Goal: Task Accomplishment & Management: Complete application form

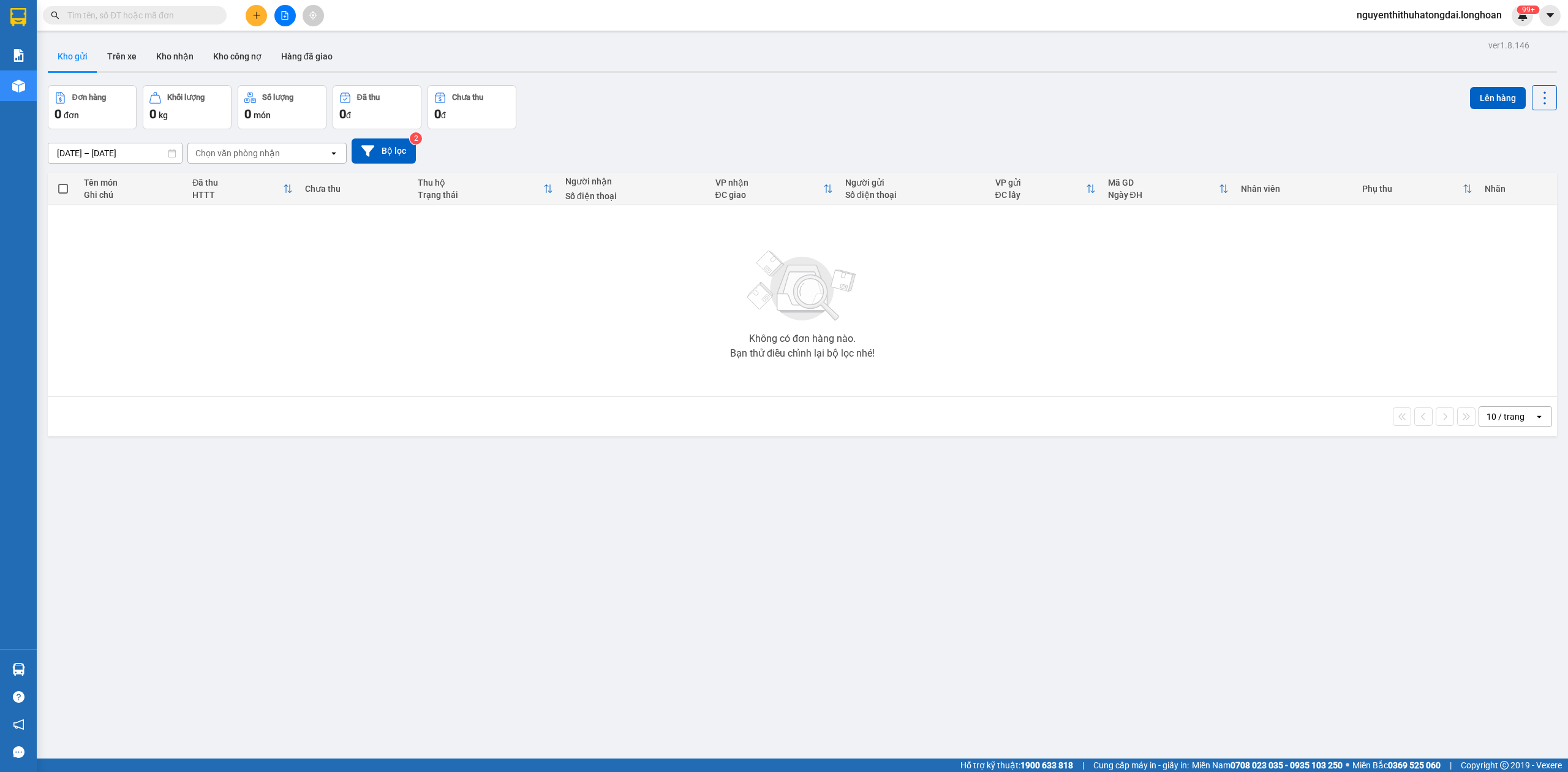
click at [134, 28] on div "Kết quả tìm kiếm ( 0 ) Bộ lọc No Data nguyenthithuhatongdai.longhoan 99+" at bounding box center [784, 15] width 1568 height 31
click at [131, 18] on input "text" at bounding box center [140, 15] width 144 height 14
paste input "0904432123"
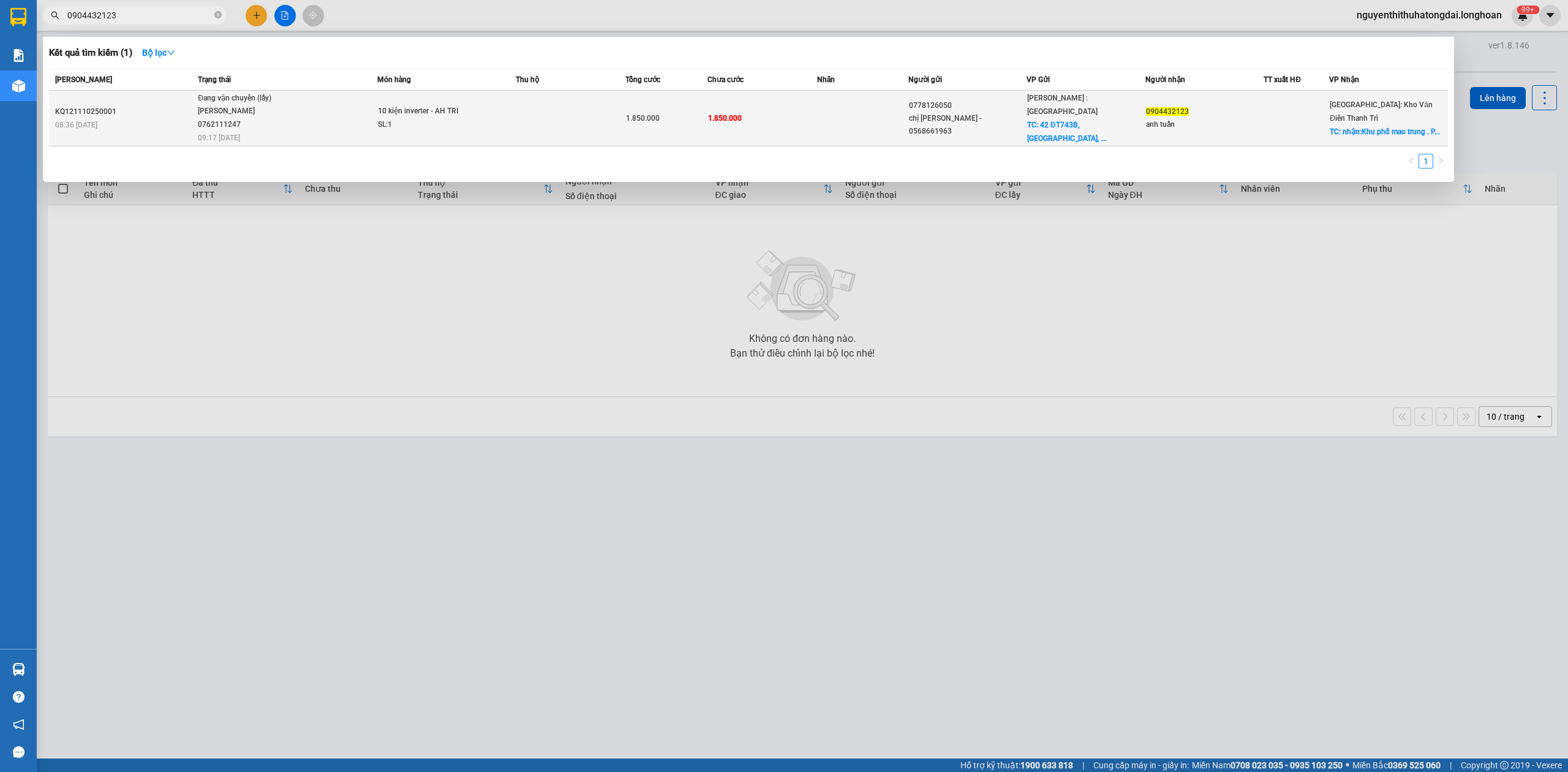
click at [339, 111] on span "Đang vận chuyển (lấy) [PERSON_NAME] 0762111247 09:17 [DATE]" at bounding box center [287, 118] width 179 height 51
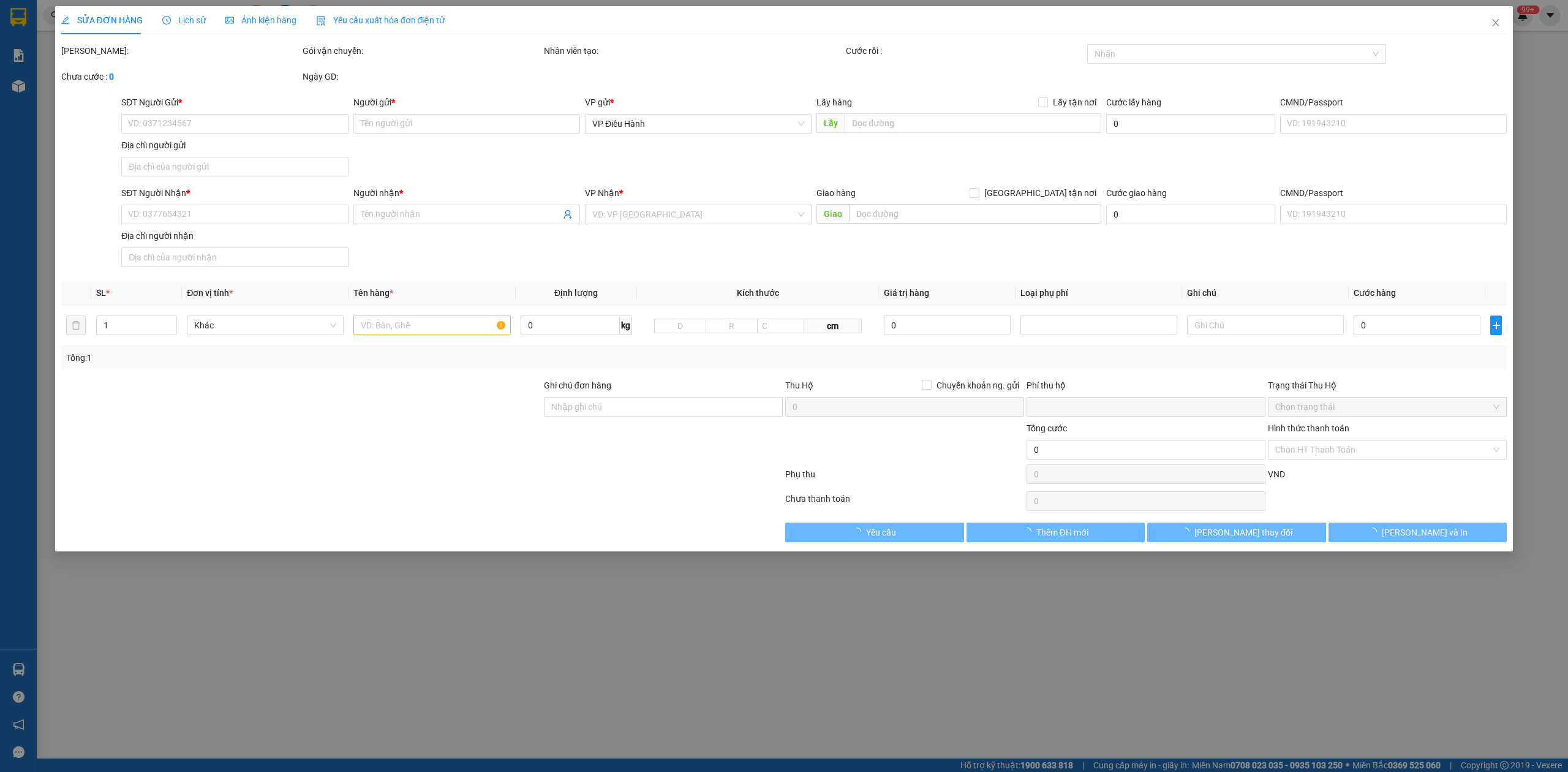
click at [185, 15] on span "Lịch sử" at bounding box center [184, 20] width 44 height 10
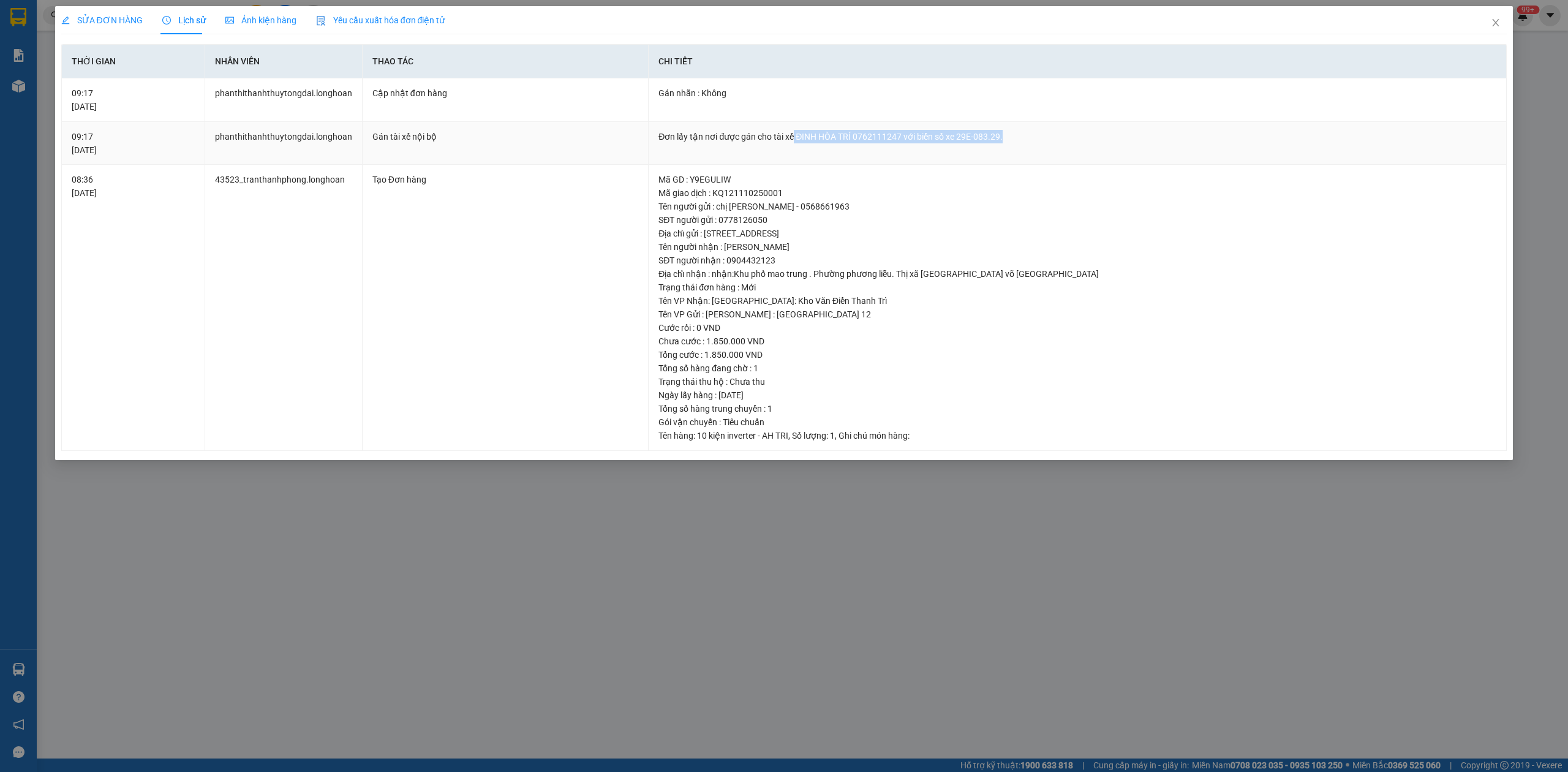
drag, startPoint x: 792, startPoint y: 134, endPoint x: 1003, endPoint y: 130, distance: 211.0
click at [1003, 130] on div "Đơn lấy tận nơi được gán cho tài xế ĐINH HÒA TRÍ 0762111247 với biển số xe 29E-…" at bounding box center [1077, 137] width 838 height 14
copy div "[PERSON_NAME] 0762111247 với biển số xe 29E-083.29."
click at [1497, 29] on span "Close" at bounding box center [1495, 23] width 35 height 35
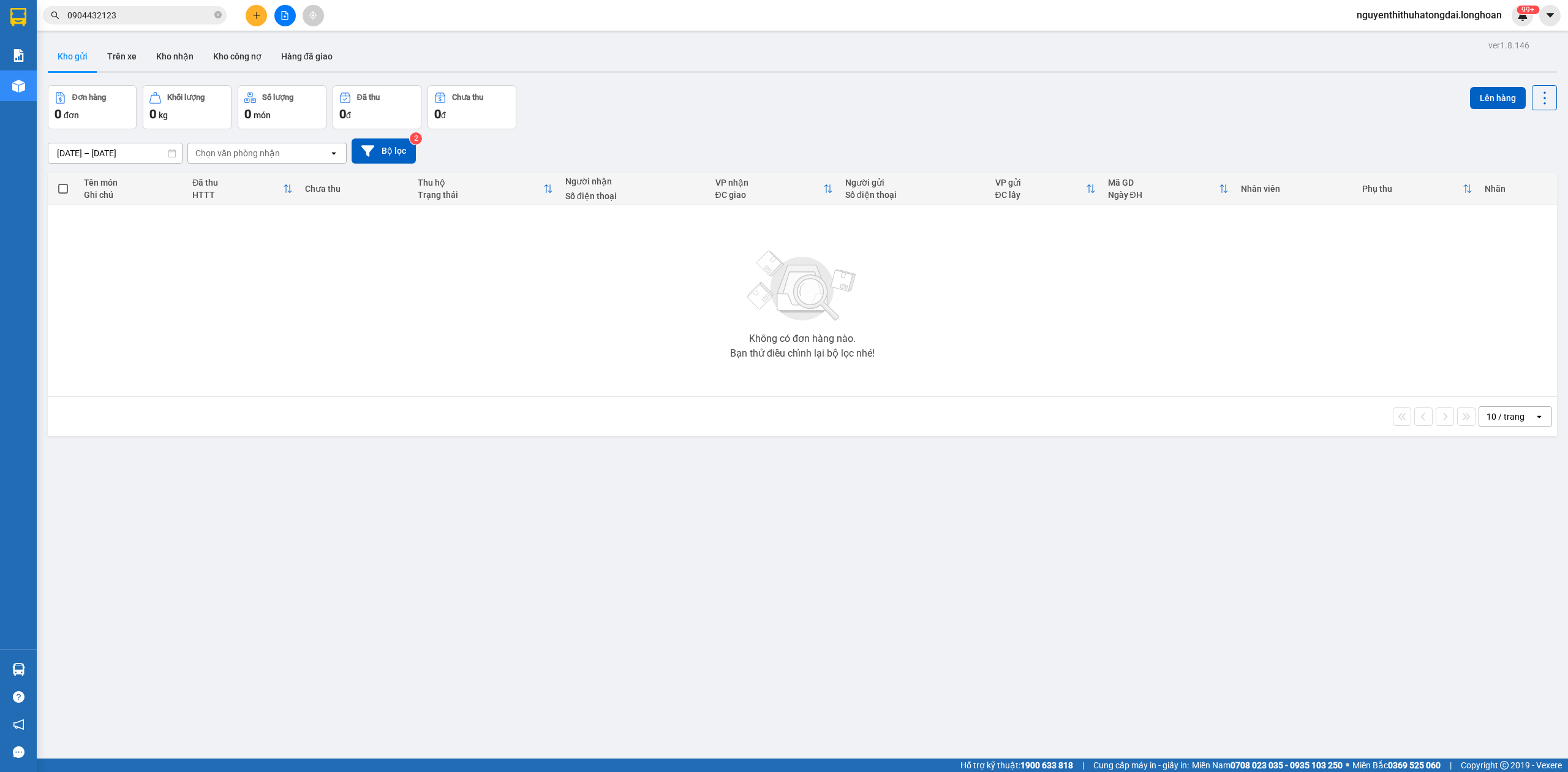
click at [167, 20] on input "0904432123" at bounding box center [140, 15] width 144 height 14
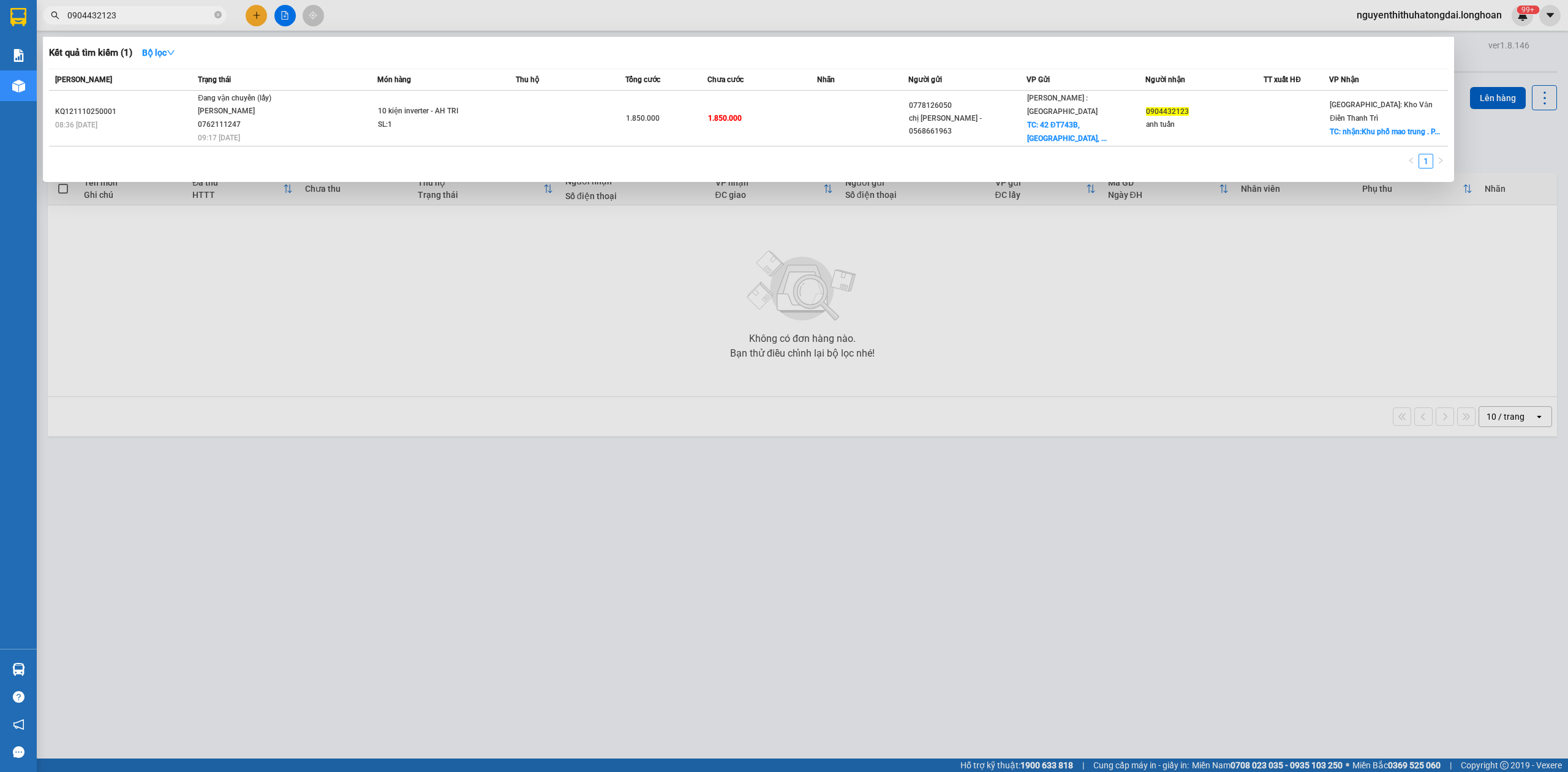
click at [167, 20] on input "0904432123" at bounding box center [140, 15] width 144 height 14
paste input "337720986"
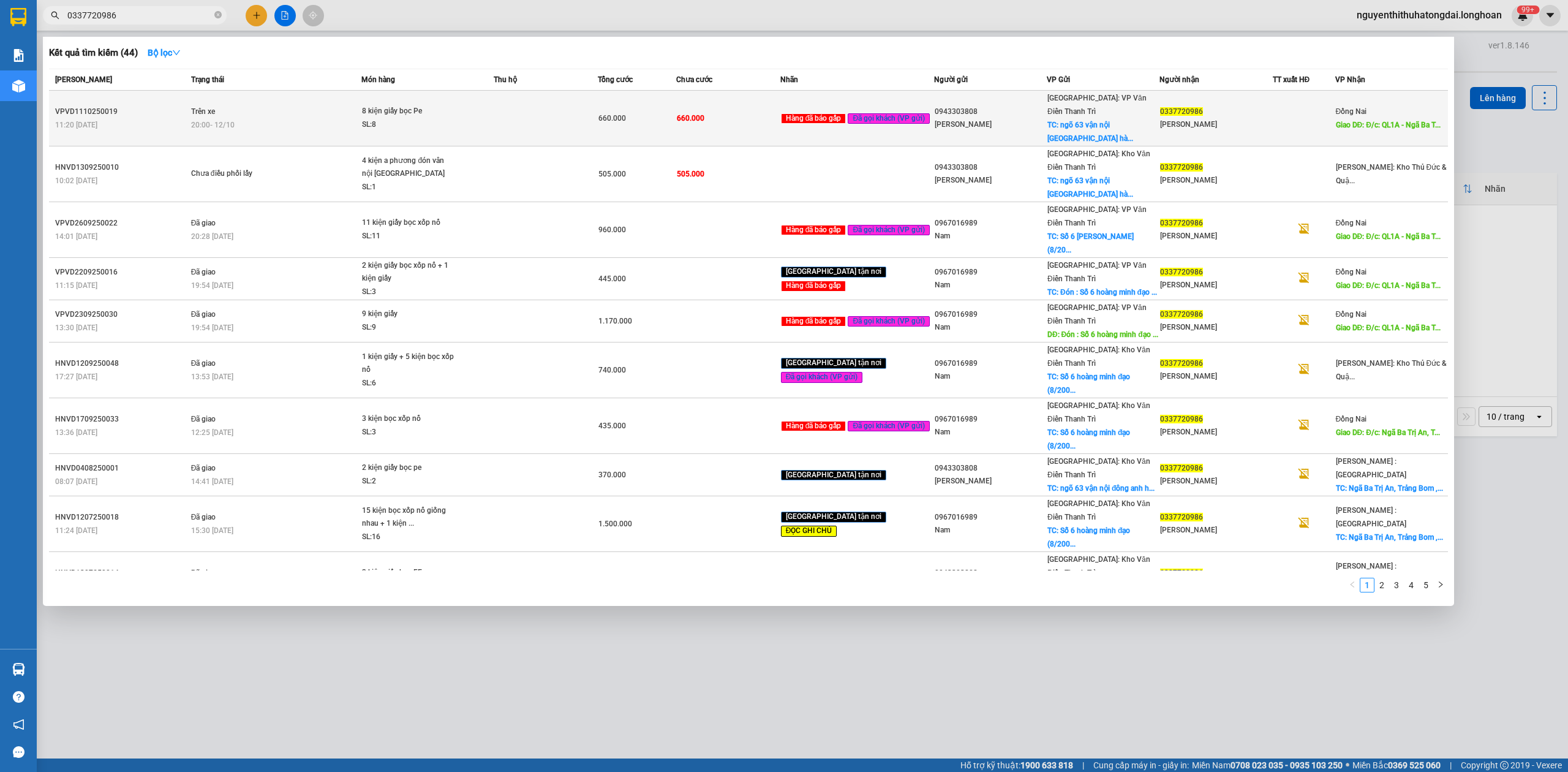
type input "0337720986"
click at [597, 108] on td at bounding box center [546, 118] width 104 height 56
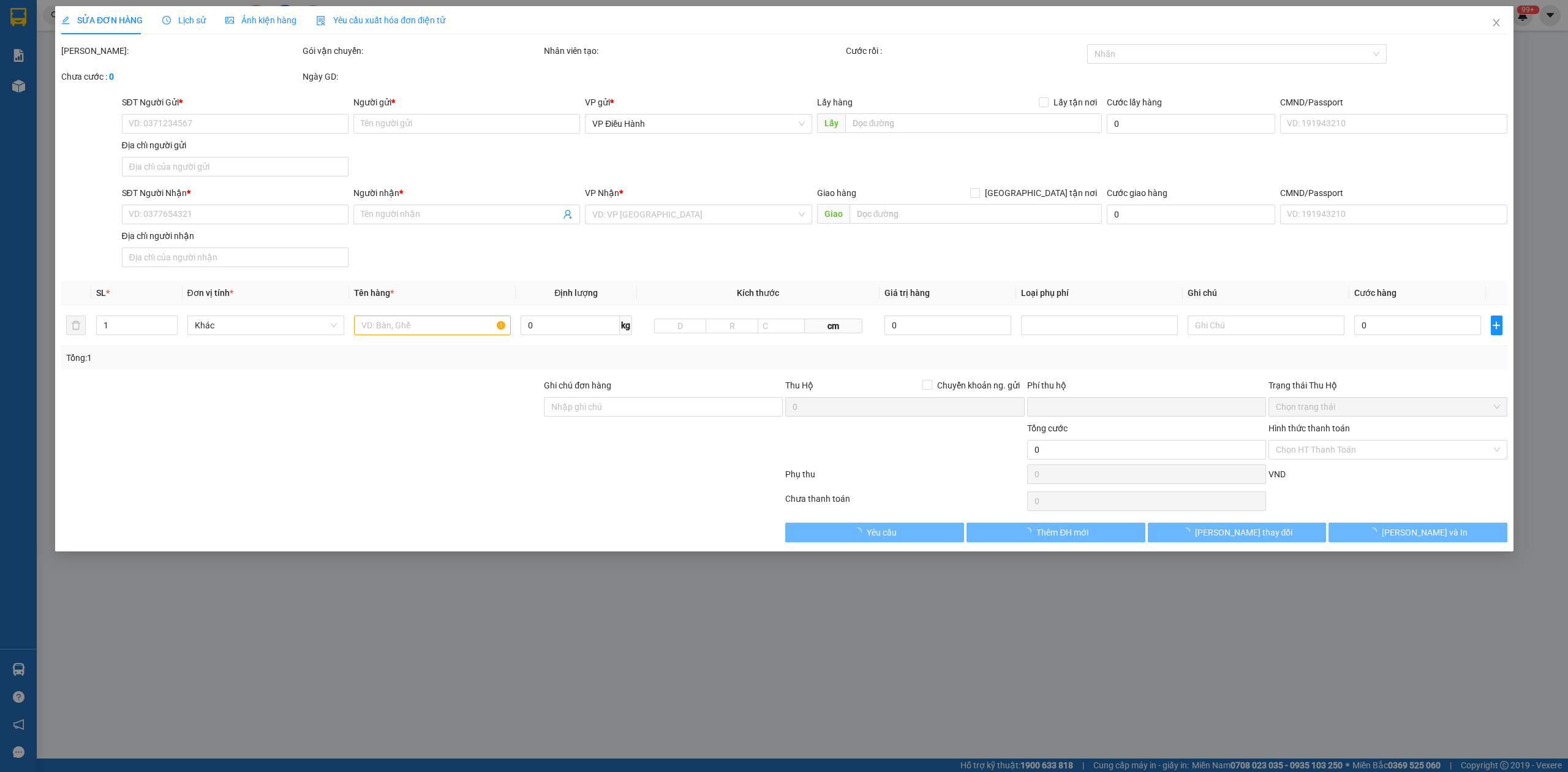
type input "0943303808"
type input "Vũ Duy Quân"
checkbox input "true"
type input "ngõ 63 vận nội đông anh hà nội"
type input "0337720986"
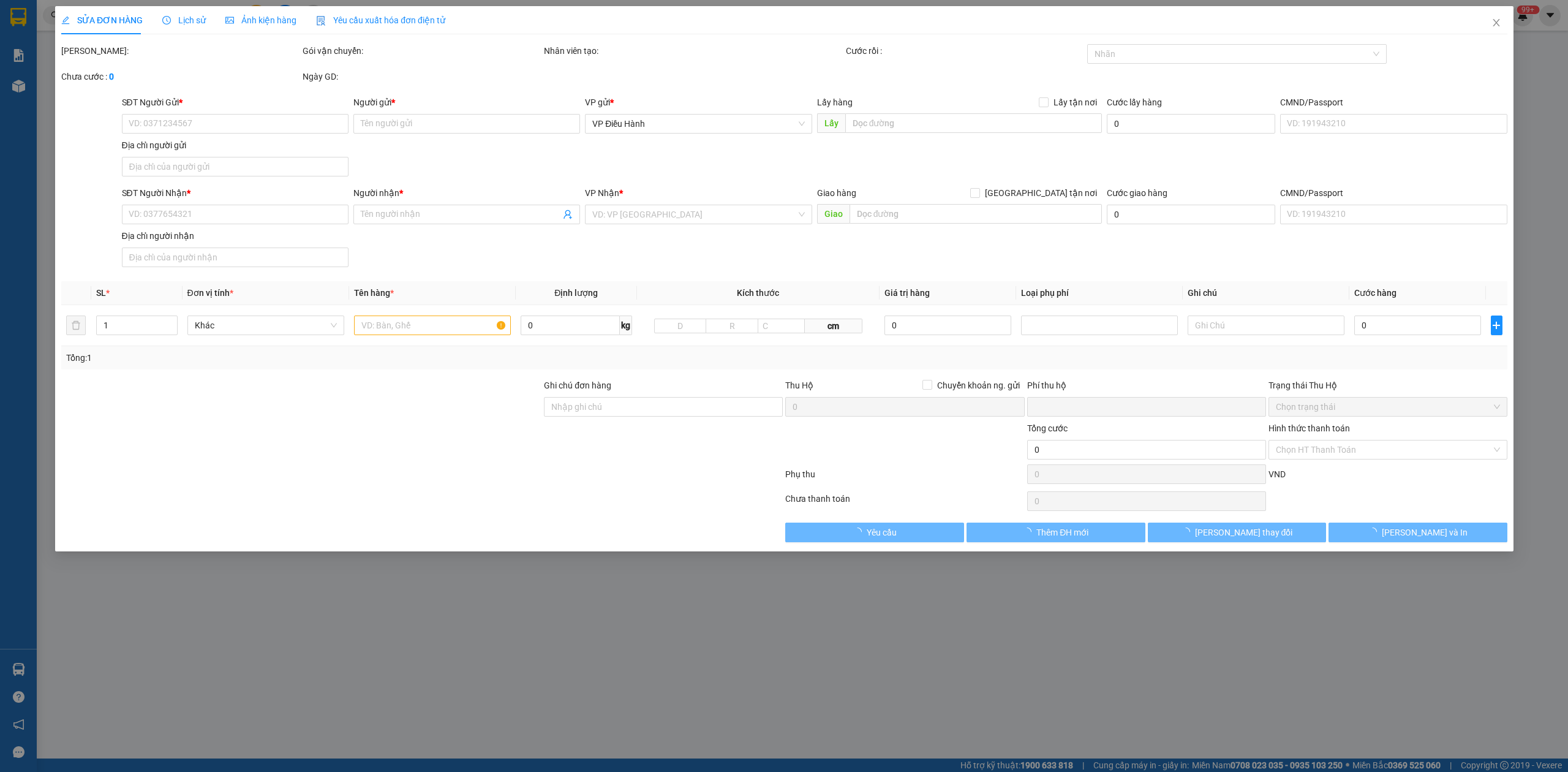
type input "Đinh Văn Duy"
type input "Đ/c: QL1A - Ngã Ba Trị An, Trảng Bom , Đồng Nai"
type input "HÀNG DỄ MÓP MÉO CHÚ Ý BỐC XẾP NHẸ TAY KHÔNG ĐÈ HÀNG ( KHÔNG ĐỀN GIÁ TRỊ HÀNG )"
type input "0"
type input "660.000"
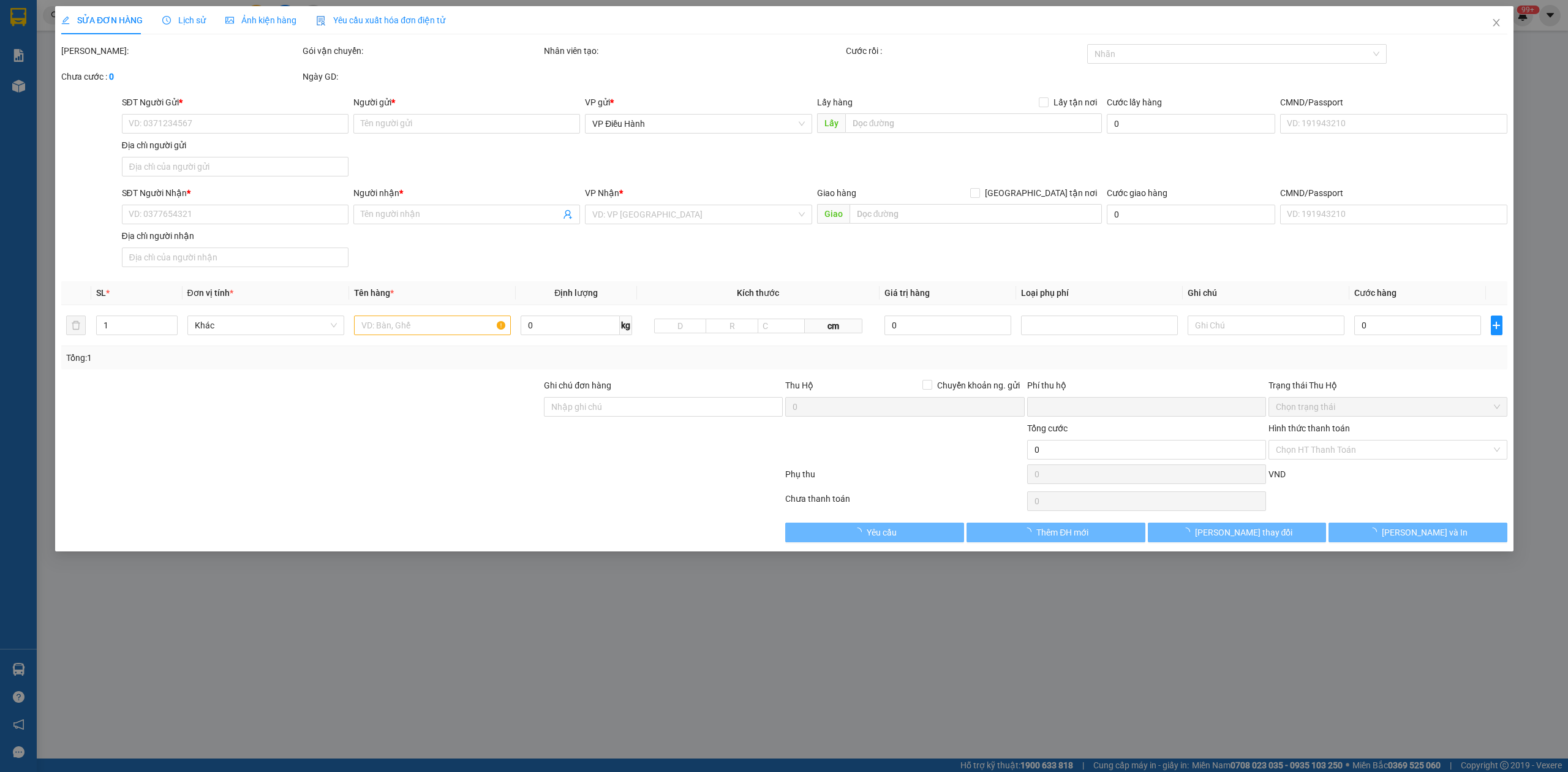
type input "660.000"
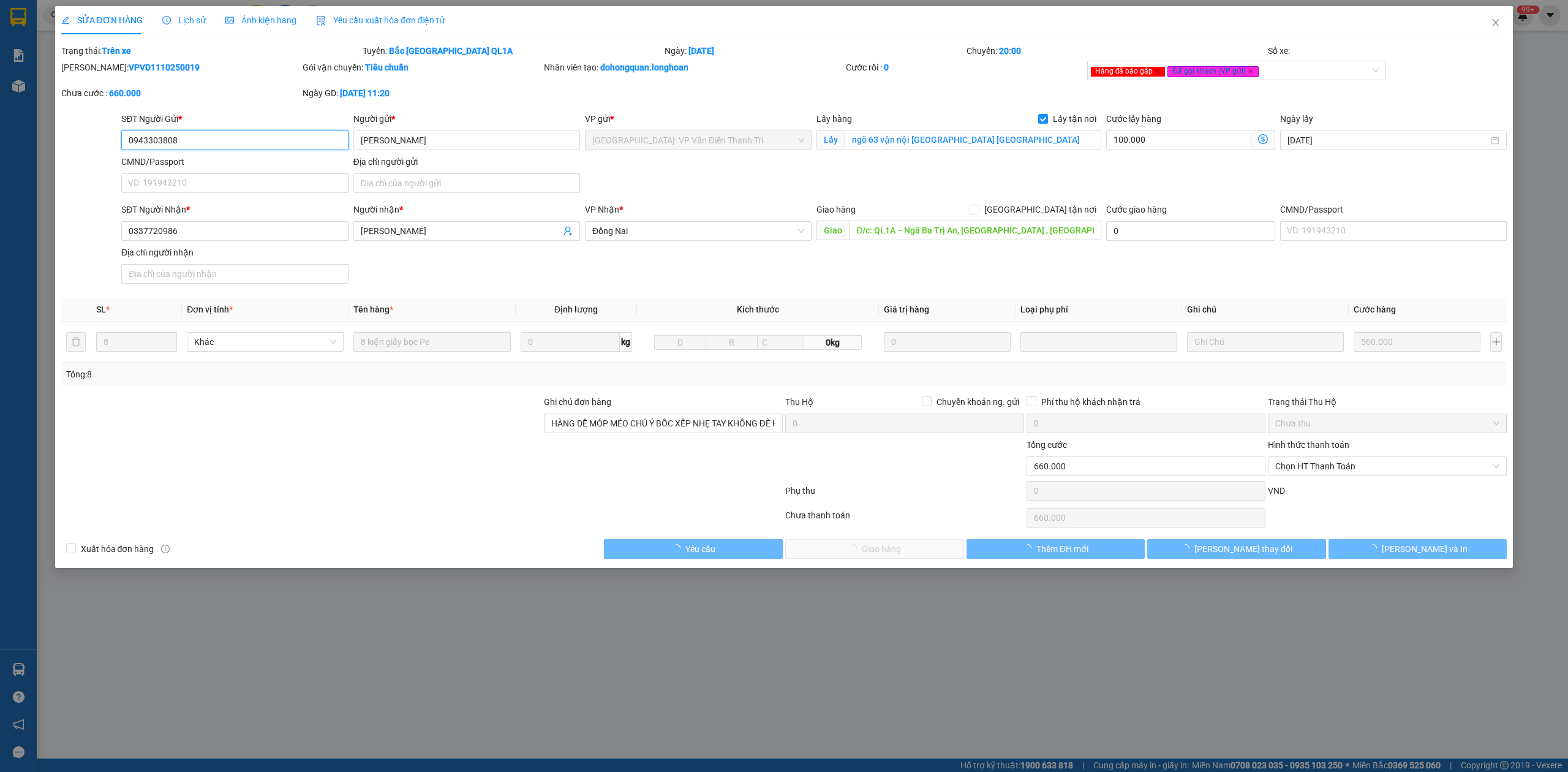
click at [174, 18] on span "Lịch sử" at bounding box center [184, 20] width 44 height 10
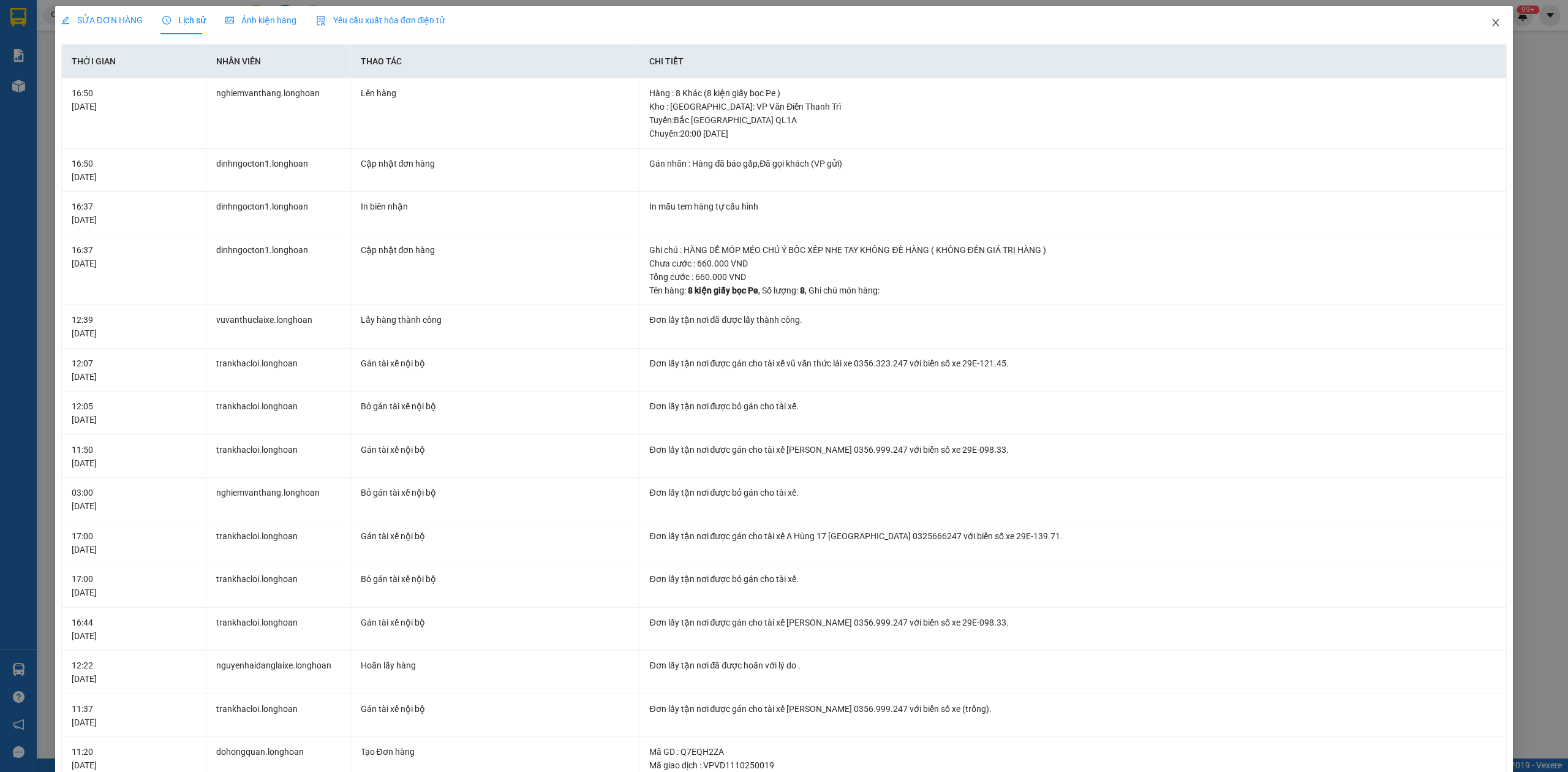
click at [1482, 31] on span "Close" at bounding box center [1495, 23] width 35 height 35
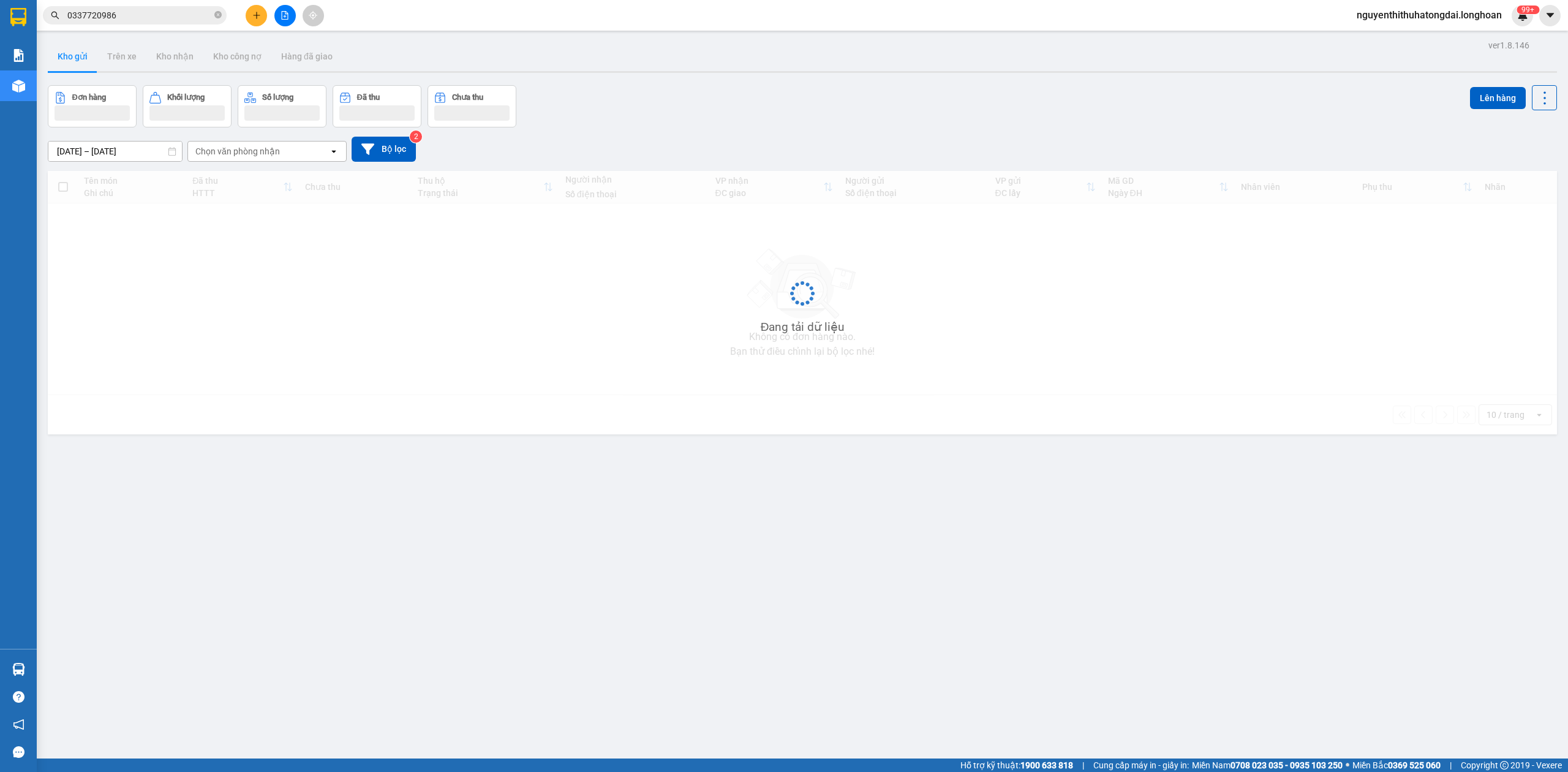
click at [118, 14] on input "0337720986" at bounding box center [140, 15] width 144 height 14
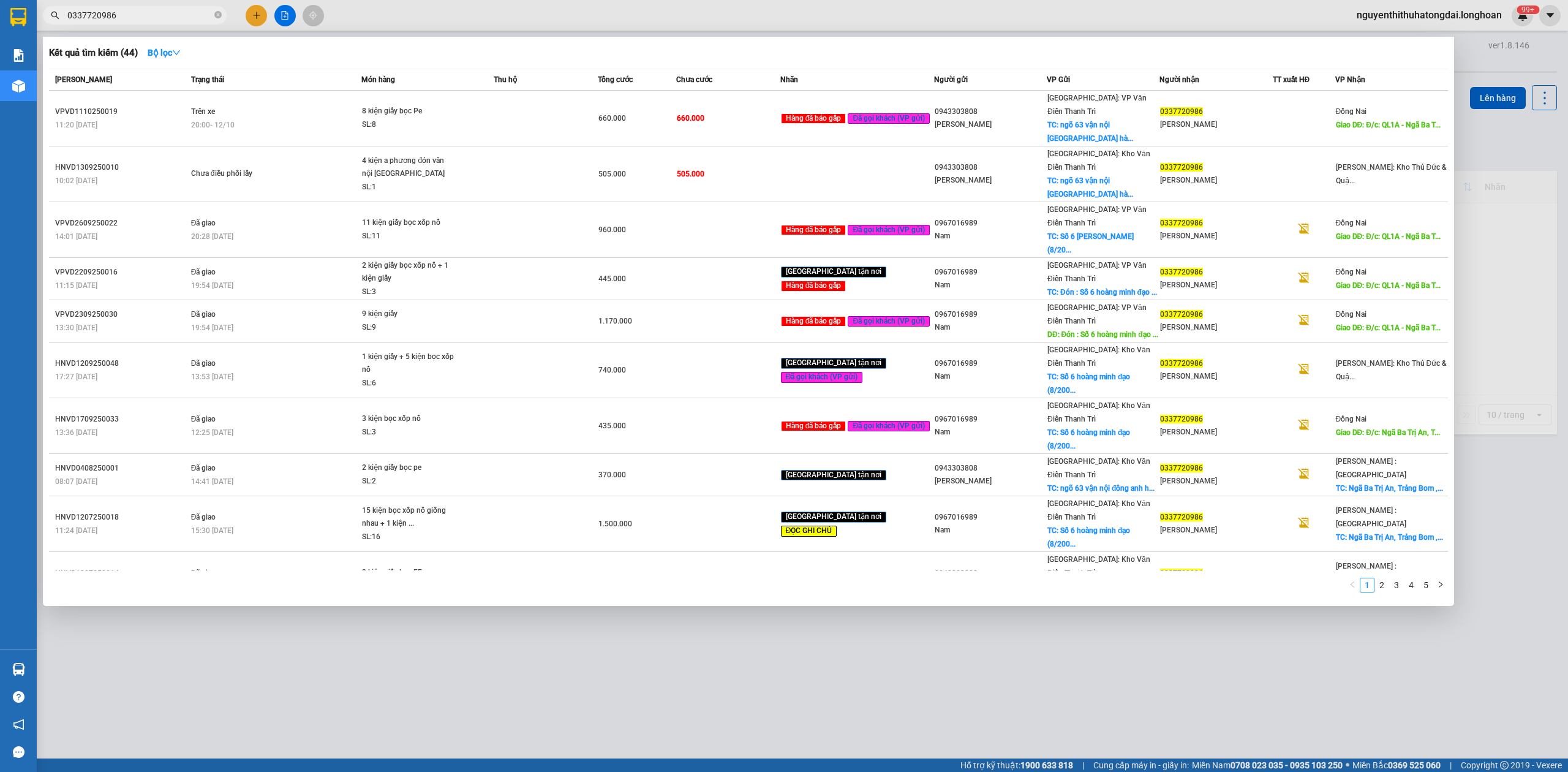
click at [118, 14] on input "0337720986" at bounding box center [140, 15] width 144 height 14
drag, startPoint x: 118, startPoint y: 14, endPoint x: 485, endPoint y: 3, distance: 367.2
click at [485, 3] on div at bounding box center [784, 386] width 1568 height 772
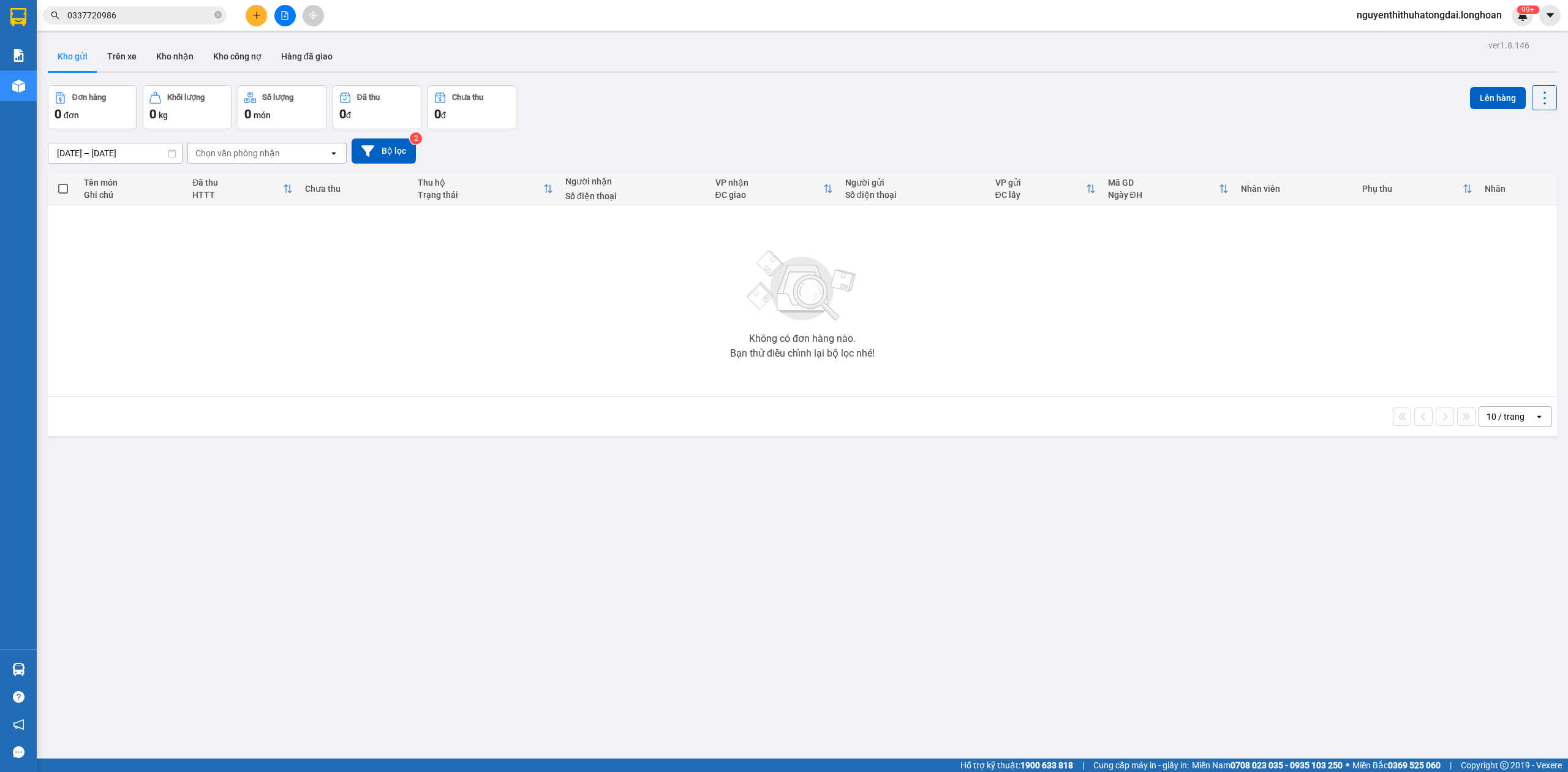
click at [187, 13] on input "0337720986" at bounding box center [140, 15] width 144 height 14
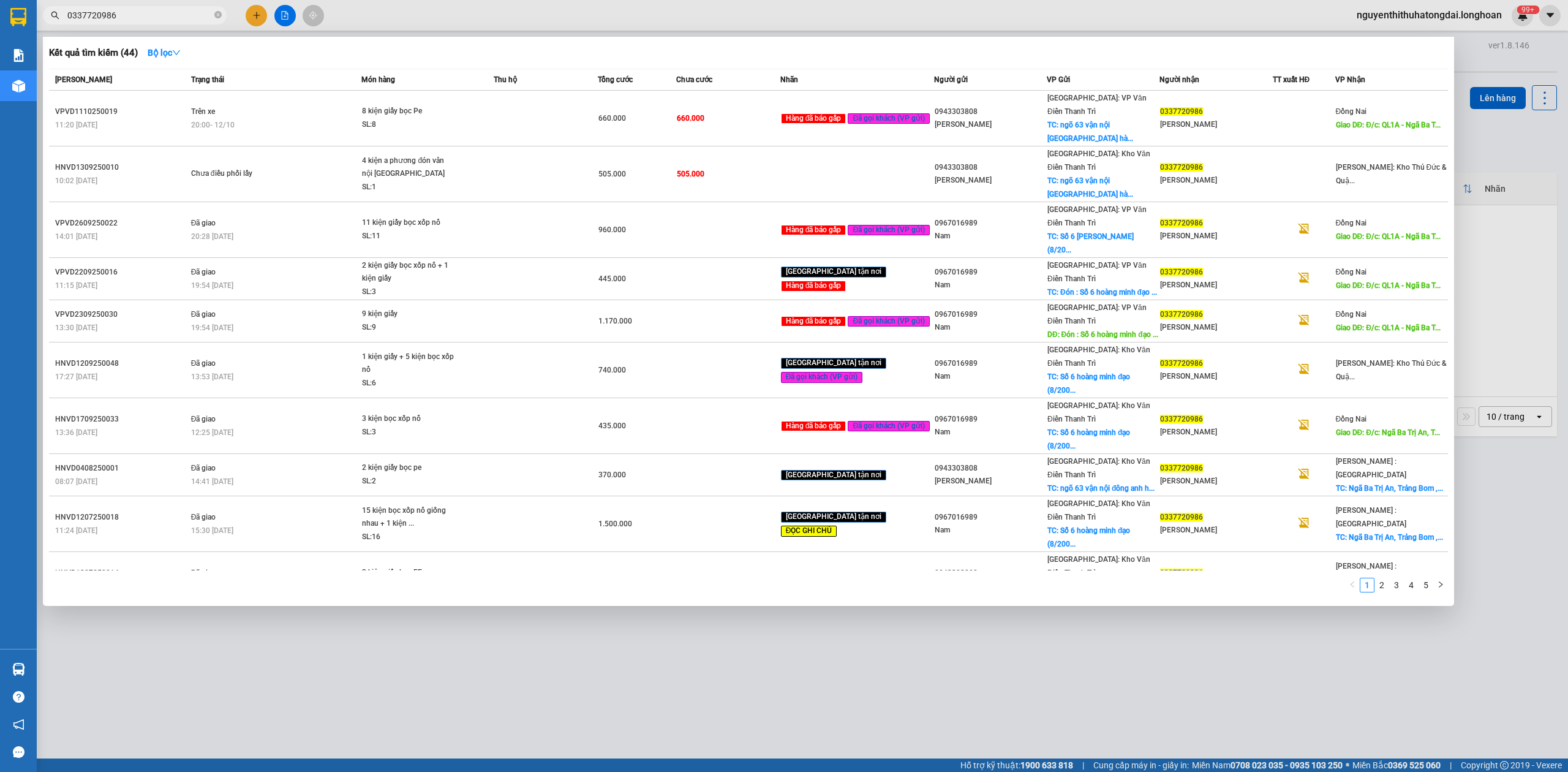
click at [187, 13] on input "0337720986" at bounding box center [140, 15] width 144 height 14
paste input "788977662"
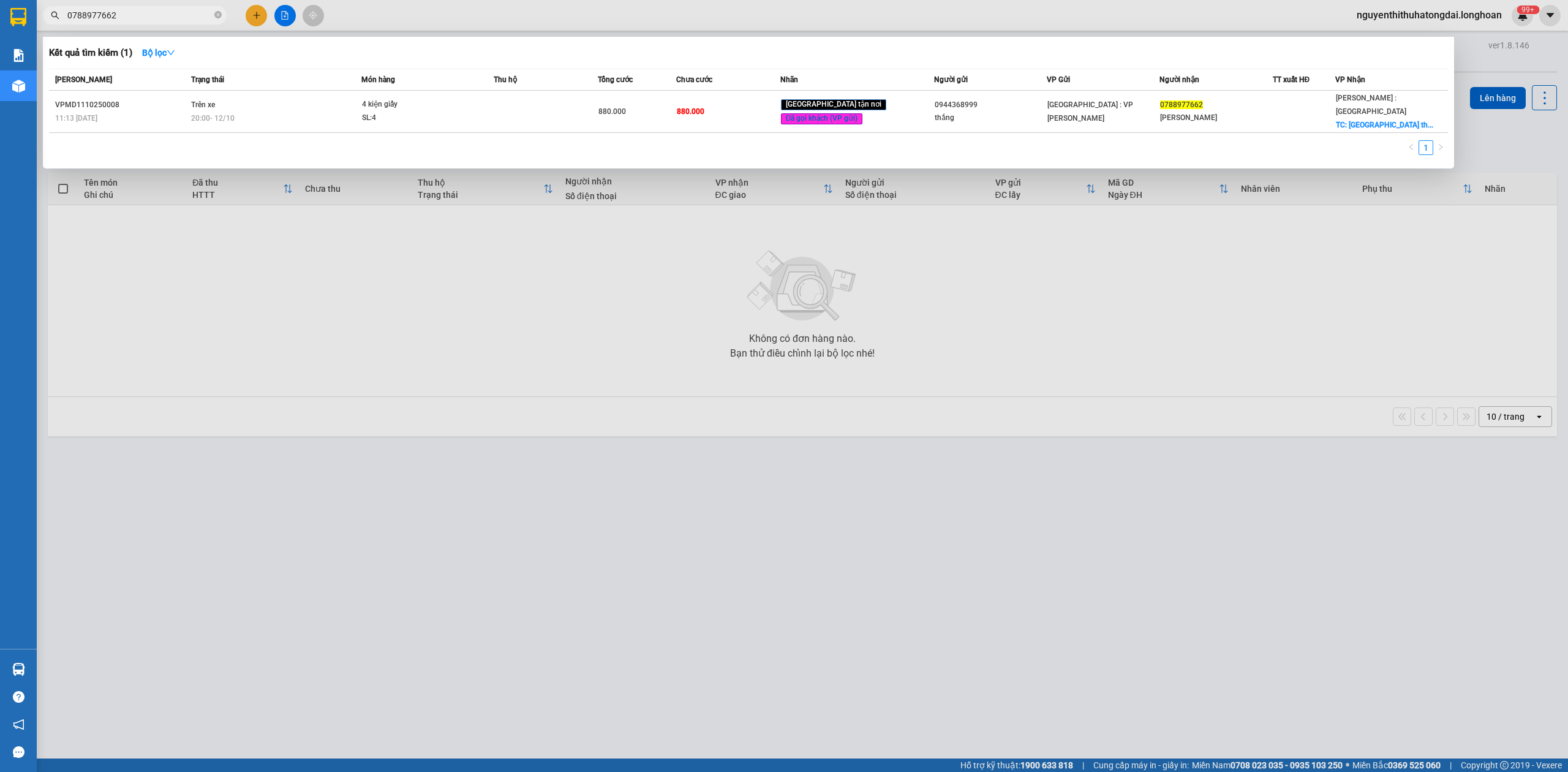
type input "0788977662"
click at [564, 69] on th "Thu hộ" at bounding box center [546, 80] width 104 height 22
click at [582, 78] on div "Thu hộ" at bounding box center [545, 80] width 104 height 14
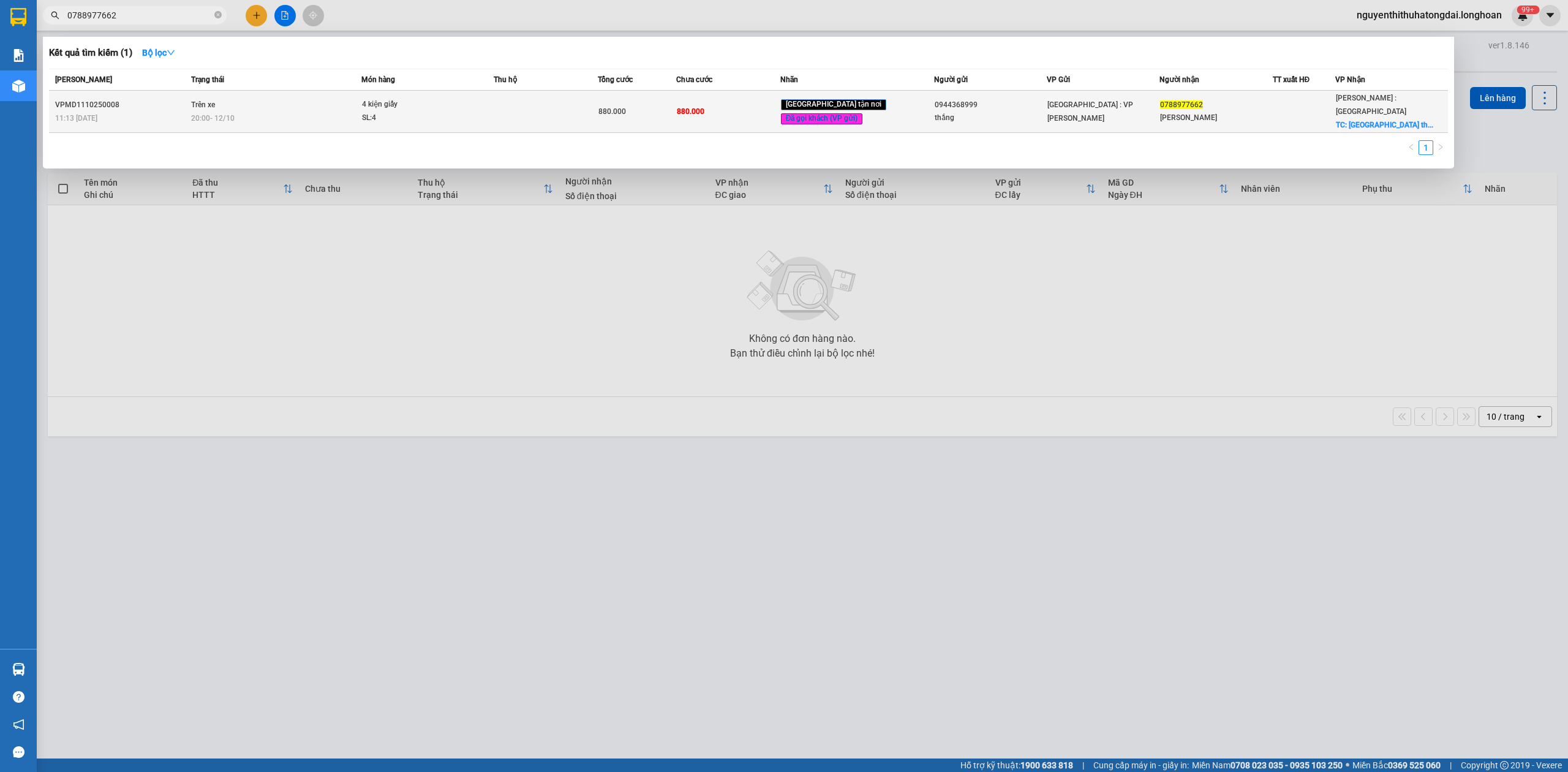
click at [597, 101] on td at bounding box center [546, 111] width 104 height 42
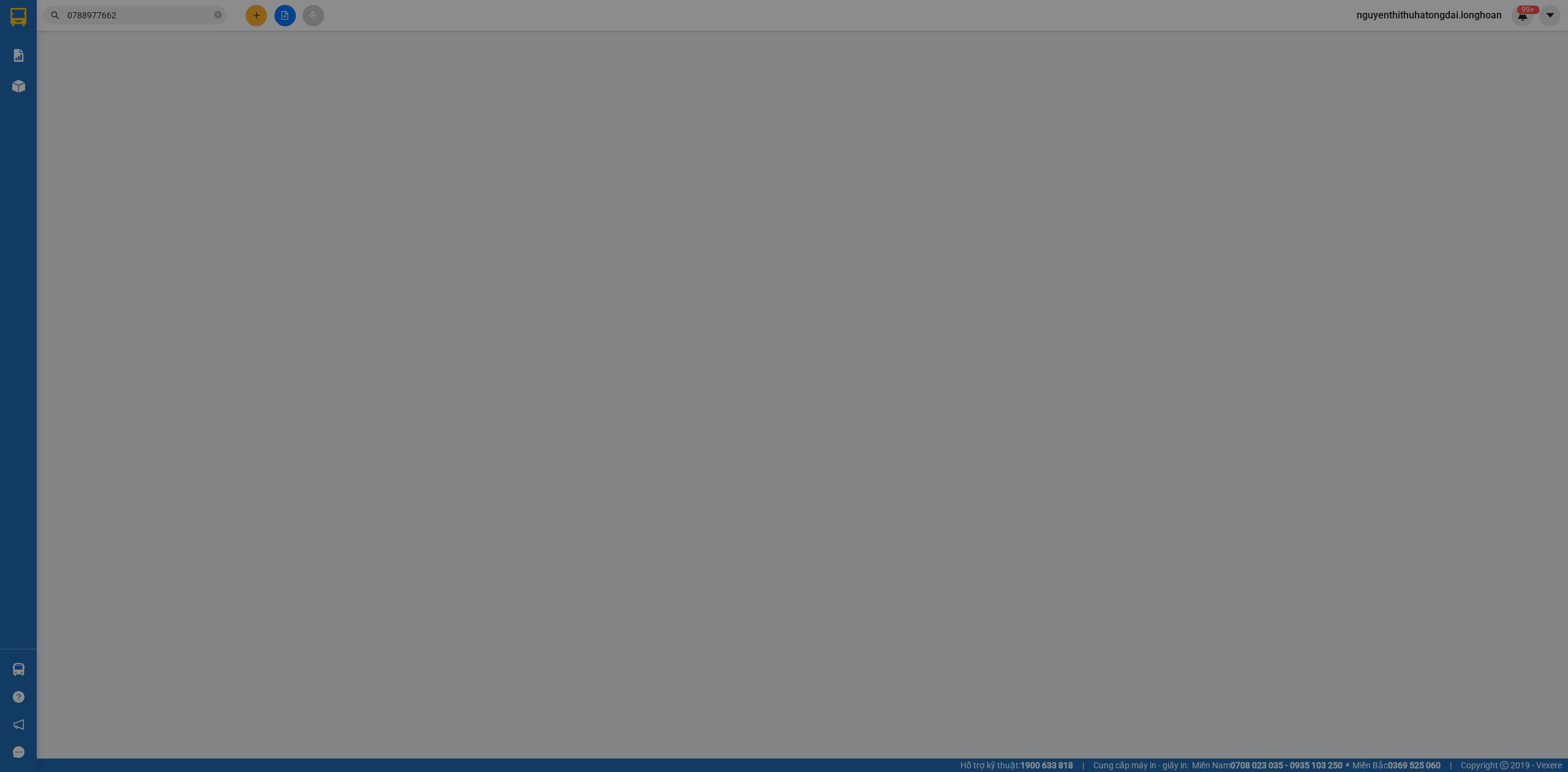
type input "0944368999"
type input "thắng"
type input "0788977662"
type input "minh mẫn"
checkbox input "true"
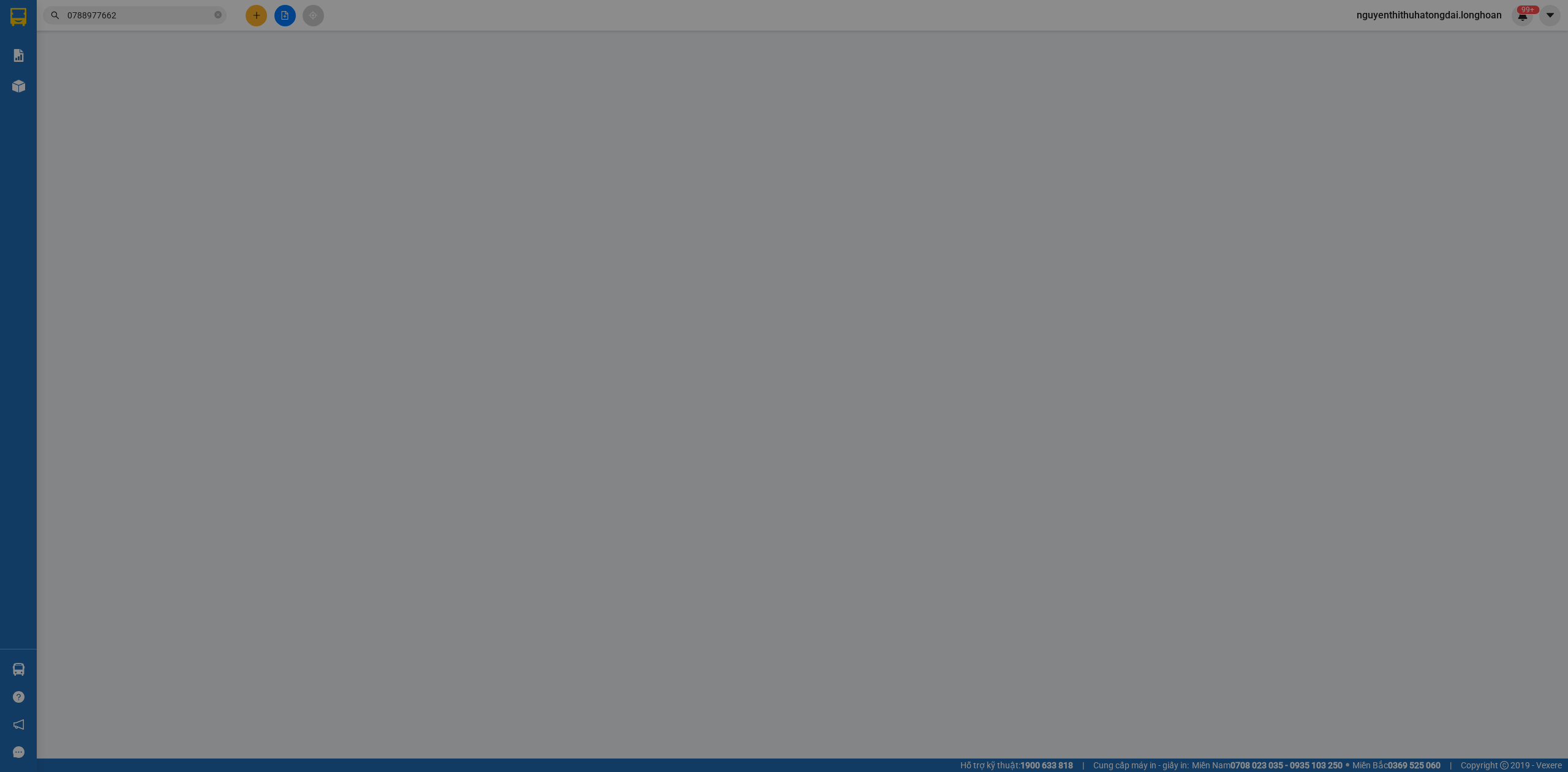
type input "ngã 4 lương phú ấp ngãi thuận xã thân cửu nghĩa huyện châu thành tiền giang"
type input "hàng ko đồng kiểm giao nguyên kiện hư vỡ k đền ( đã báo khách gửi )"
type input "0"
type input "880.000"
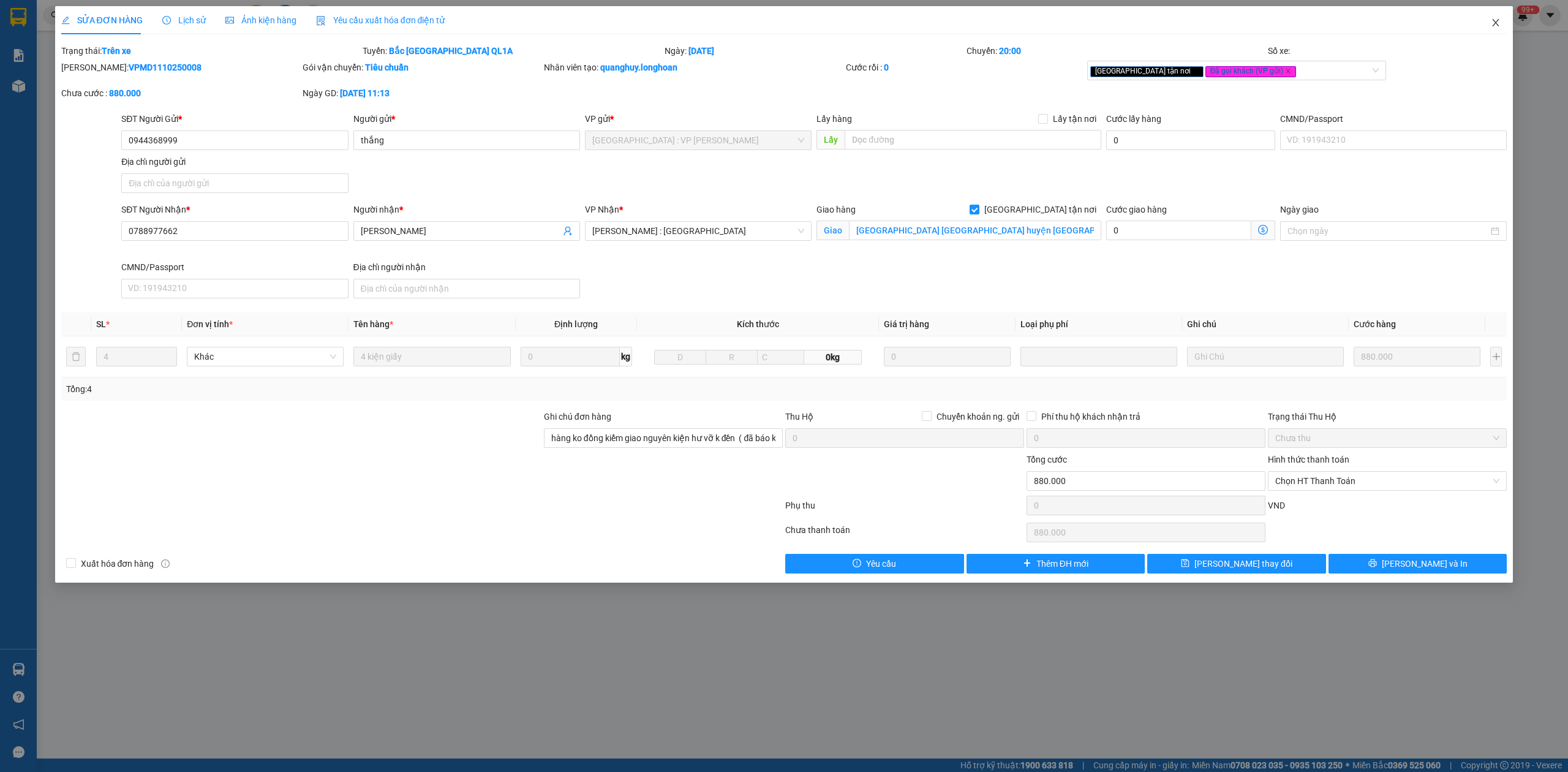
click at [1500, 20] on span "Close" at bounding box center [1495, 23] width 35 height 35
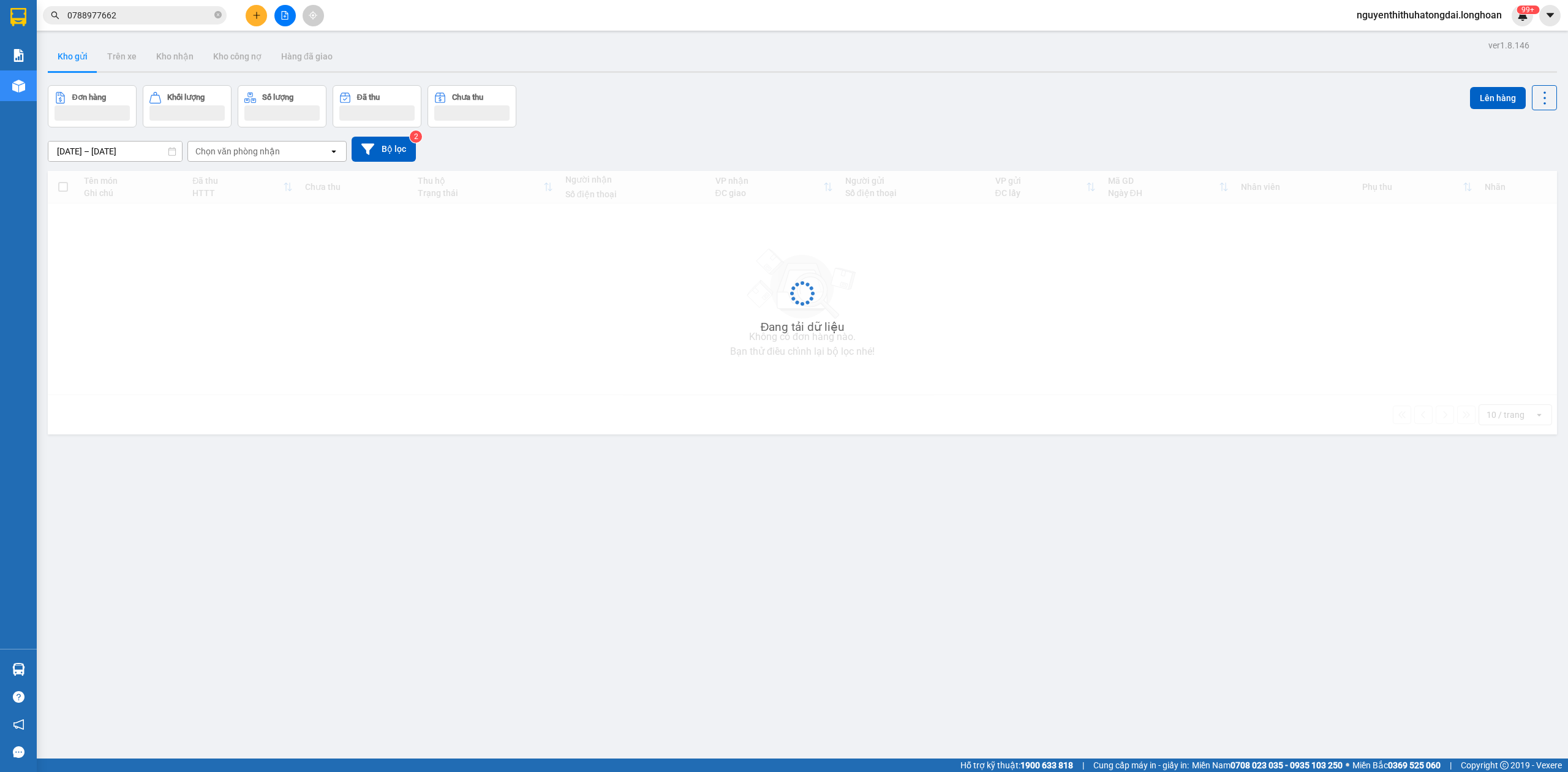
click at [136, 10] on input "0788977662" at bounding box center [140, 15] width 144 height 14
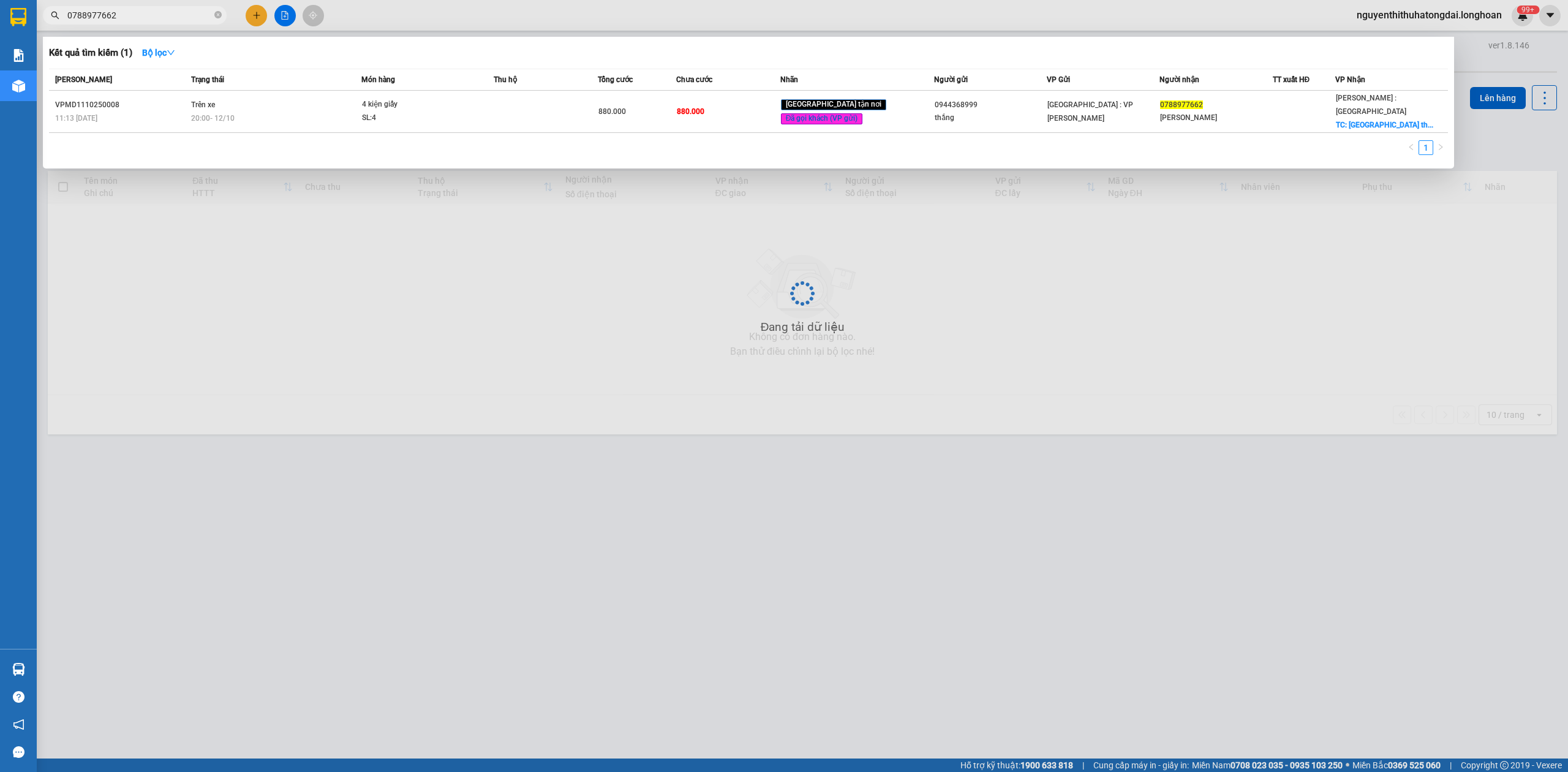
click at [136, 10] on input "0788977662" at bounding box center [140, 15] width 144 height 14
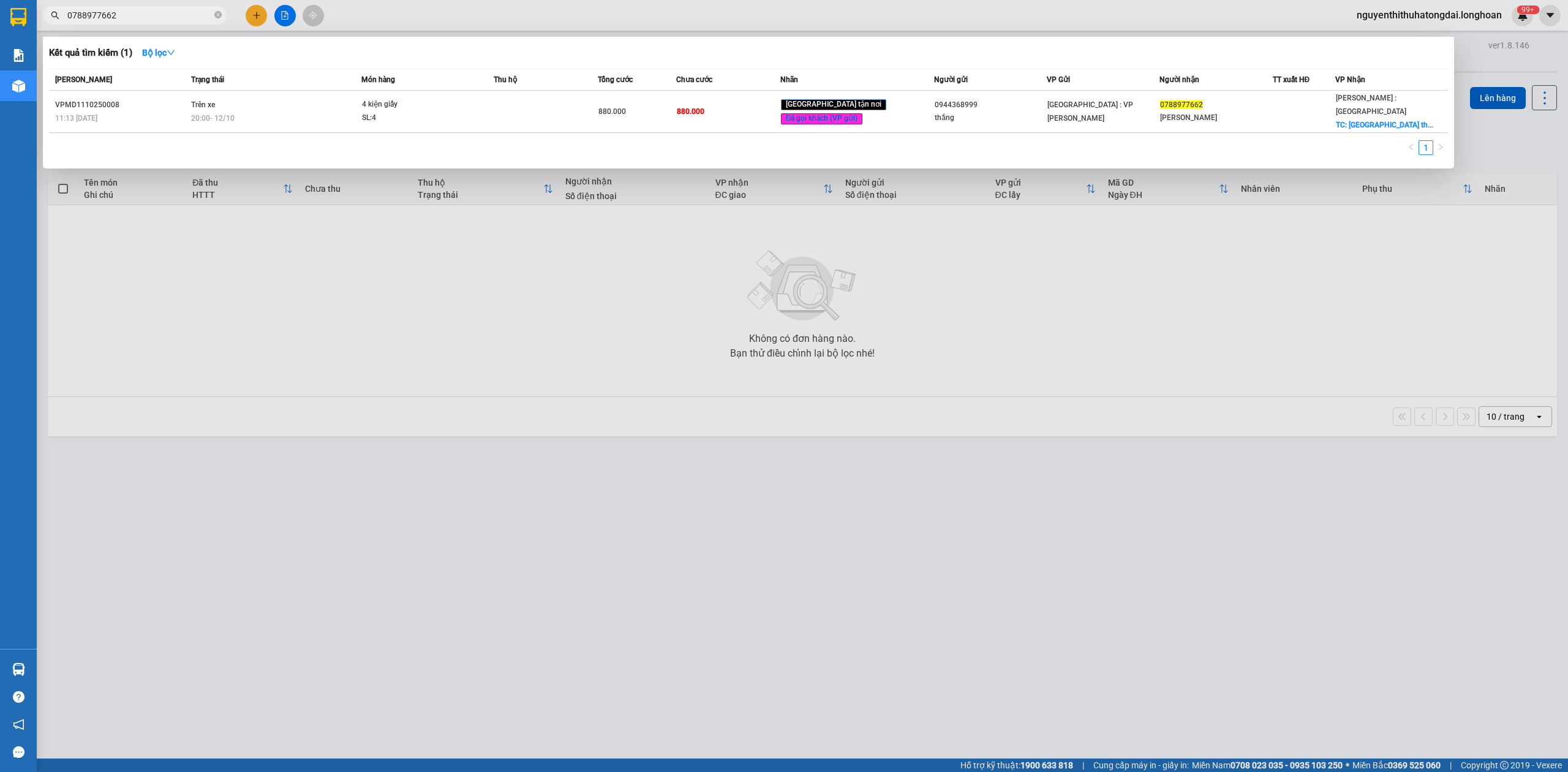
paste input "983555921"
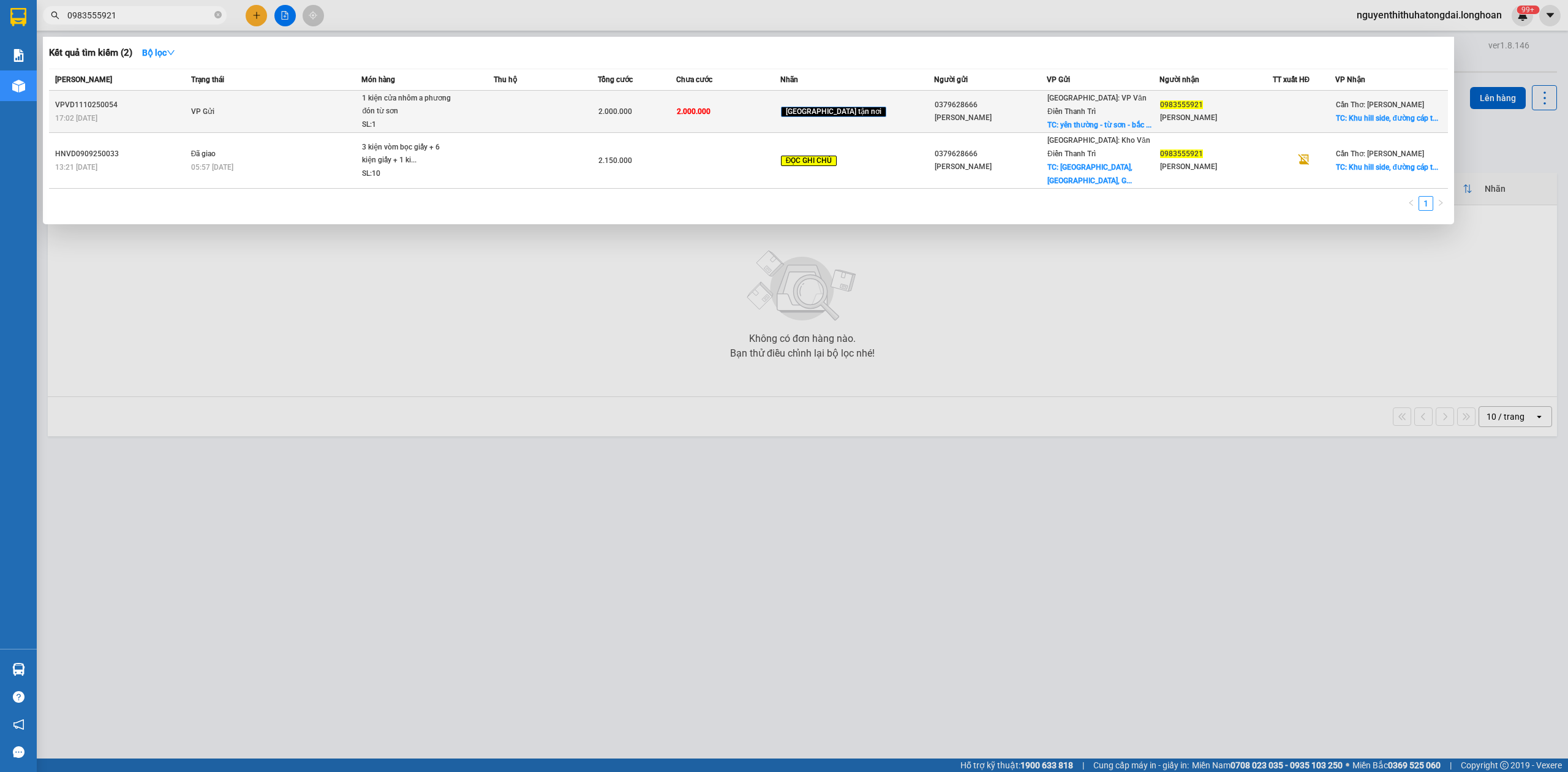
type input "0983555921"
click at [223, 92] on td "VP Gửi" at bounding box center [275, 111] width 174 height 42
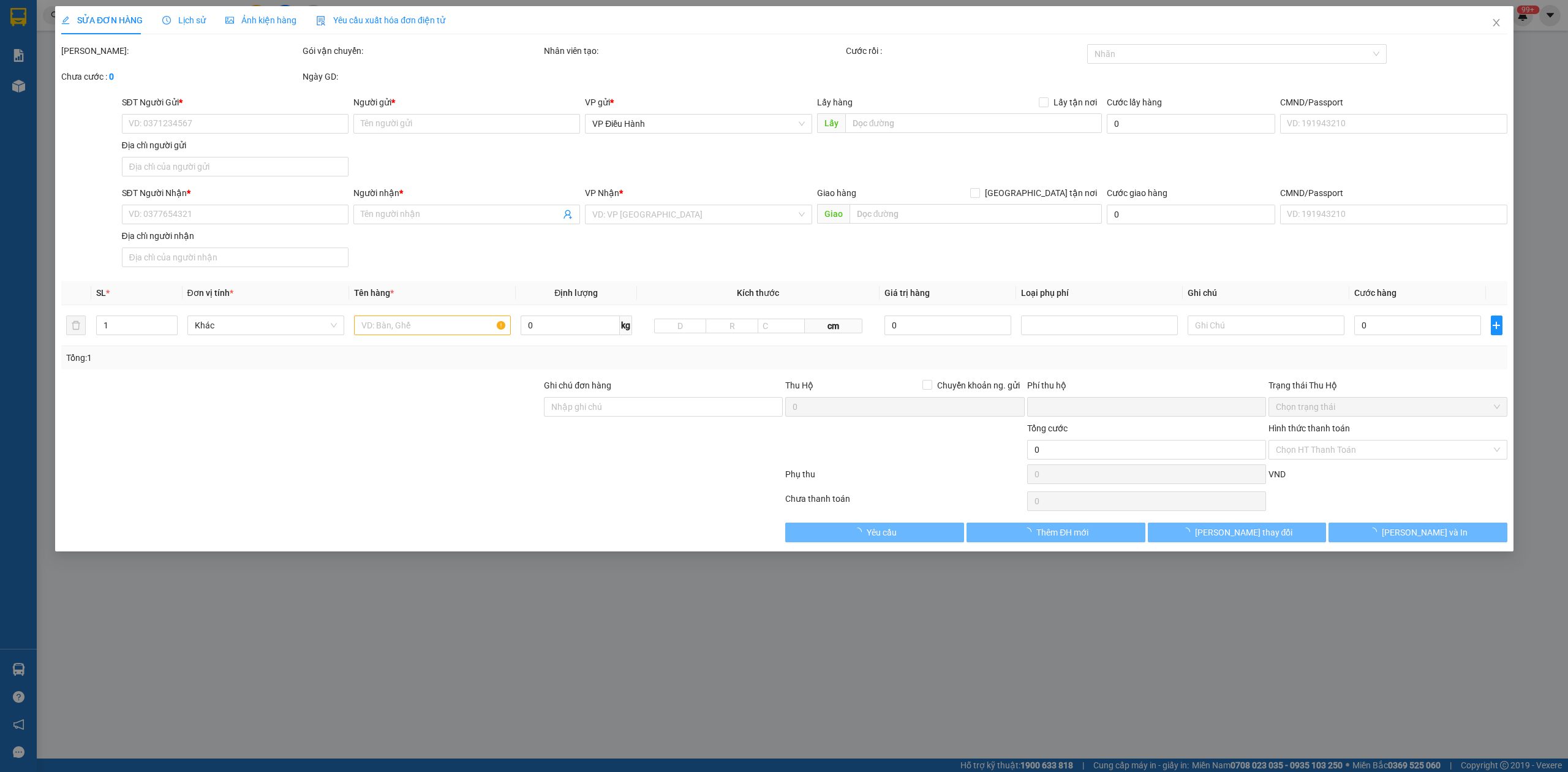
type input "0379628666"
type input "Trần Văn Hòa"
checkbox input "true"
type input "yên thường - từ sơn - bắc ninh"
type input "0983555921"
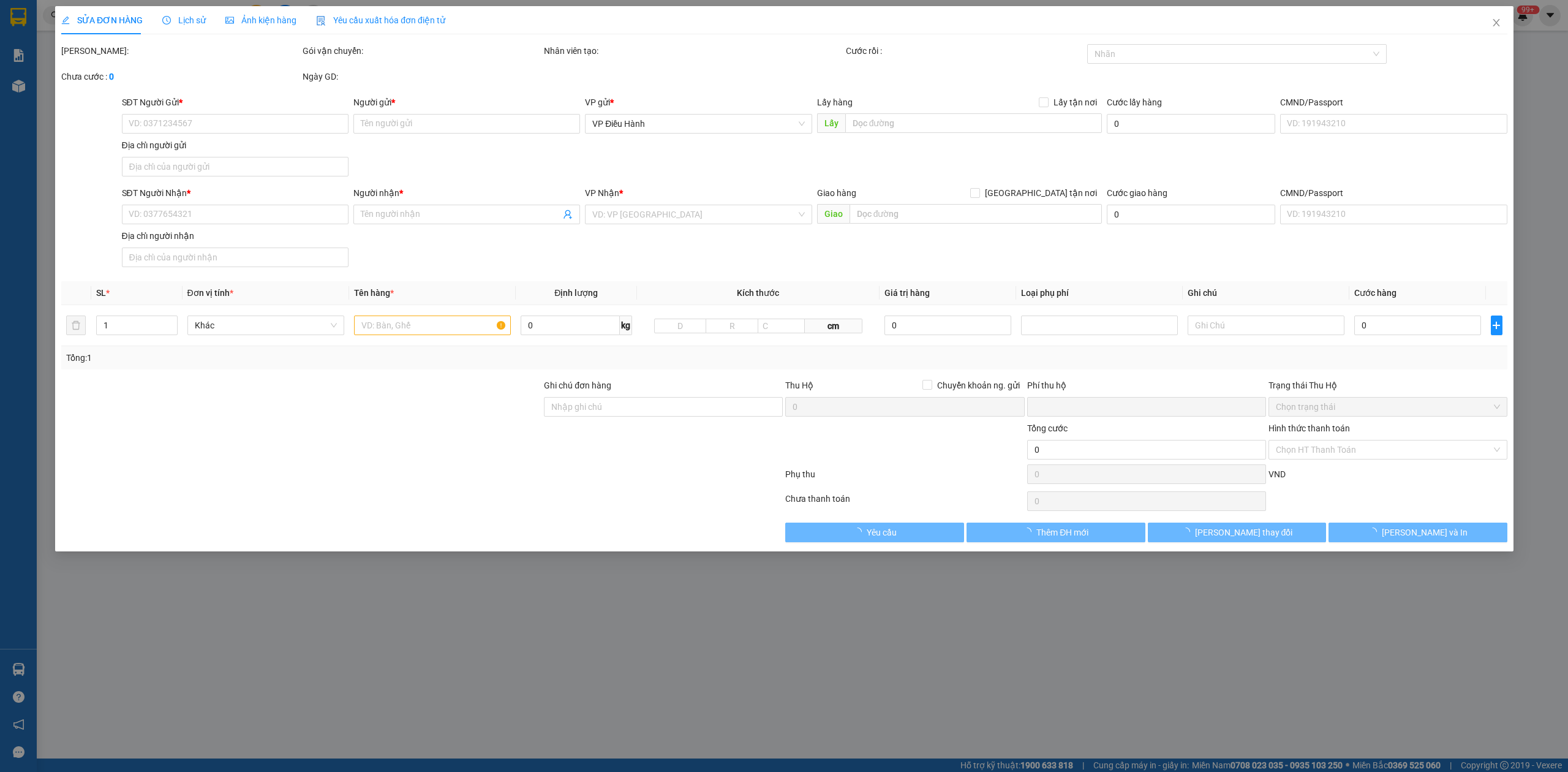
type input "Nguyễn Văn Cường"
checkbox input "true"
type input "Khu hill side, đường cáp treo, phường an thới, phú quốc. ( Chân tháp đồng hồ )"
type input "Đón về gửi bill qua zalo : 0964905365 tính lại cước"
type input "0"
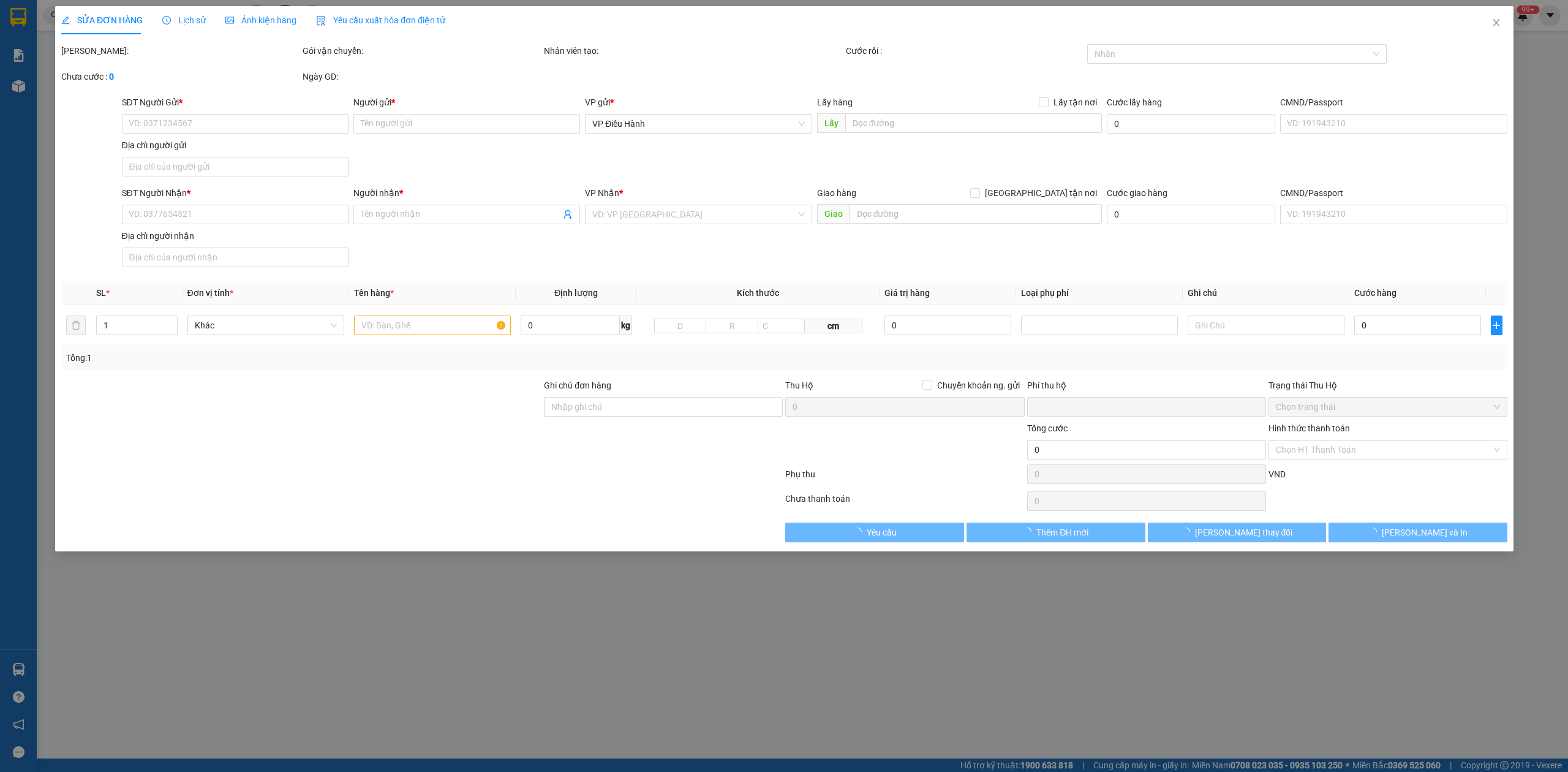
type input "2.000.000"
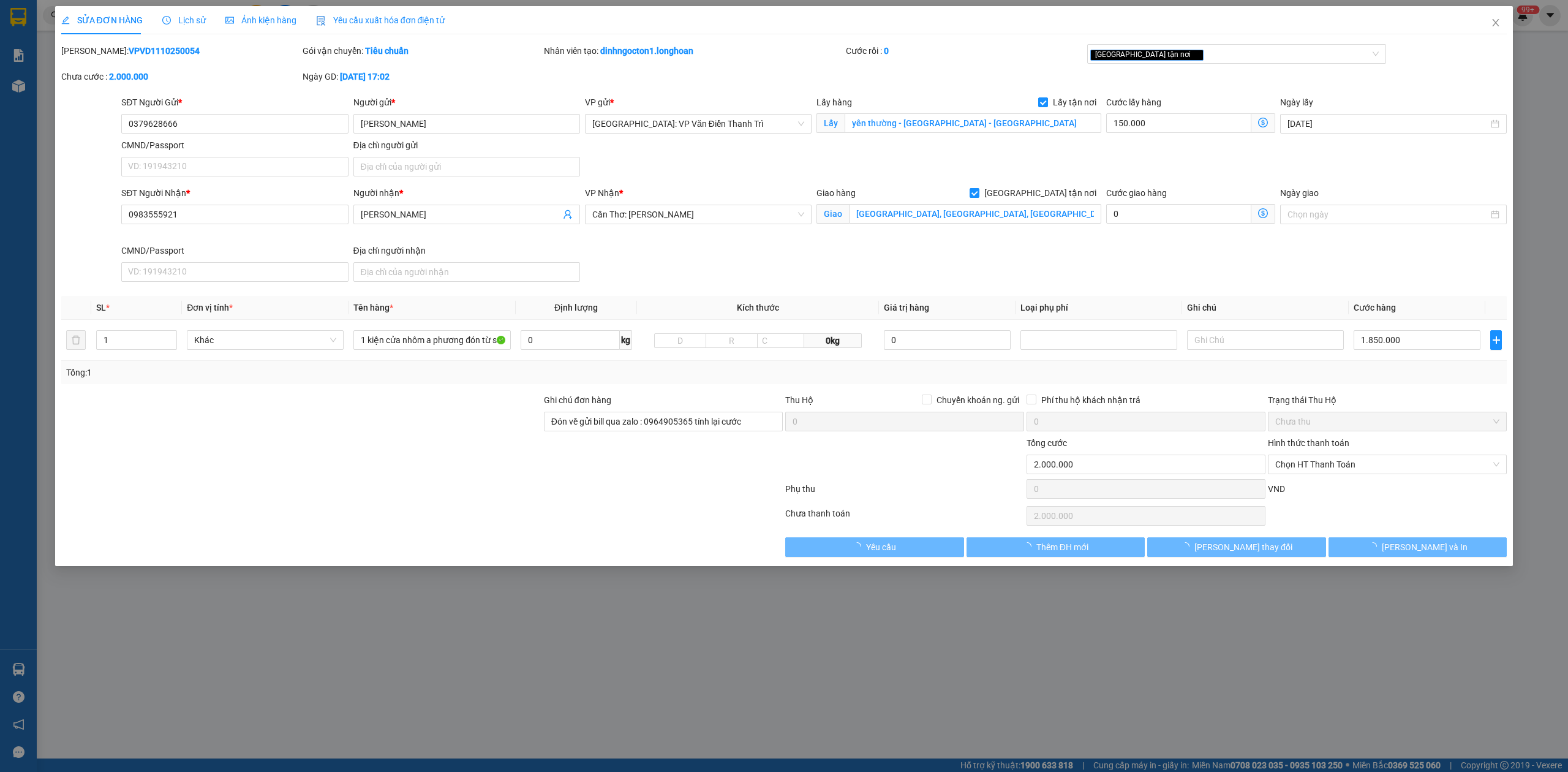
click at [167, 18] on icon "clock-circle" at bounding box center [166, 20] width 8 height 8
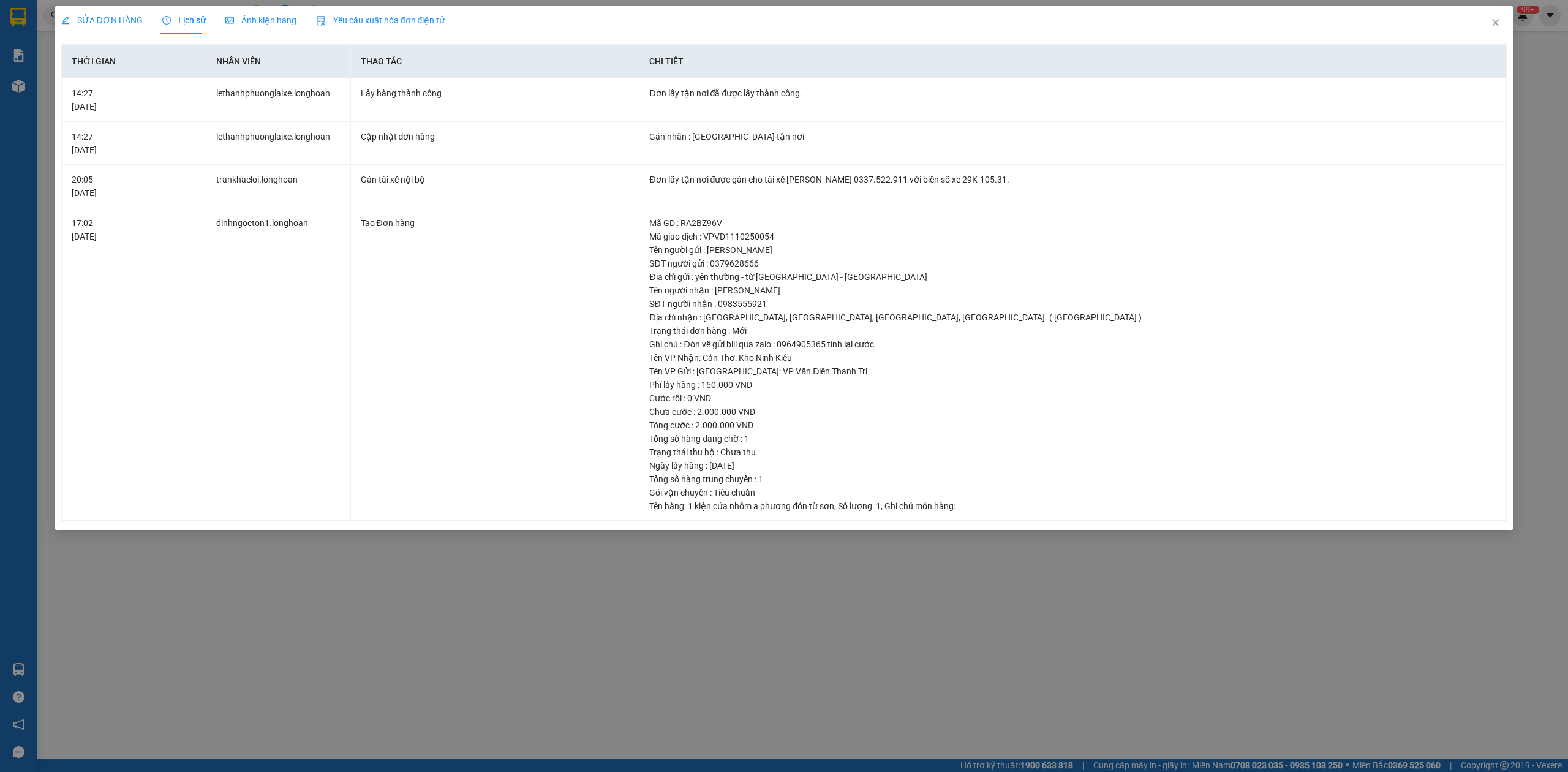
click at [96, 21] on span "SỬA ĐƠN HÀNG" at bounding box center [102, 20] width 81 height 10
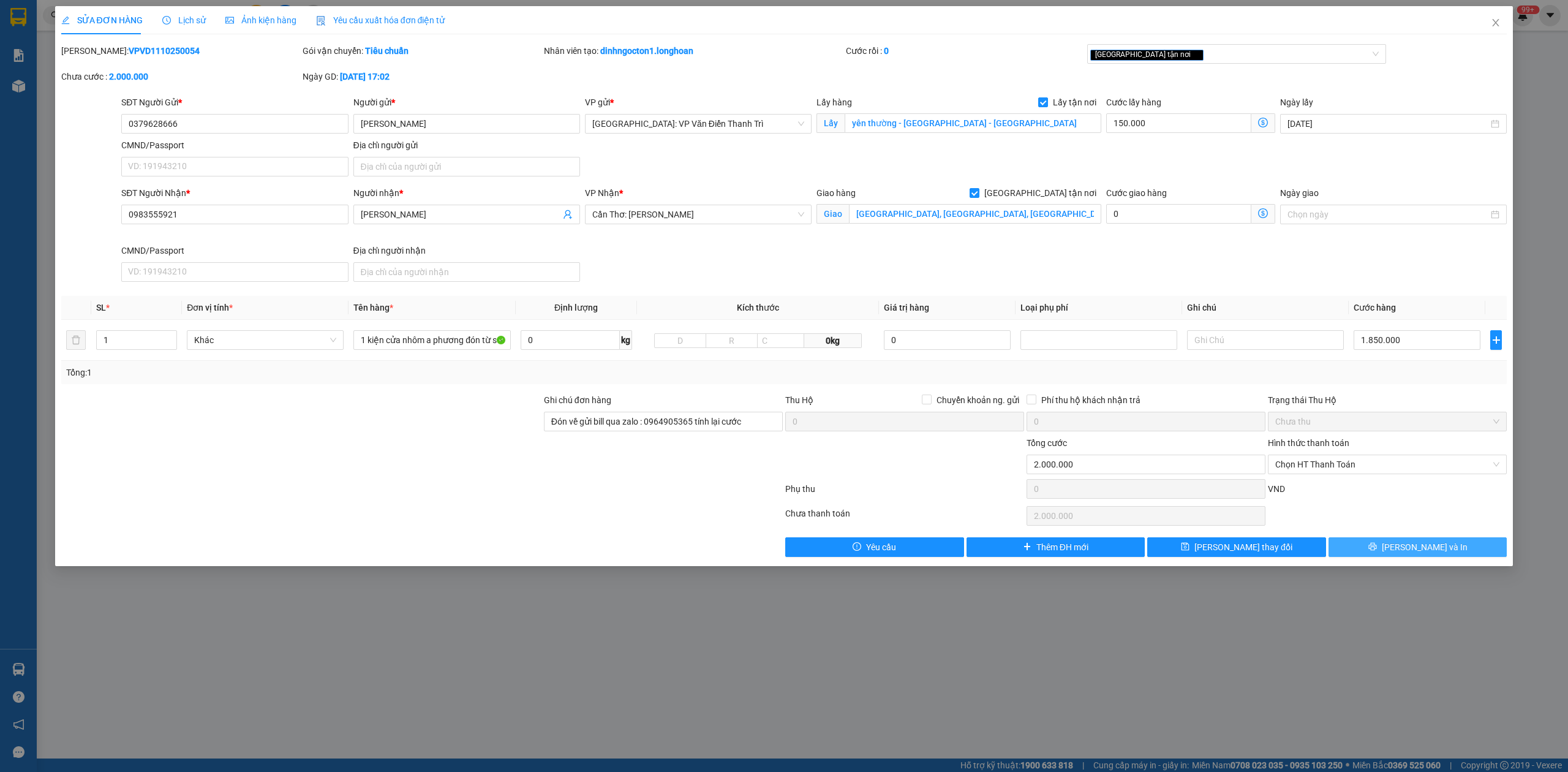
click at [1381, 540] on button "Lưu và In" at bounding box center [1417, 547] width 179 height 20
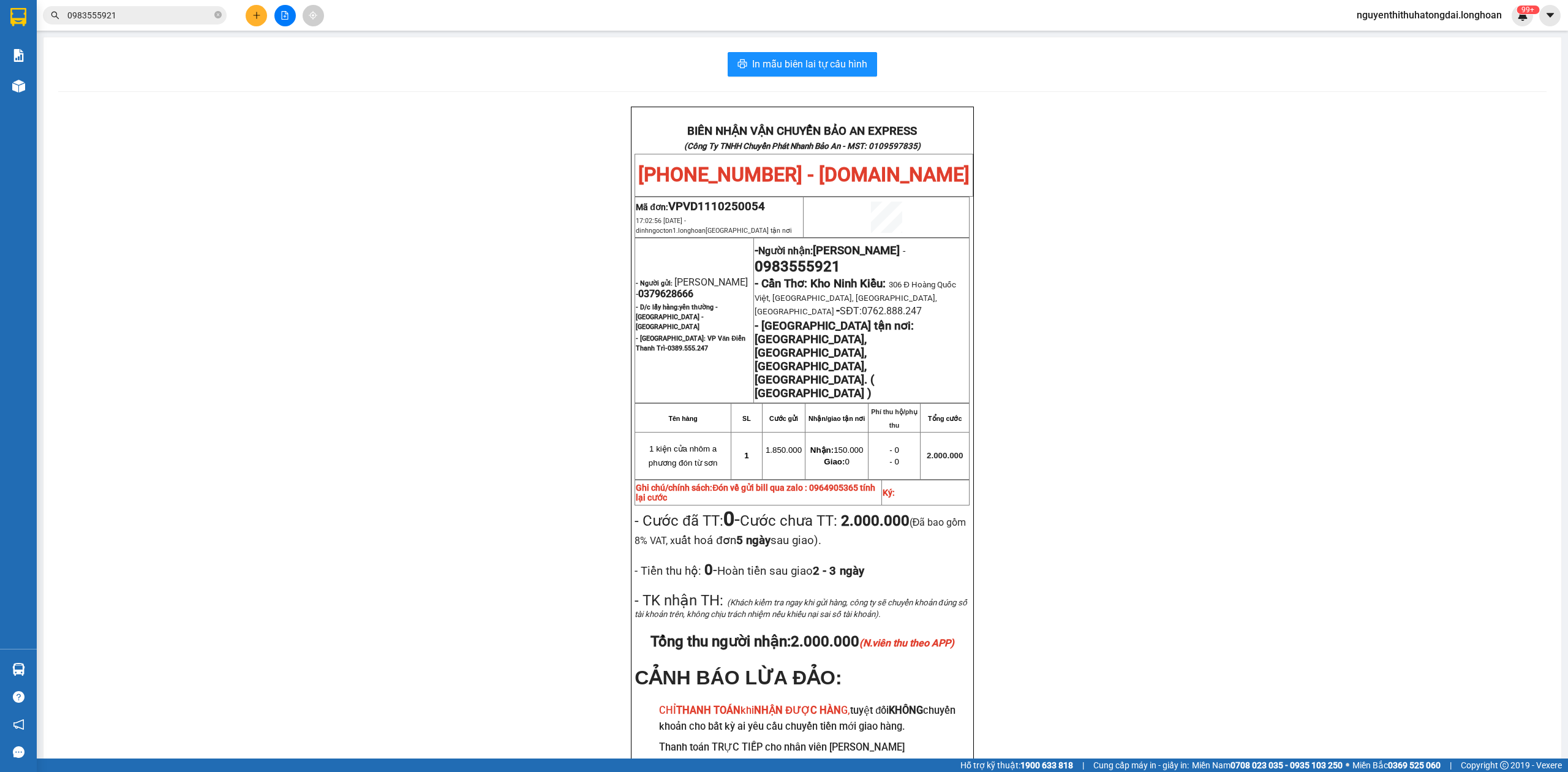
click at [170, 6] on span "0983555921" at bounding box center [134, 15] width 184 height 18
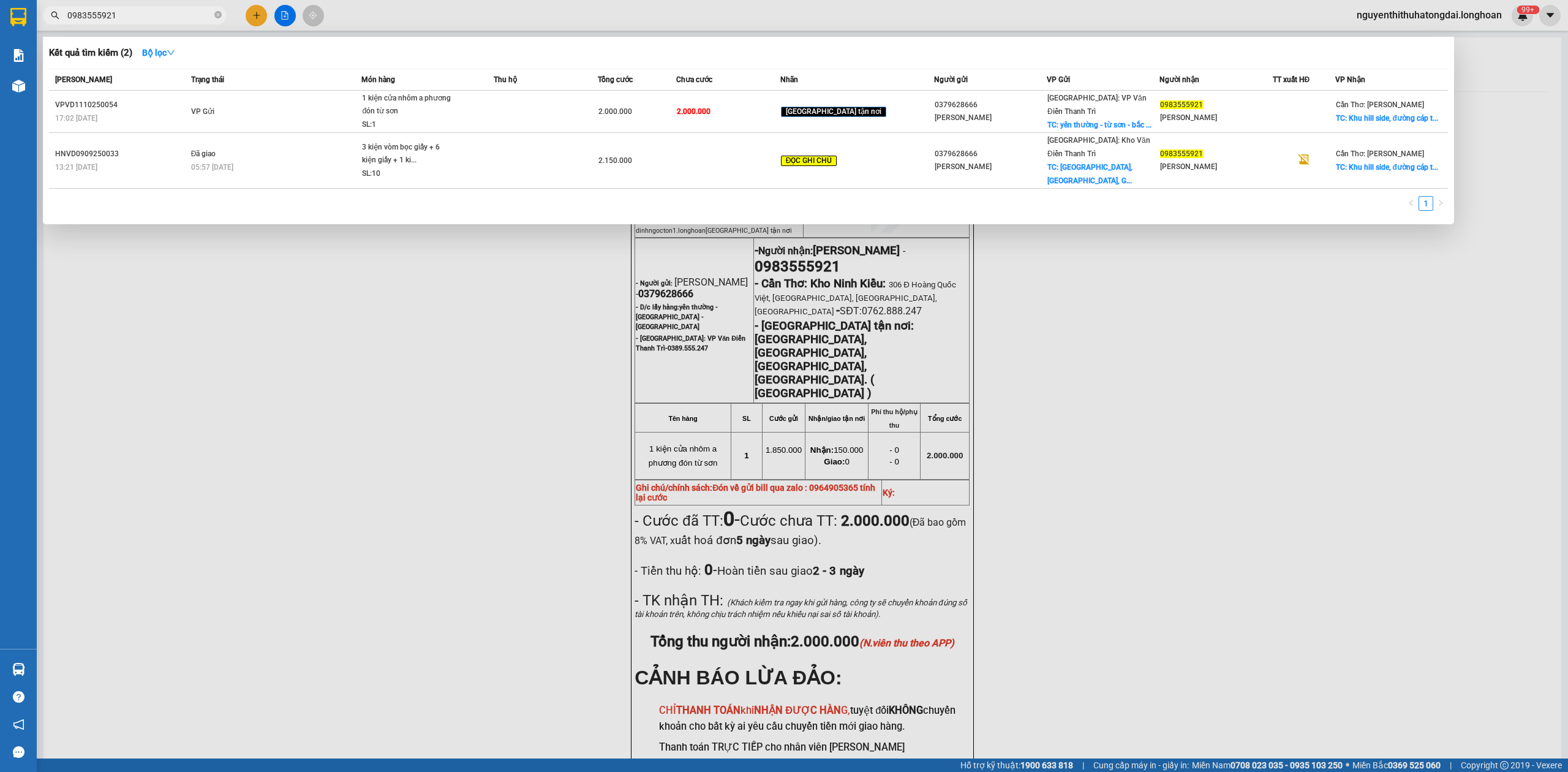
click at [127, 23] on span "0983555921" at bounding box center [134, 15] width 184 height 18
click at [123, 18] on input "0983555921" at bounding box center [140, 15] width 144 height 14
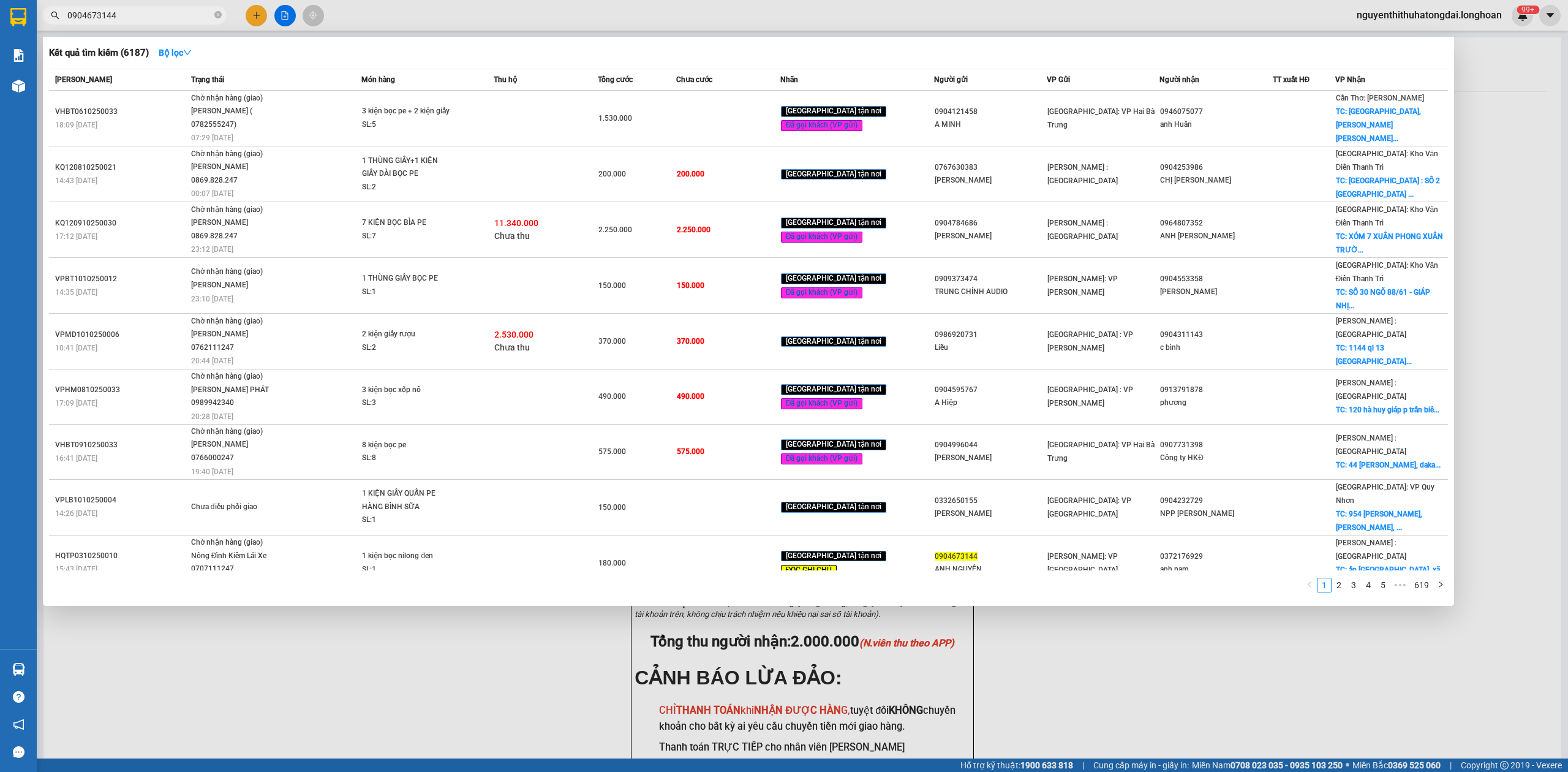
type input "0904673144"
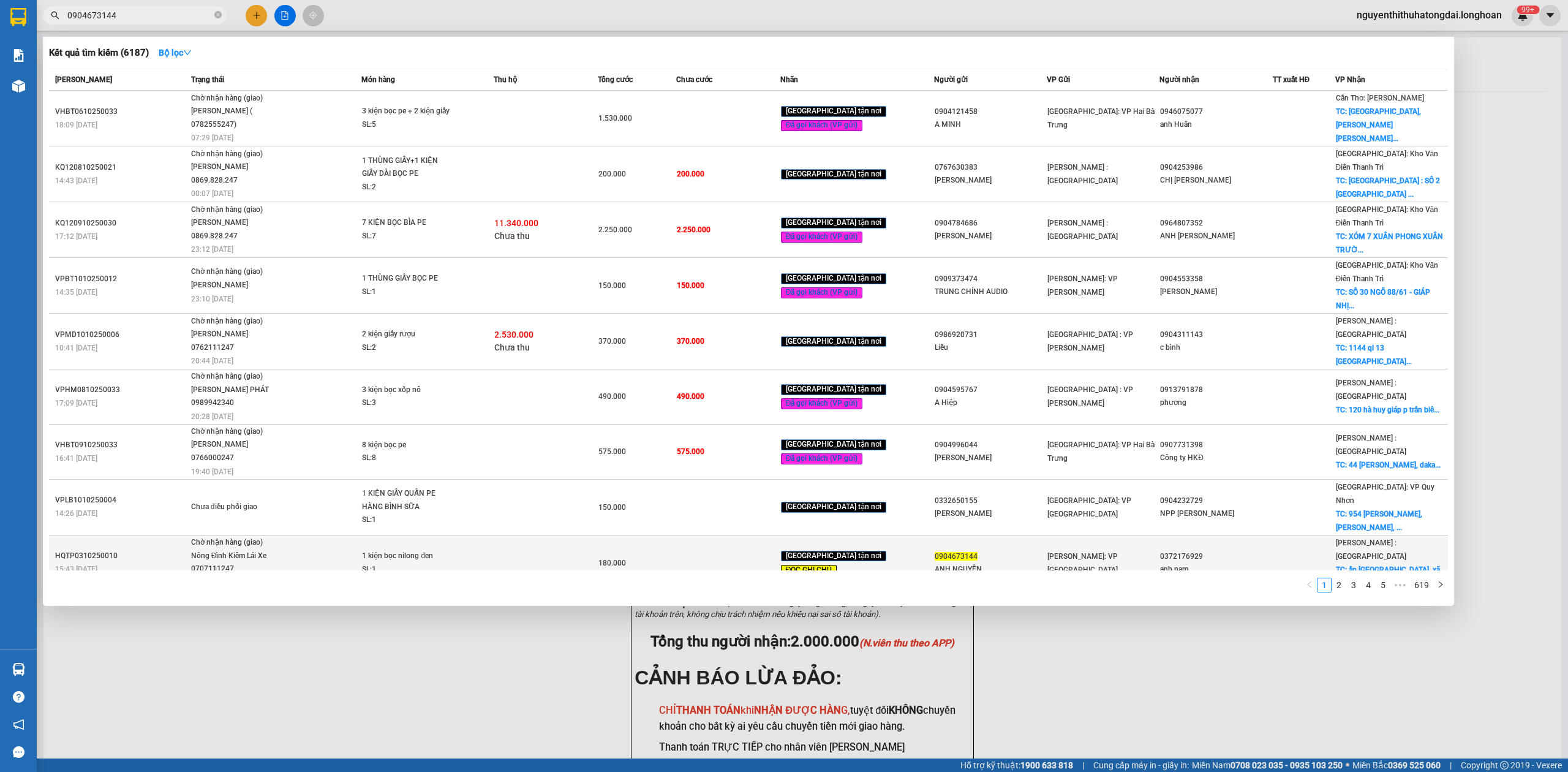
click at [699, 535] on td at bounding box center [728, 562] width 104 height 56
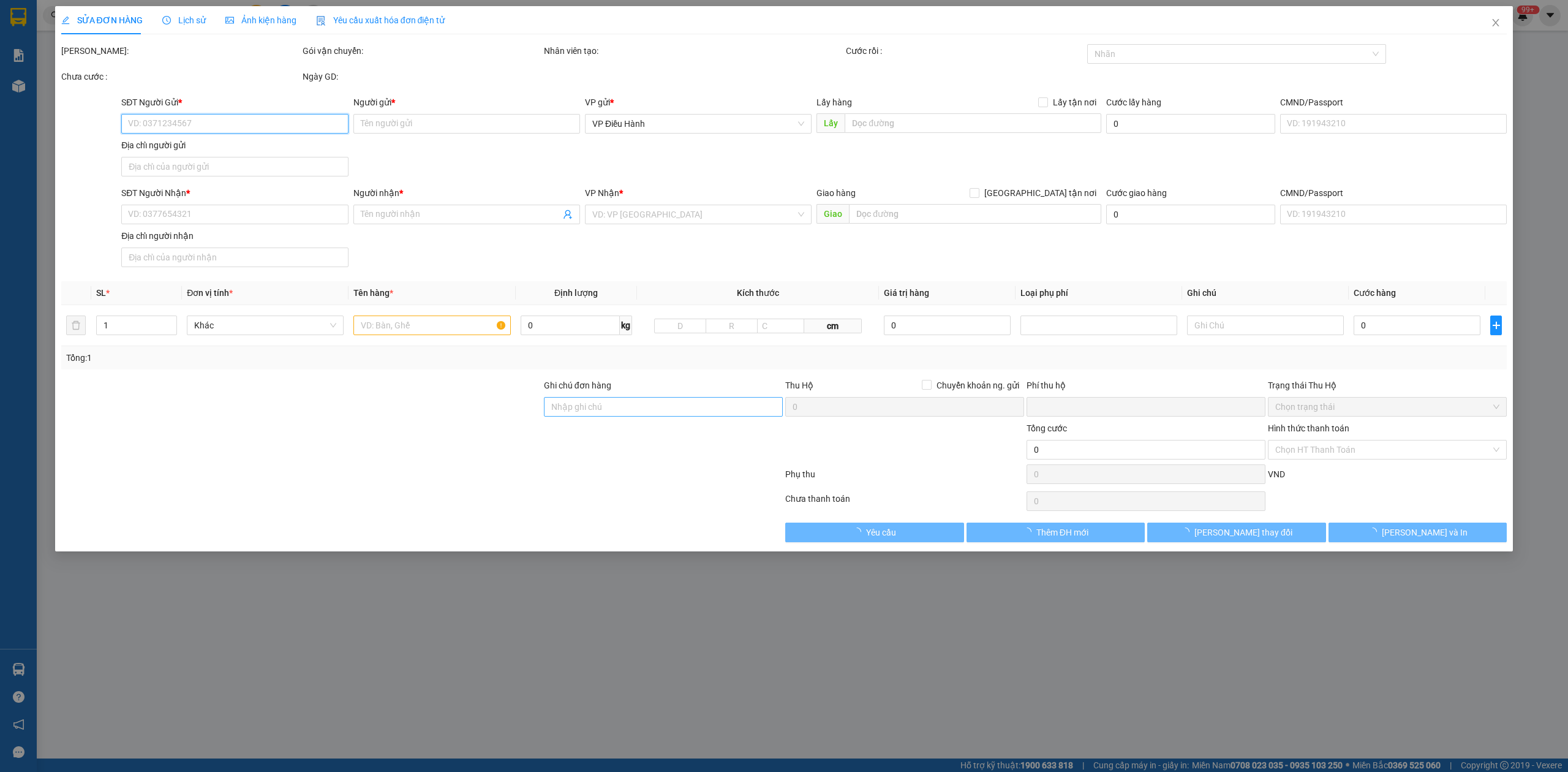
type input "0904673144"
type input "ANH NGUYÊN"
type input "0372176929"
type input "anh nam"
checkbox input "true"
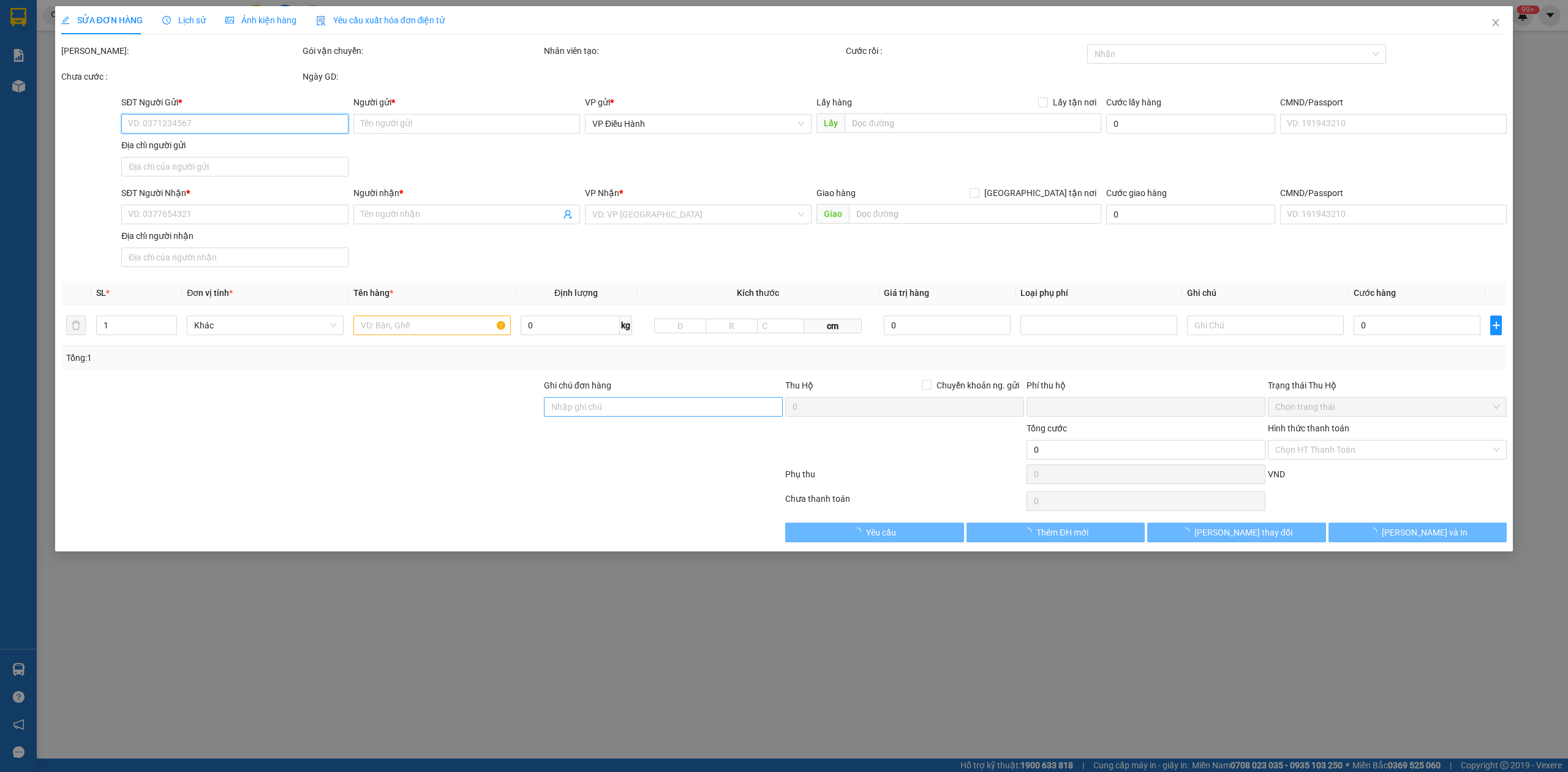
type input "ấp hố môn, xã long nguyên, huyện bàu bàng, bình dương"
type input "hàng lạc hà nội, về sg con xe 94- 10/10, về đến a giao luôn nhé"
type input "0"
type input "180.000"
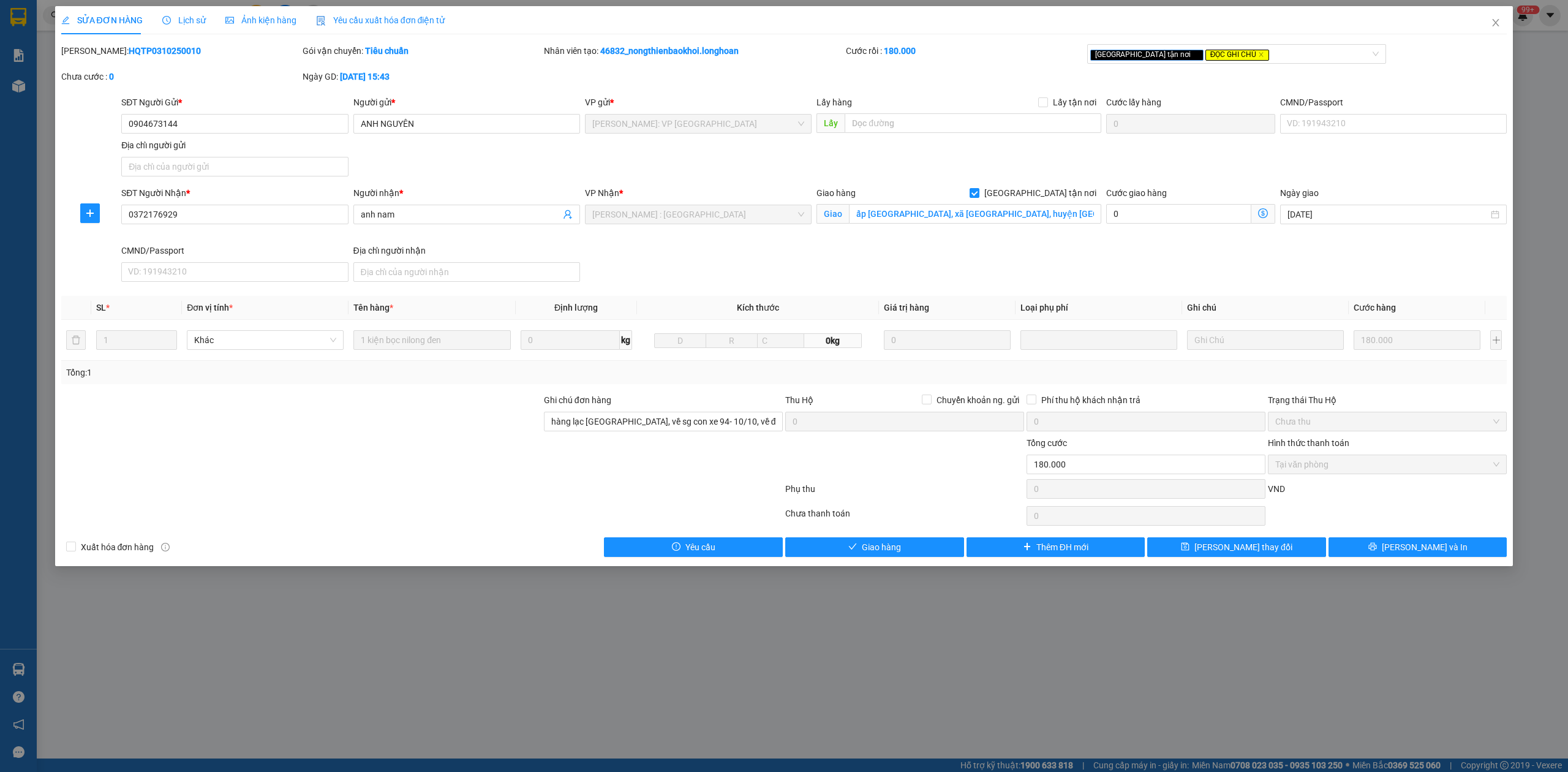
click at [172, 21] on span "Lịch sử" at bounding box center [184, 20] width 44 height 10
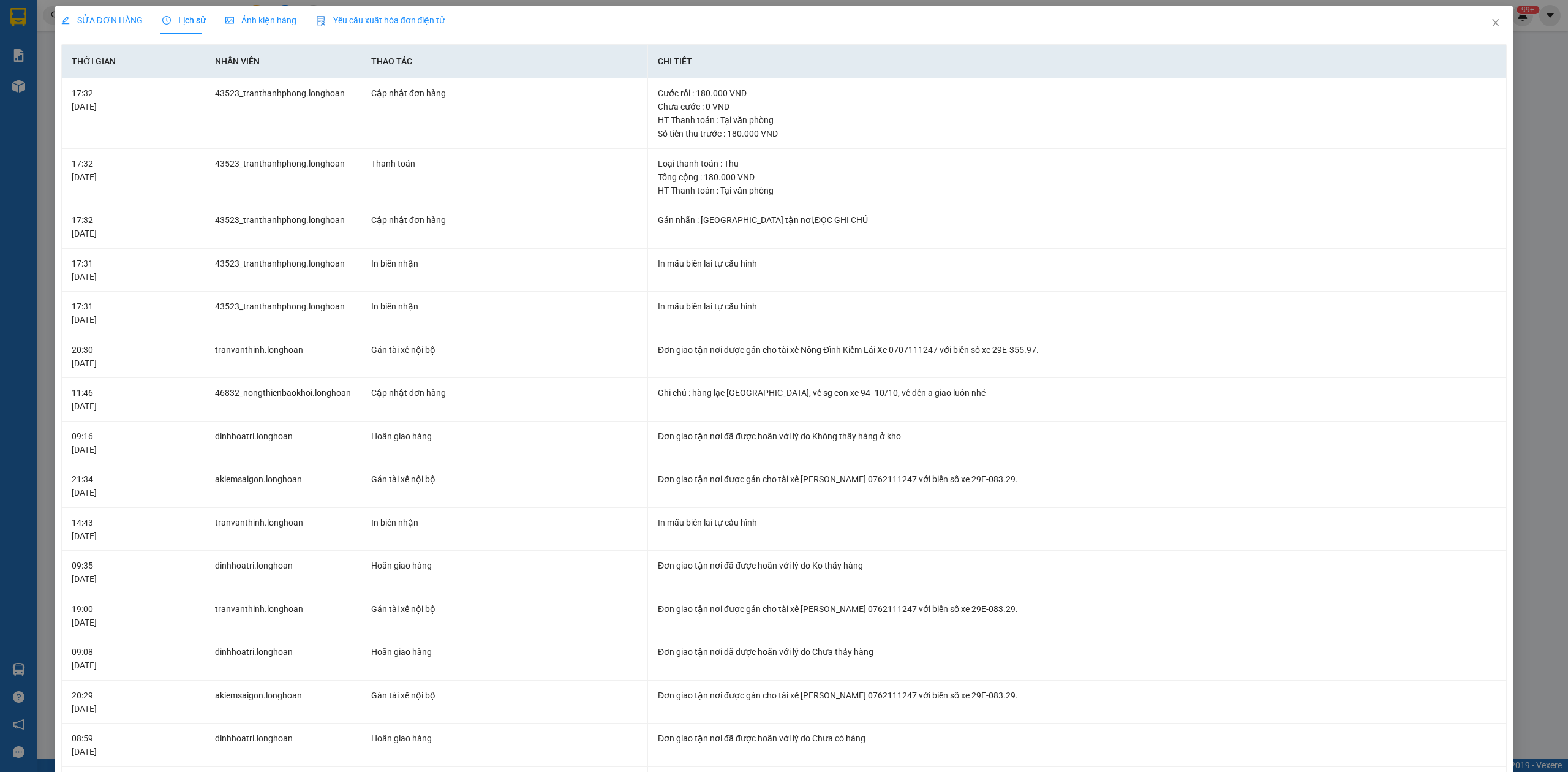
click at [121, 14] on div "SỬA ĐƠN HÀNG" at bounding box center [102, 21] width 81 height 14
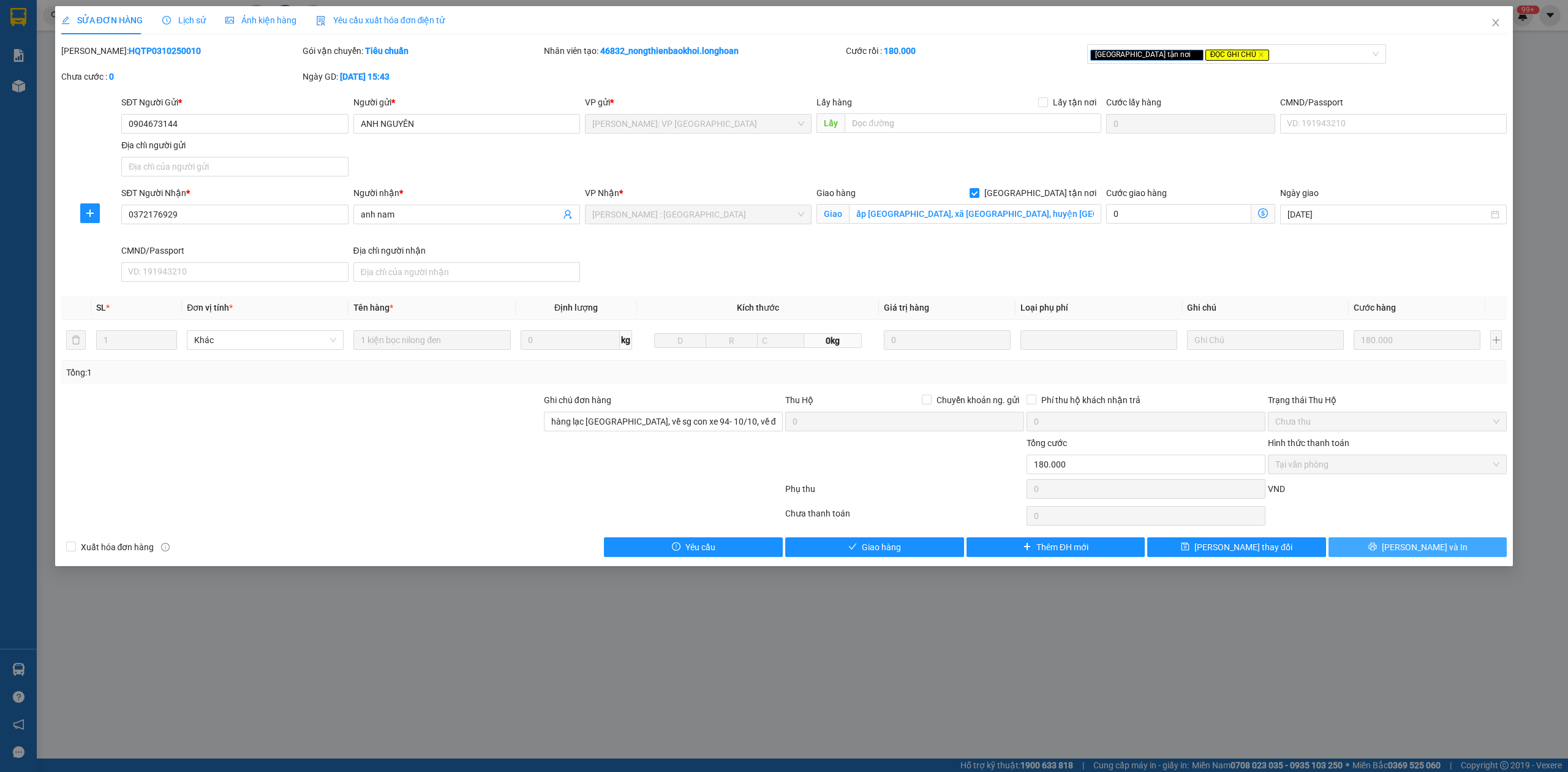
click at [1388, 542] on button "Lưu và In" at bounding box center [1417, 547] width 179 height 20
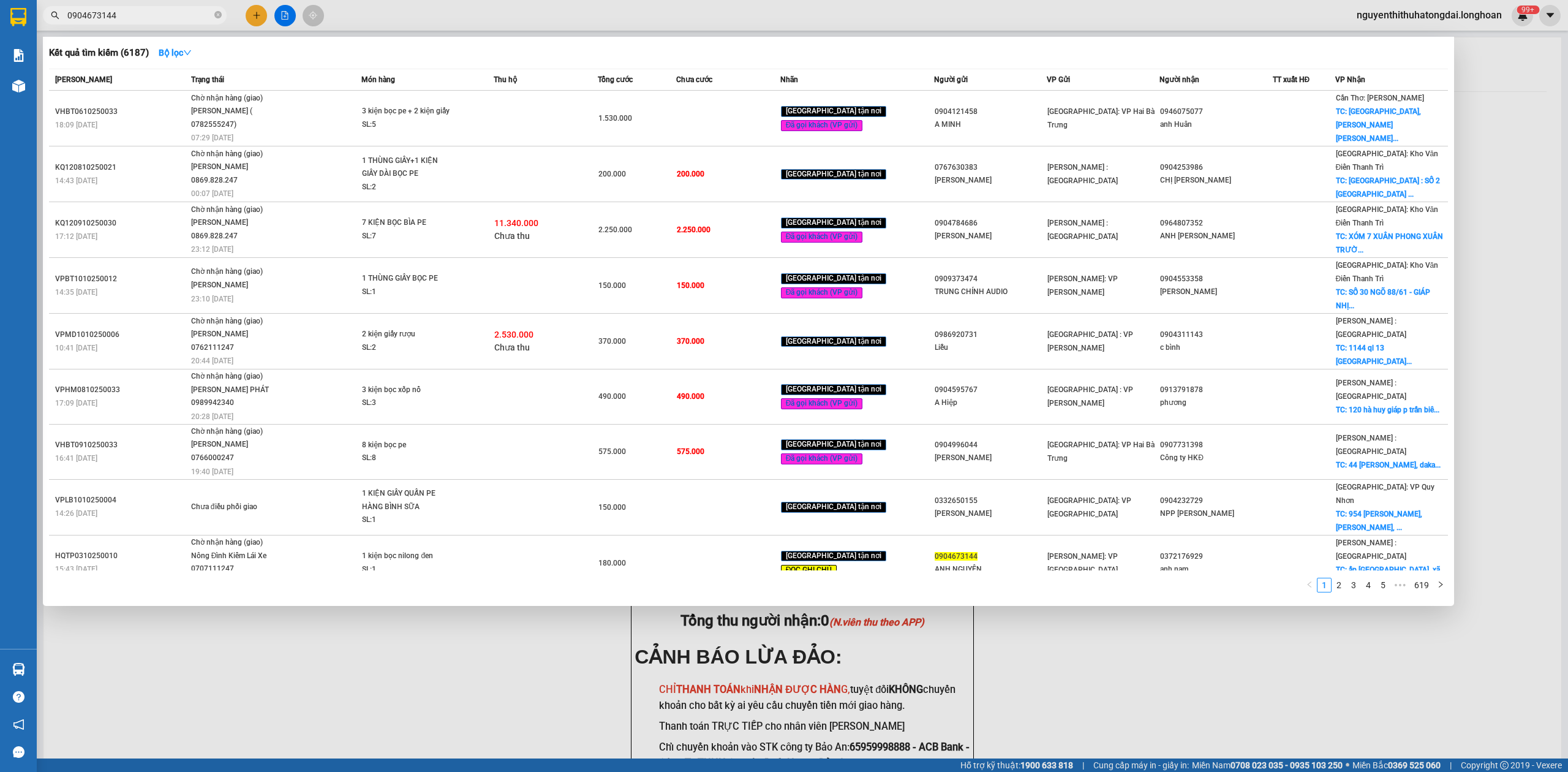
click at [138, 21] on input "0904673144" at bounding box center [140, 15] width 144 height 14
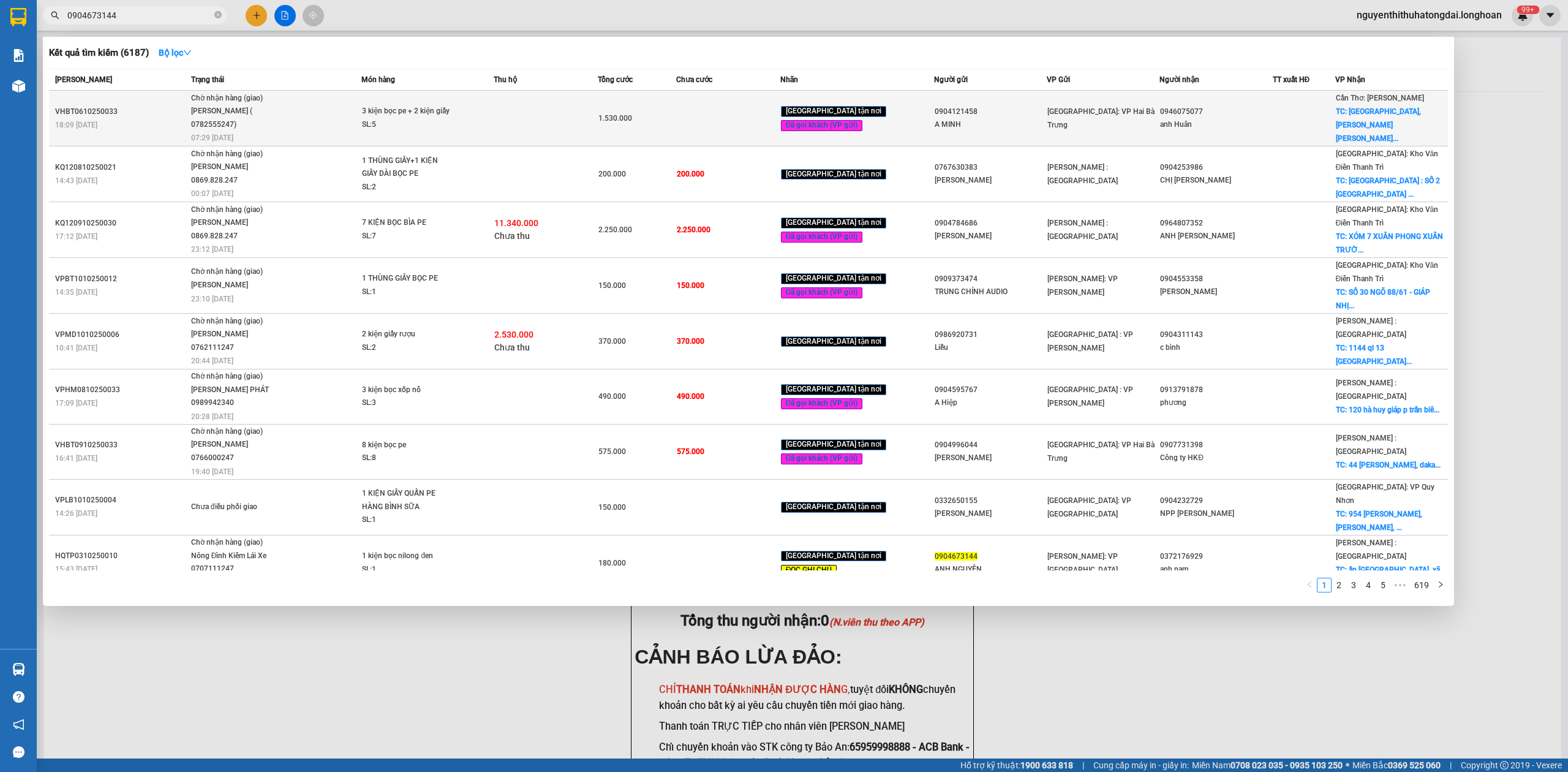
click at [187, 105] on div "VHBT0610250033" at bounding box center [121, 111] width 132 height 13
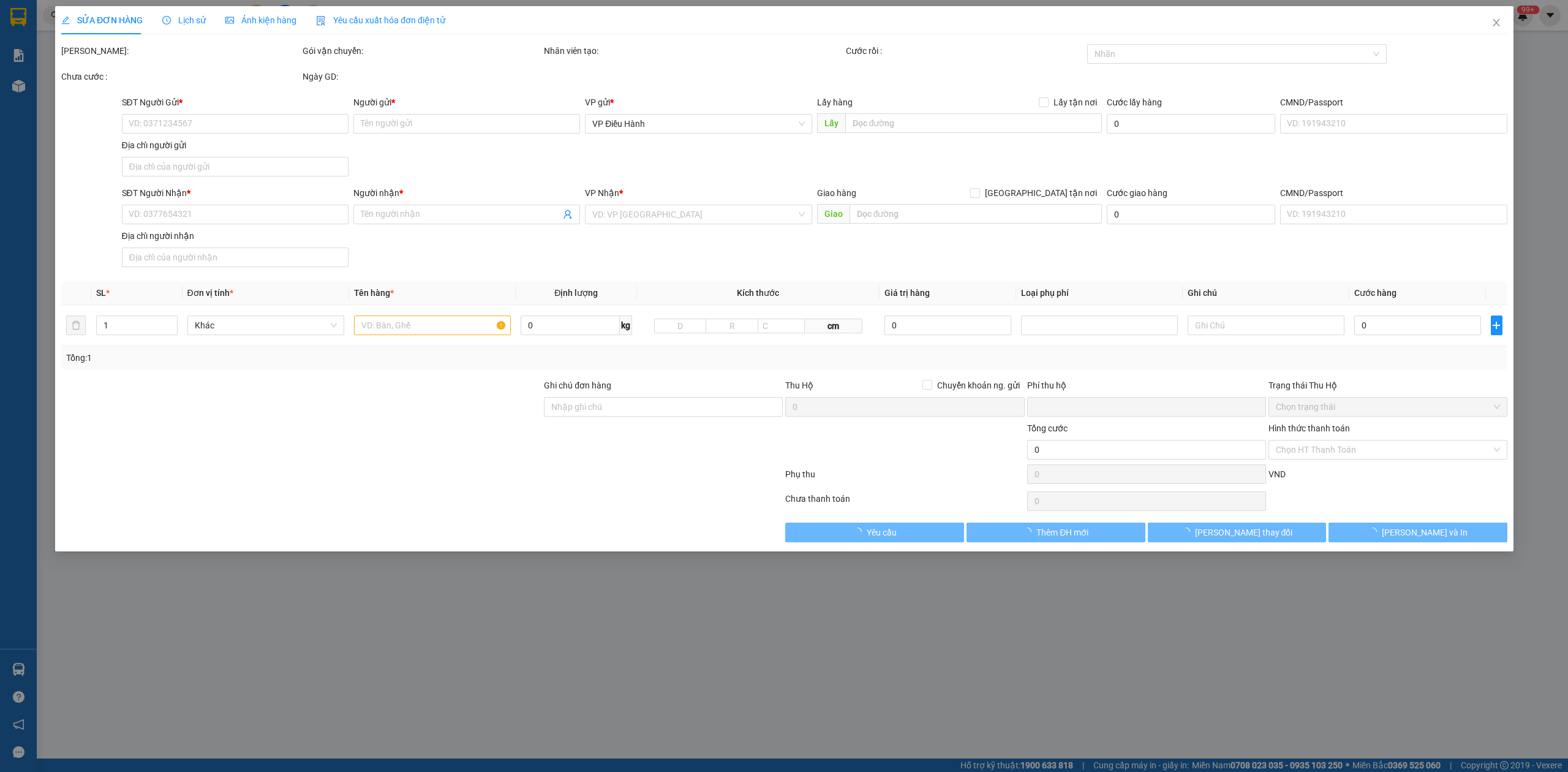
type input "0904121458"
type input "A MINH"
type input "0946075077"
type input "anh Huân"
checkbox input "true"
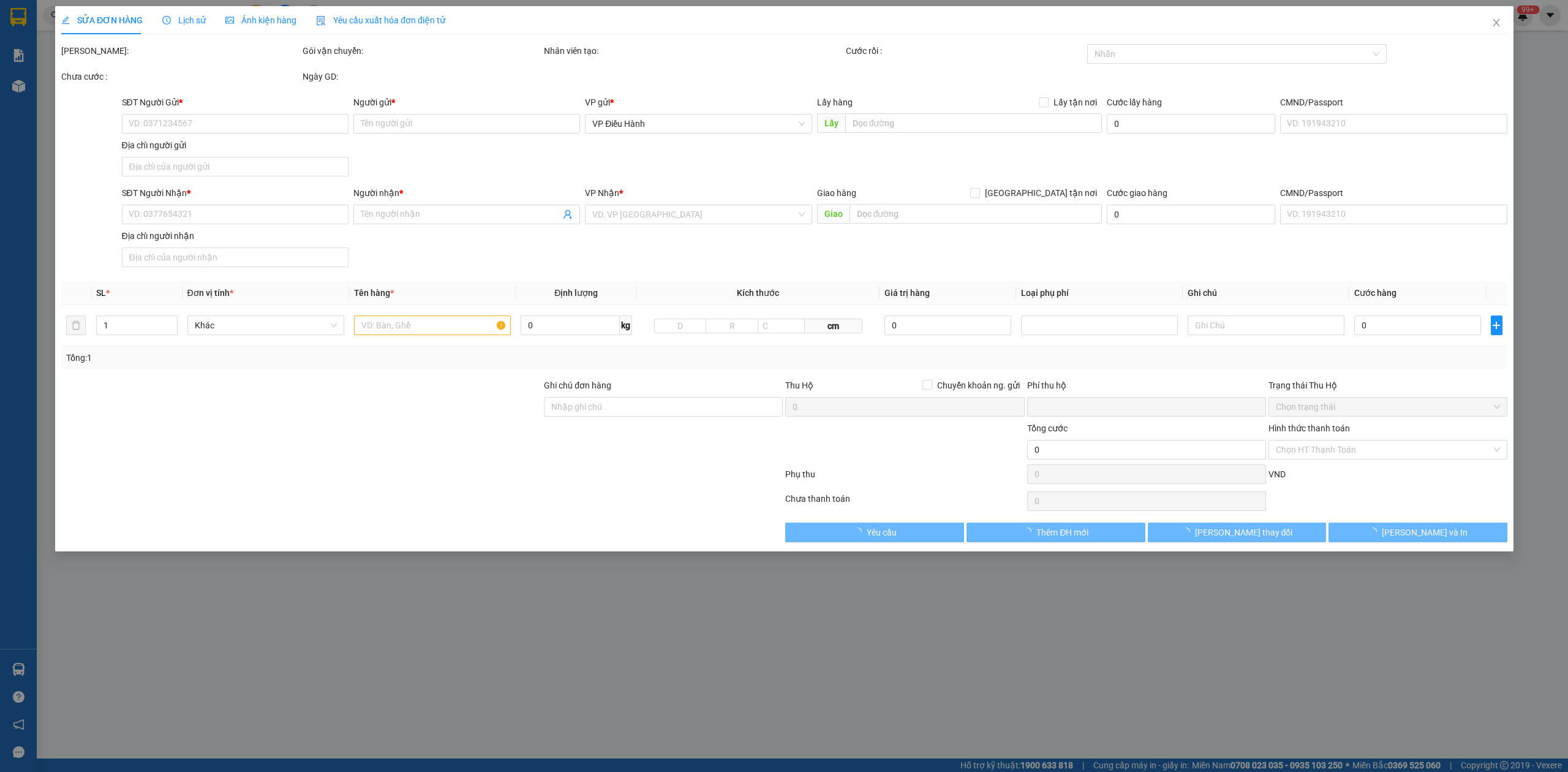
type input "chợ hoà bình, Đ. Lê Thị Riêng, Hoà Bình, Hòa Bình, Bạc Liêu"
type input "0"
type input "1.530.000"
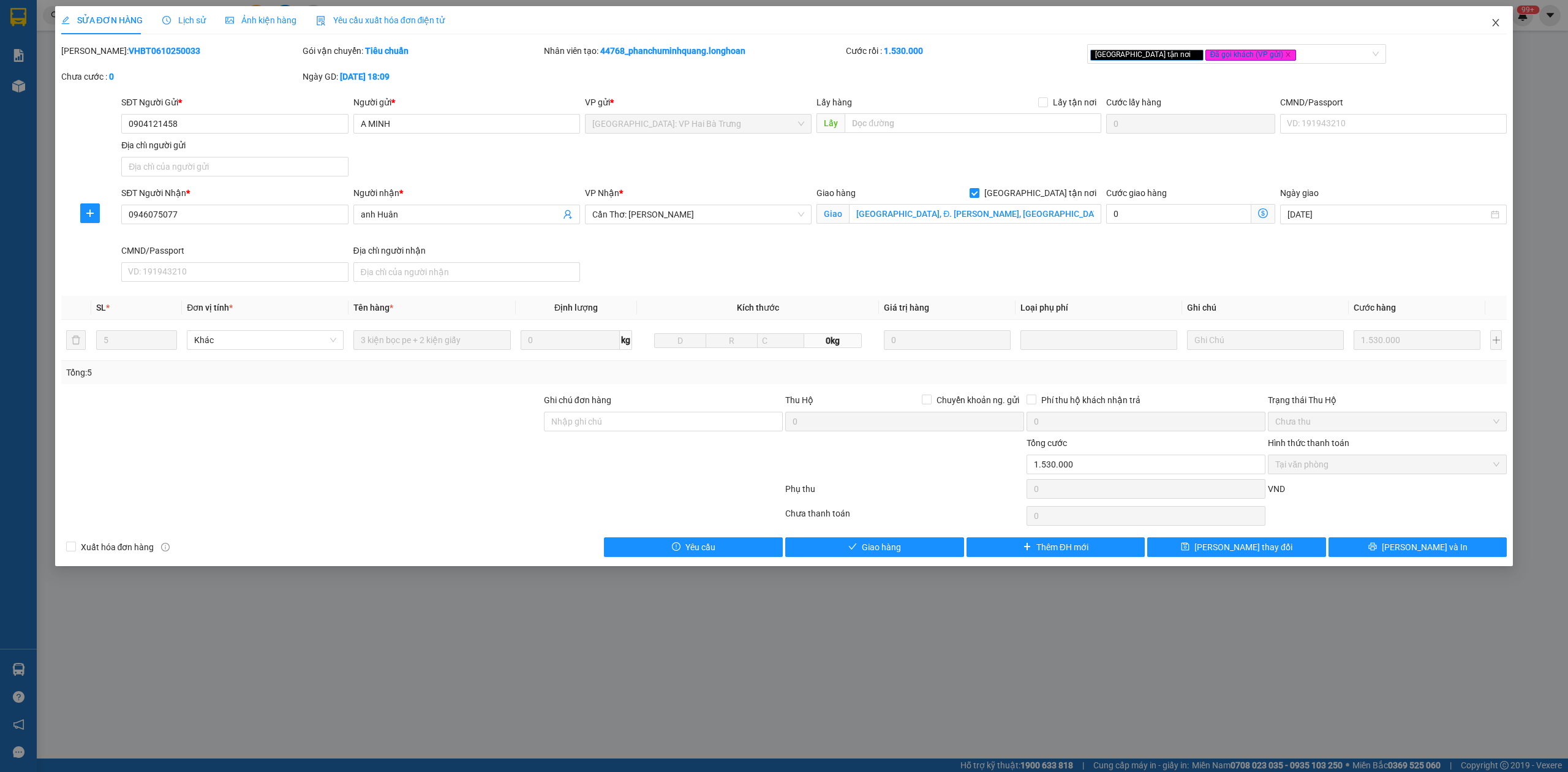
click at [1493, 18] on span "Close" at bounding box center [1495, 23] width 35 height 35
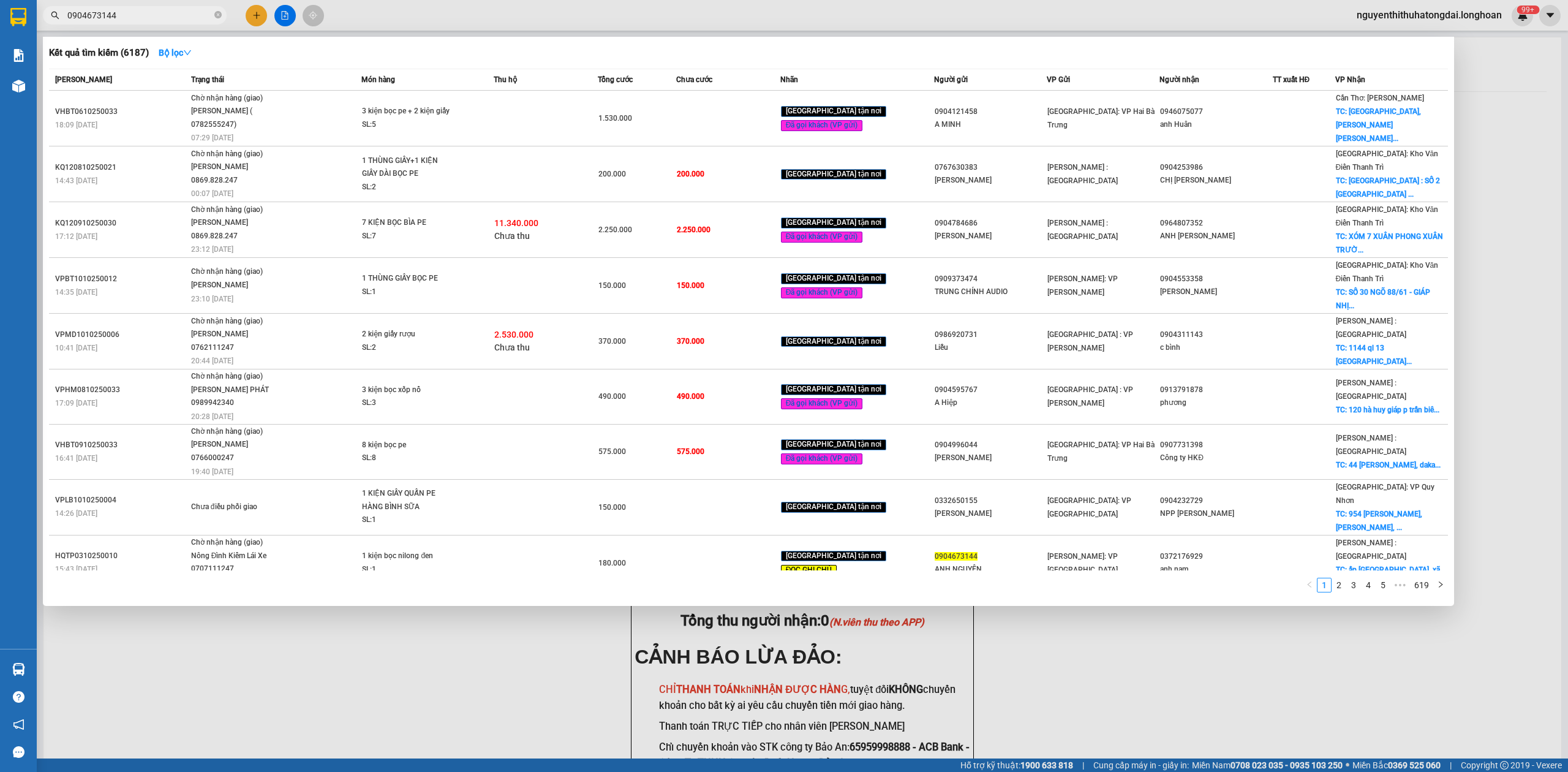
click at [155, 18] on input "0904673144" at bounding box center [140, 15] width 144 height 14
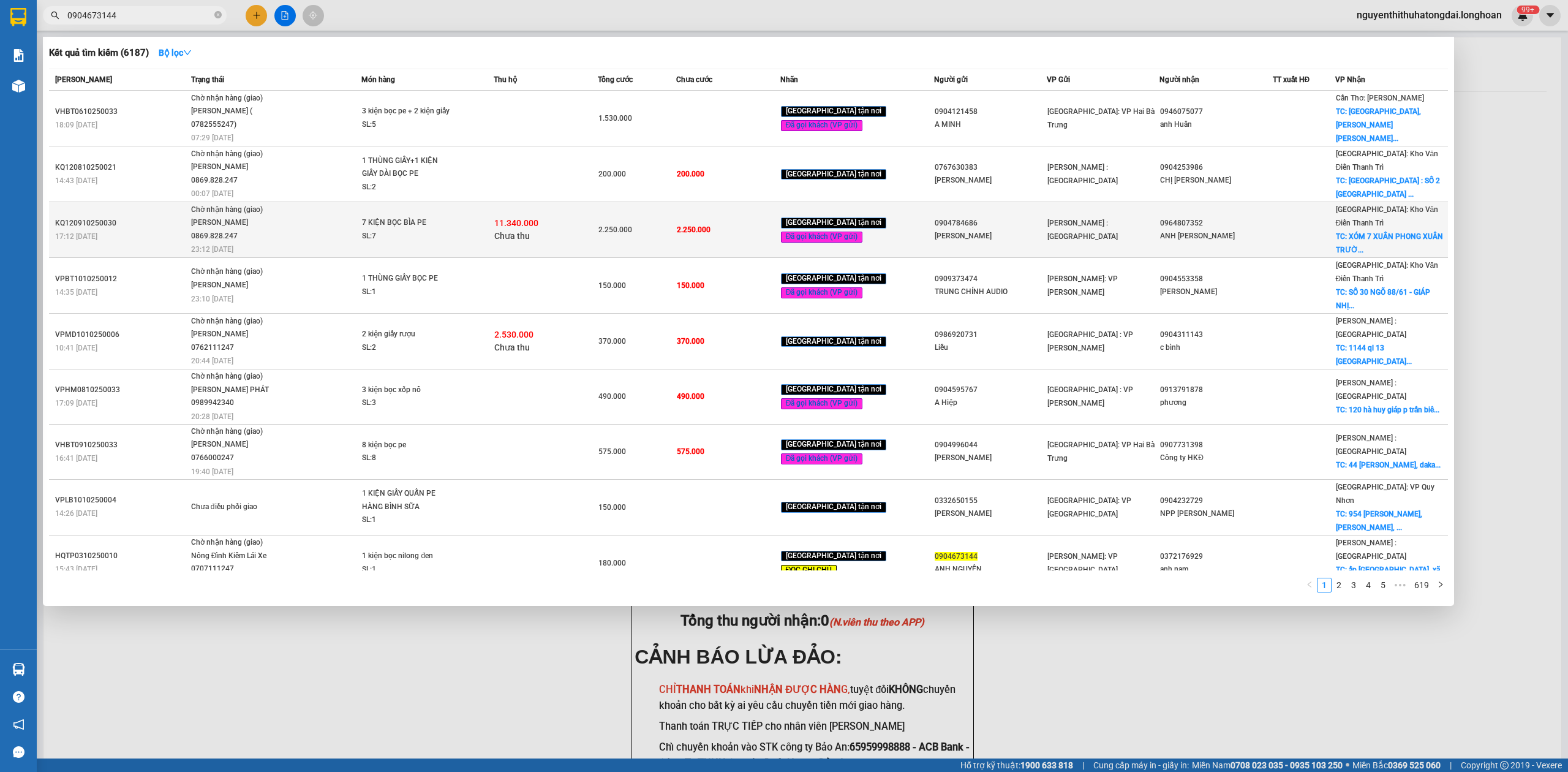
click at [568, 217] on div "11.340.000 Chưa thu" at bounding box center [546, 229] width 103 height 25
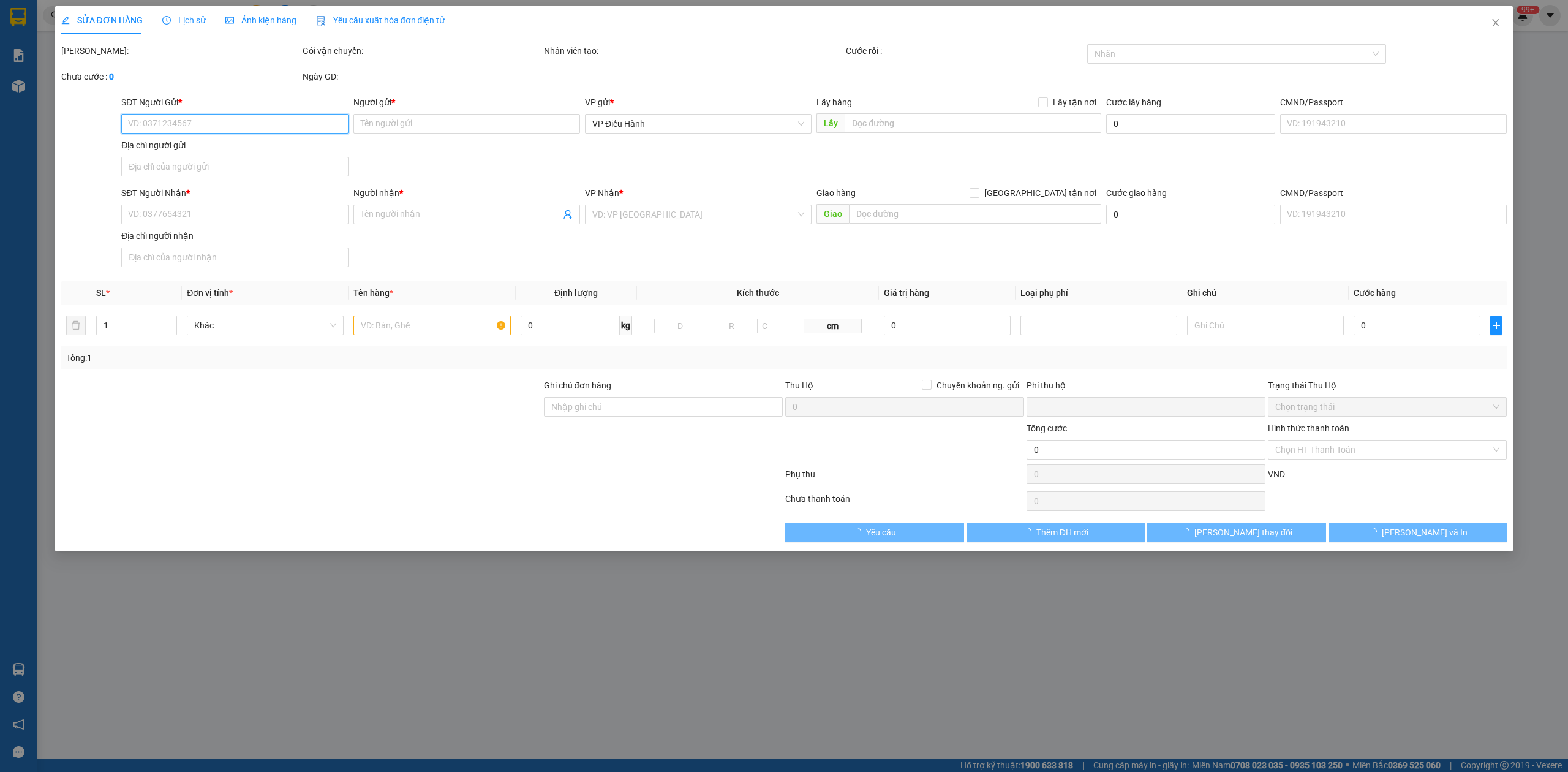
type input "0904784686"
type input "anh dũng"
type input "0964807352"
type input "ANH NGUYỄN PHÚC"
checkbox input "true"
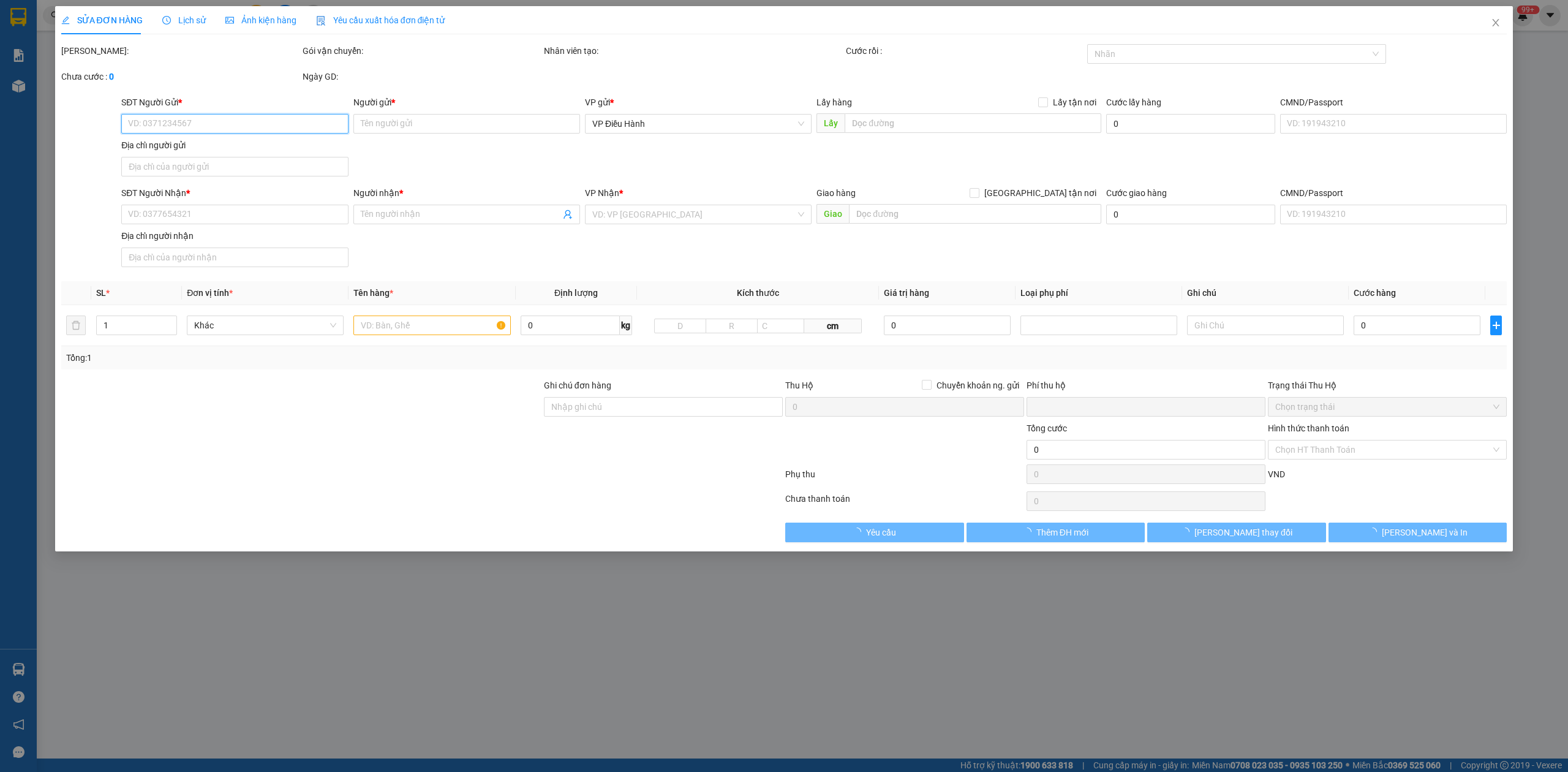
type input "XÓM 7 XUÂN PHONG XUÂN TRƯỜNG NAM ĐỊNH"
type input "GIAO NHẬN NGUYÊN KIỆN HƯ VỠ ĐỀN THEO CHÍNH SÁCH HỖ TRỢ CƯỚC HÀNG HOẶC TUỲ TÌNH …"
type input "2.250.000"
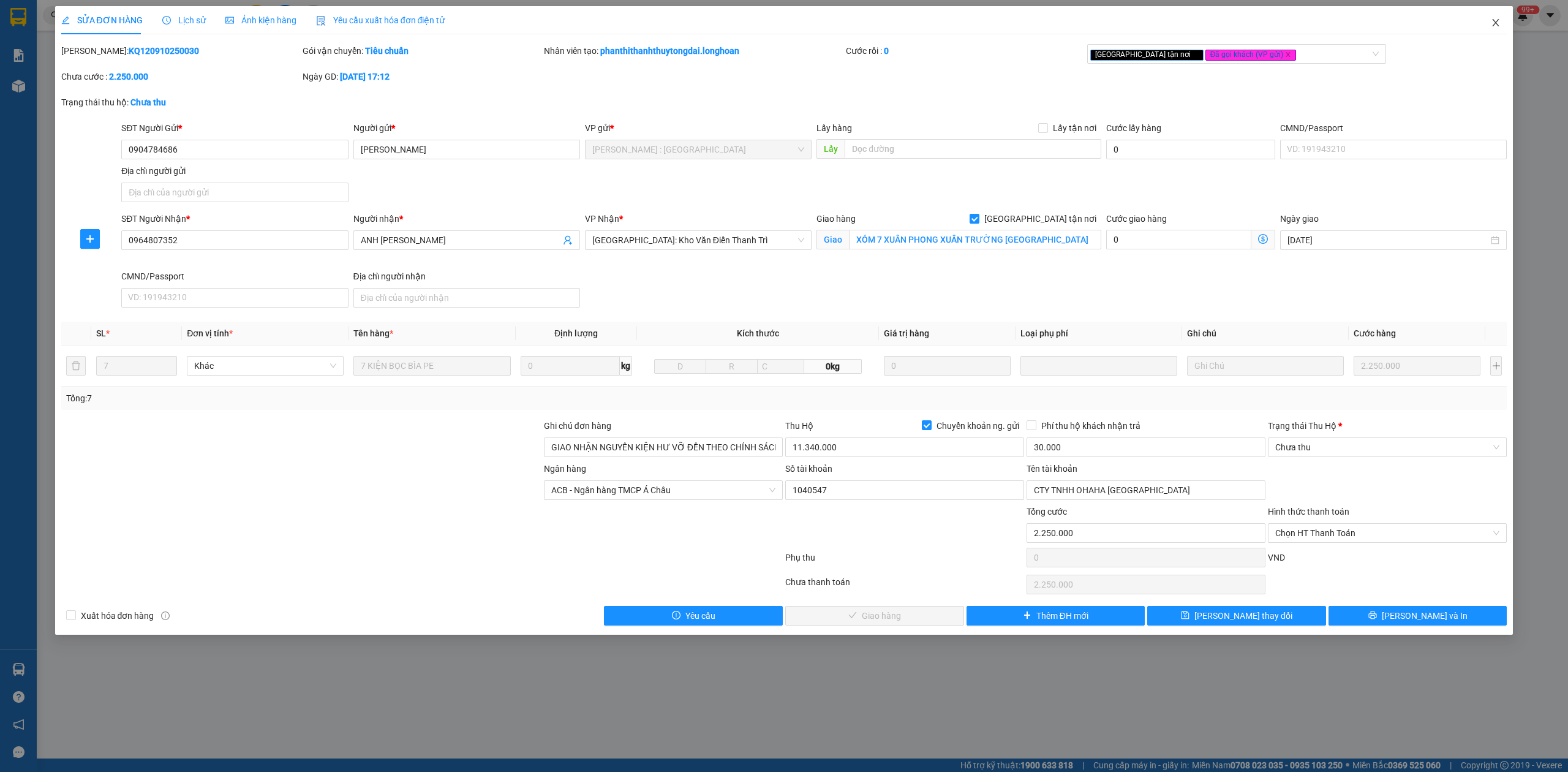
click at [1492, 27] on icon "close" at bounding box center [1495, 22] width 10 height 10
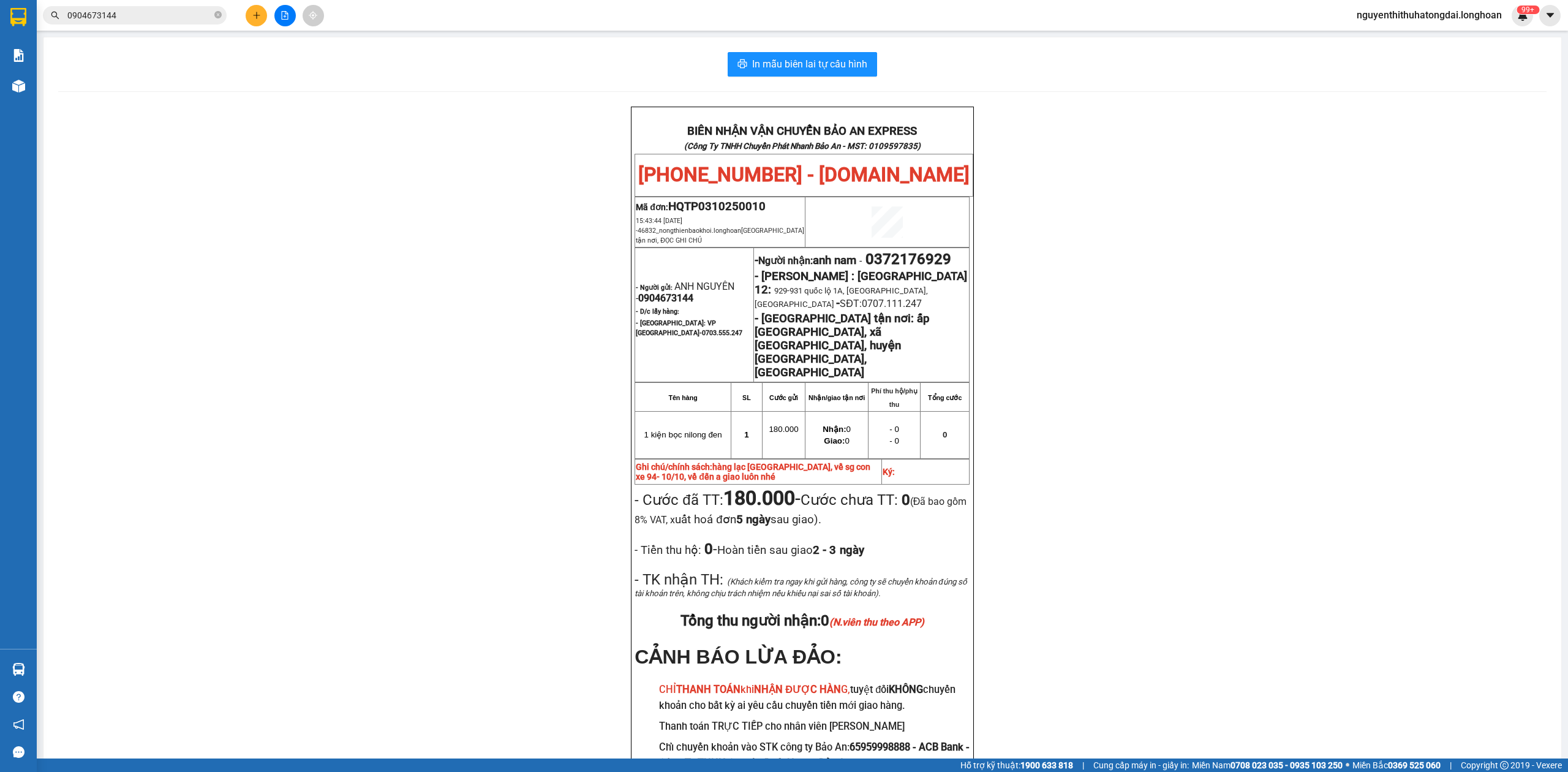
click at [147, 17] on input "0904673144" at bounding box center [140, 15] width 144 height 14
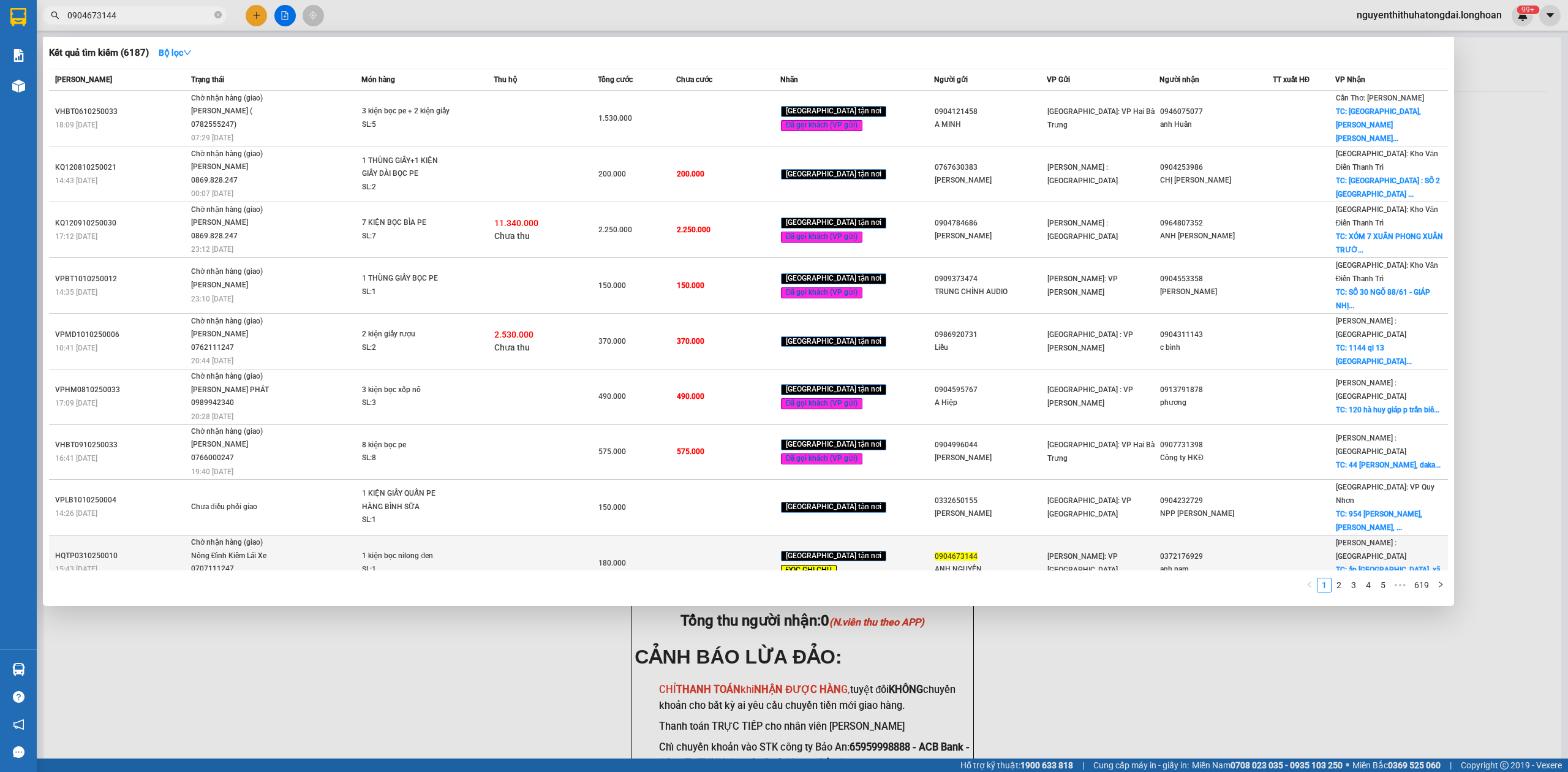
click at [220, 549] on div "Nông Đình Kiểm Lái Xe 0707111247" at bounding box center [237, 562] width 92 height 26
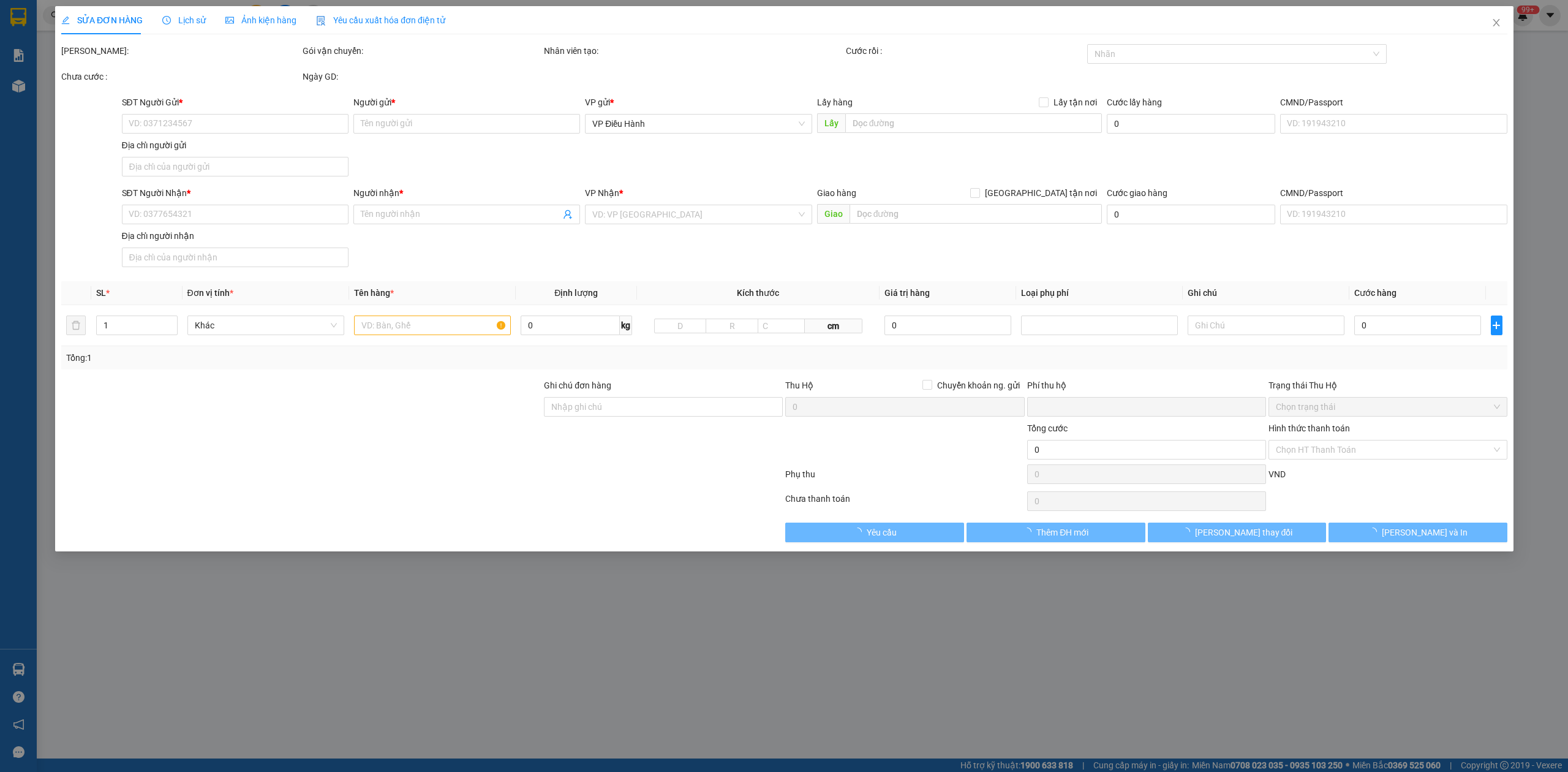
type input "0904673144"
type input "ANH NGUYÊN"
type input "0372176929"
type input "anh nam"
checkbox input "true"
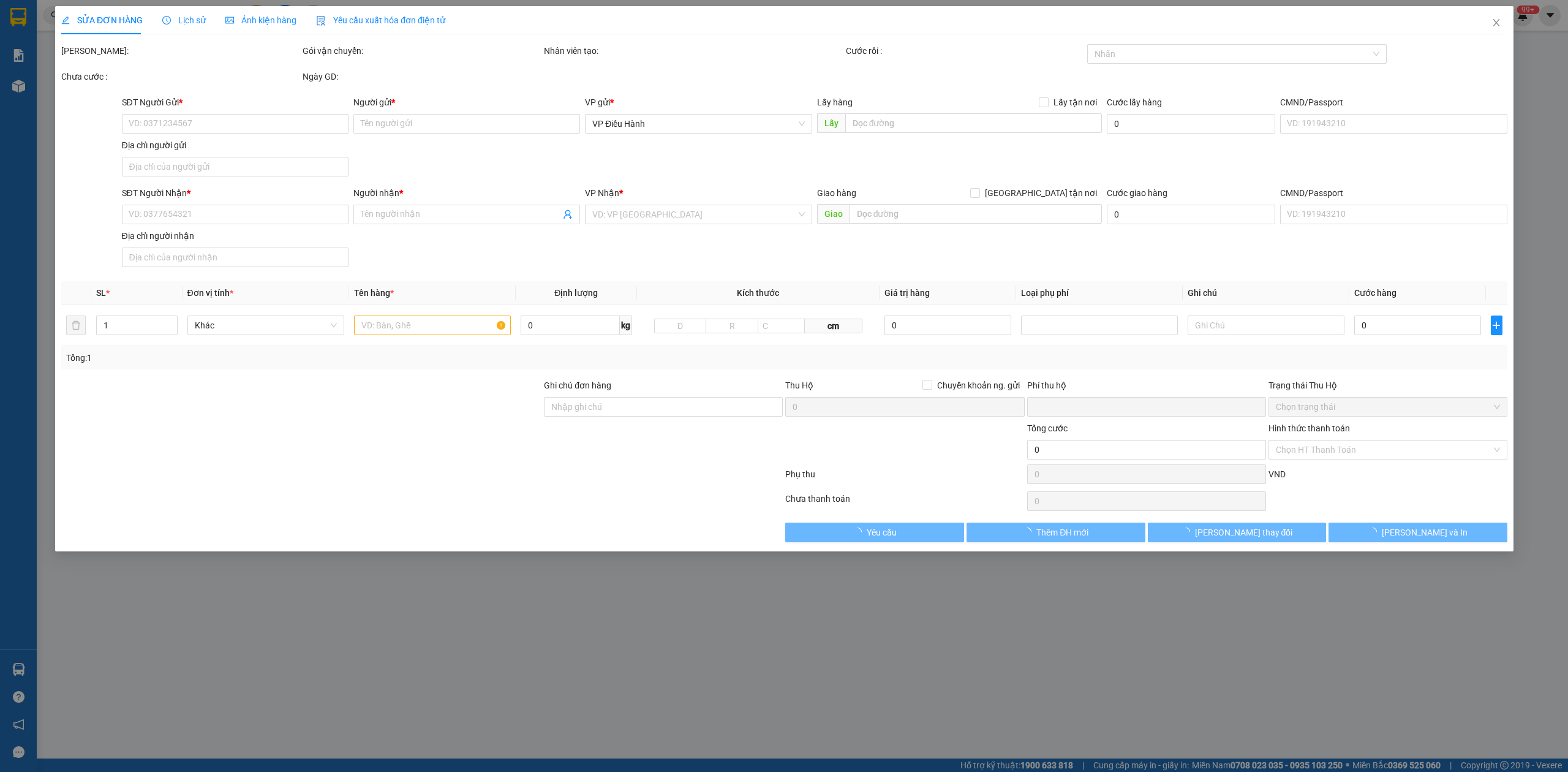
type input "ấp hố môn, xã long nguyên, huyện bàu bàng, bình dương"
type input "hàng lạc hà nội, về sg con xe 94- 10/10, về đến a giao luôn nhé"
type input "0"
type input "180.000"
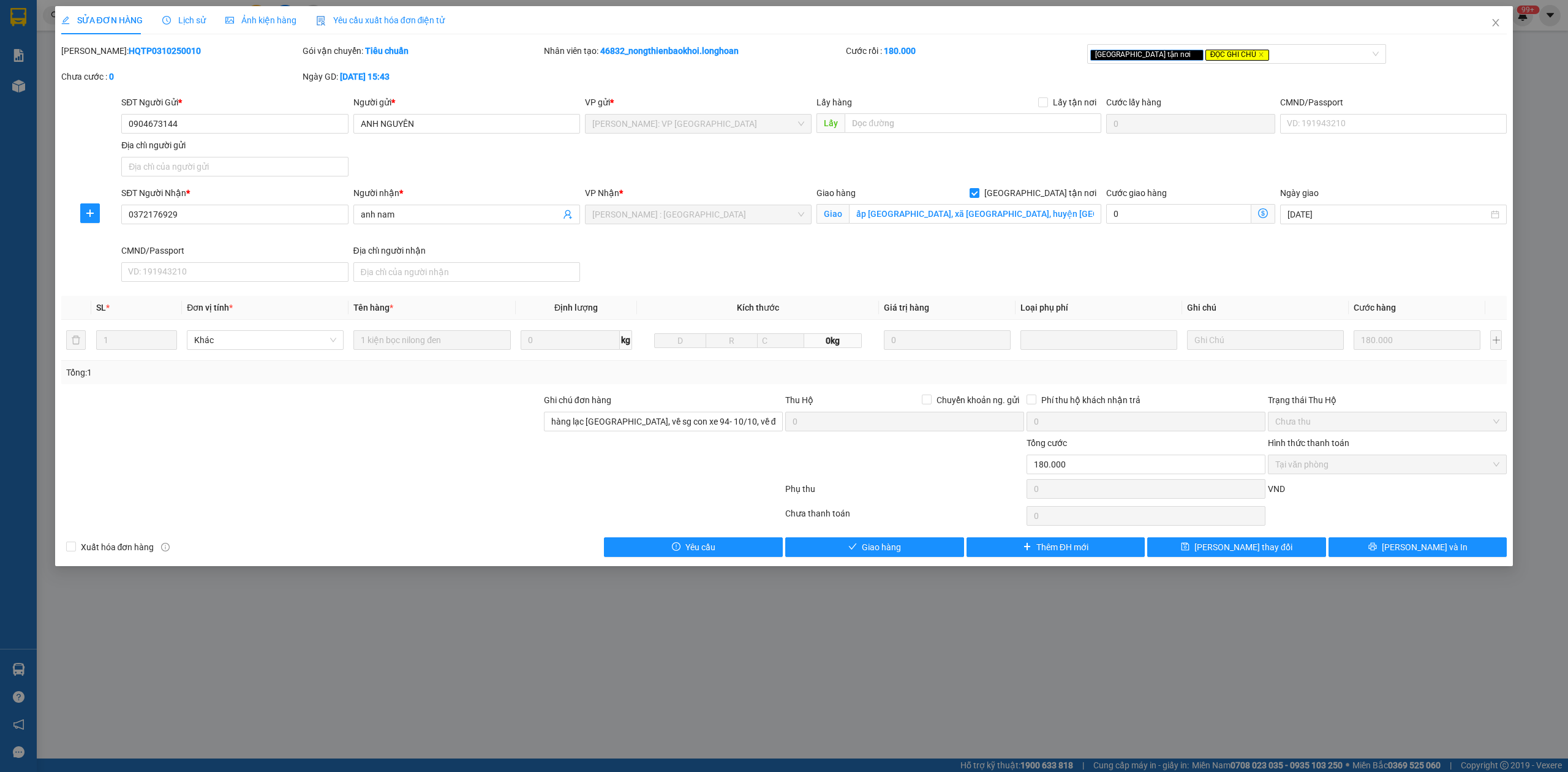
click at [187, 16] on span "Lịch sử" at bounding box center [184, 20] width 44 height 10
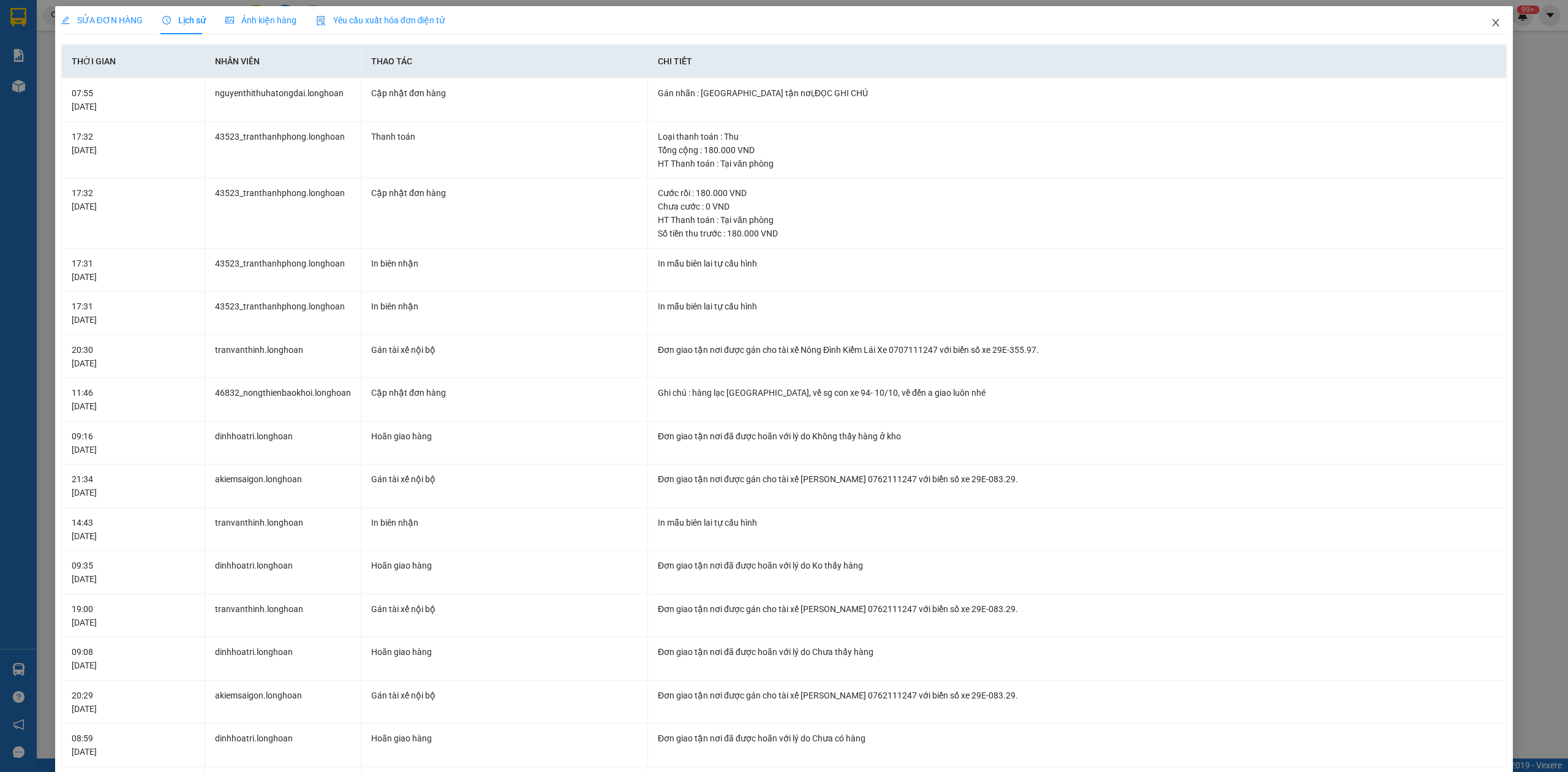
click at [1490, 20] on icon "close" at bounding box center [1495, 22] width 10 height 10
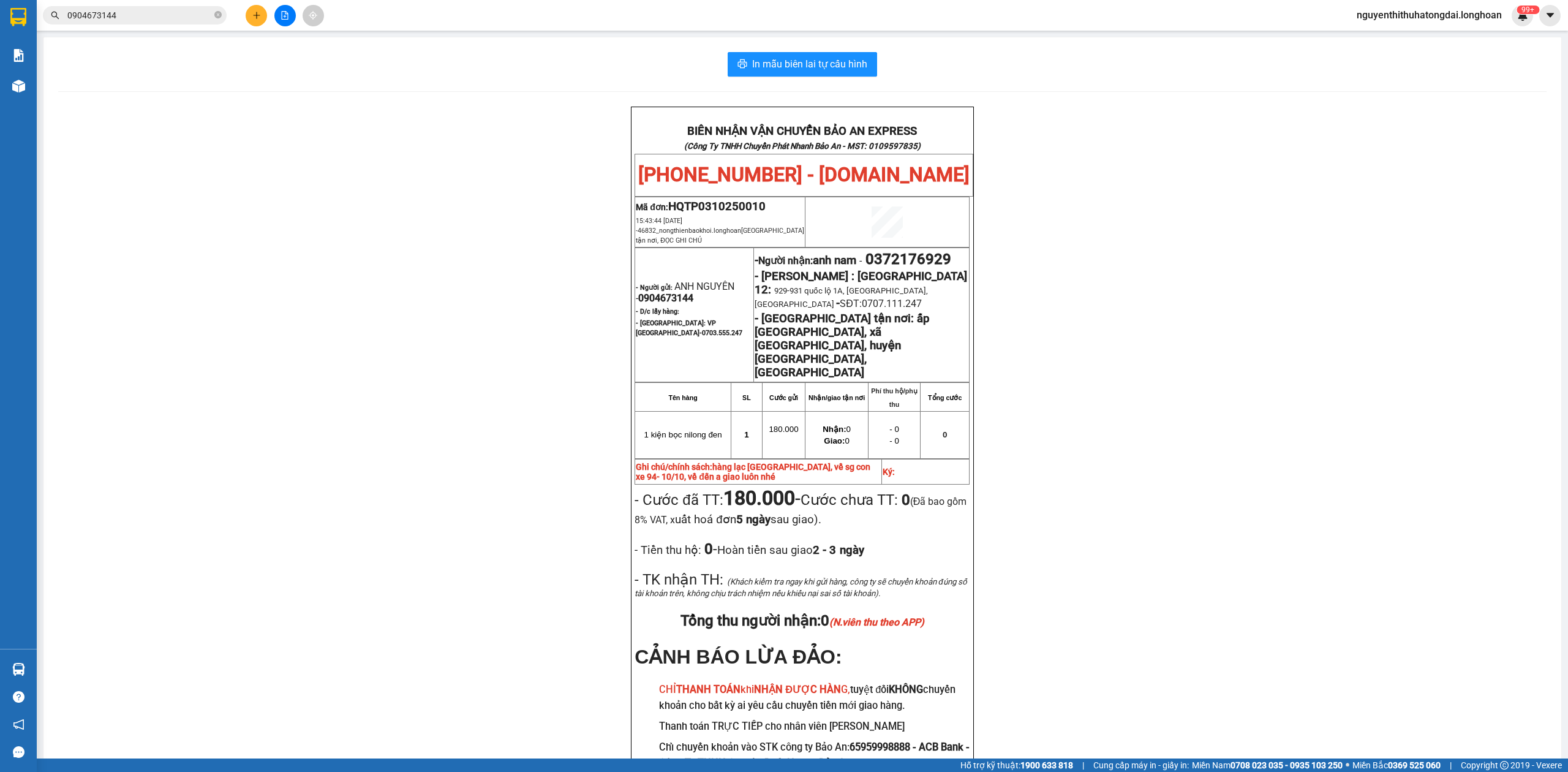
click at [180, 12] on input "0904673144" at bounding box center [140, 15] width 144 height 14
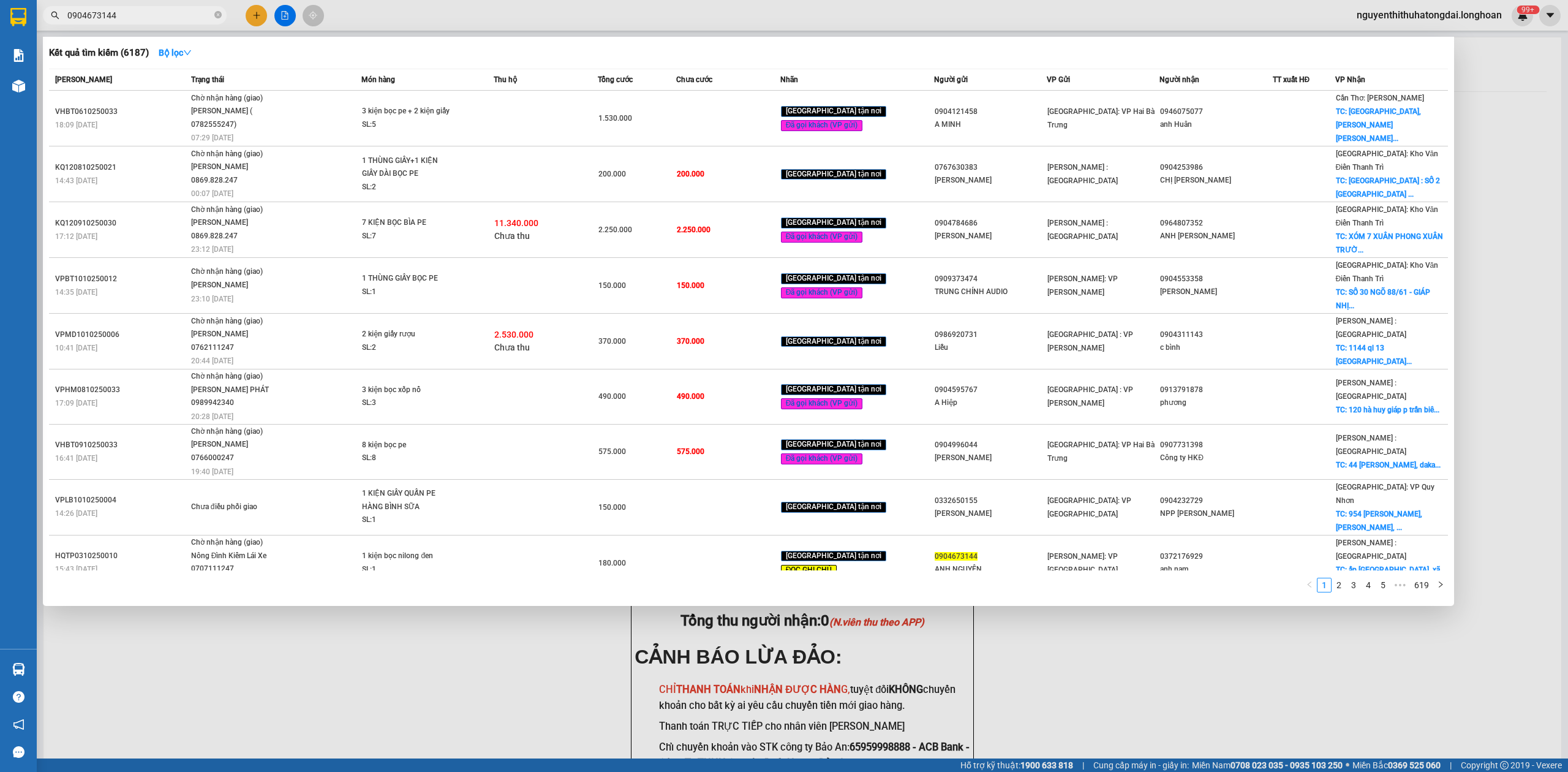
click at [180, 12] on input "0904673144" at bounding box center [140, 15] width 144 height 14
paste input "31246116"
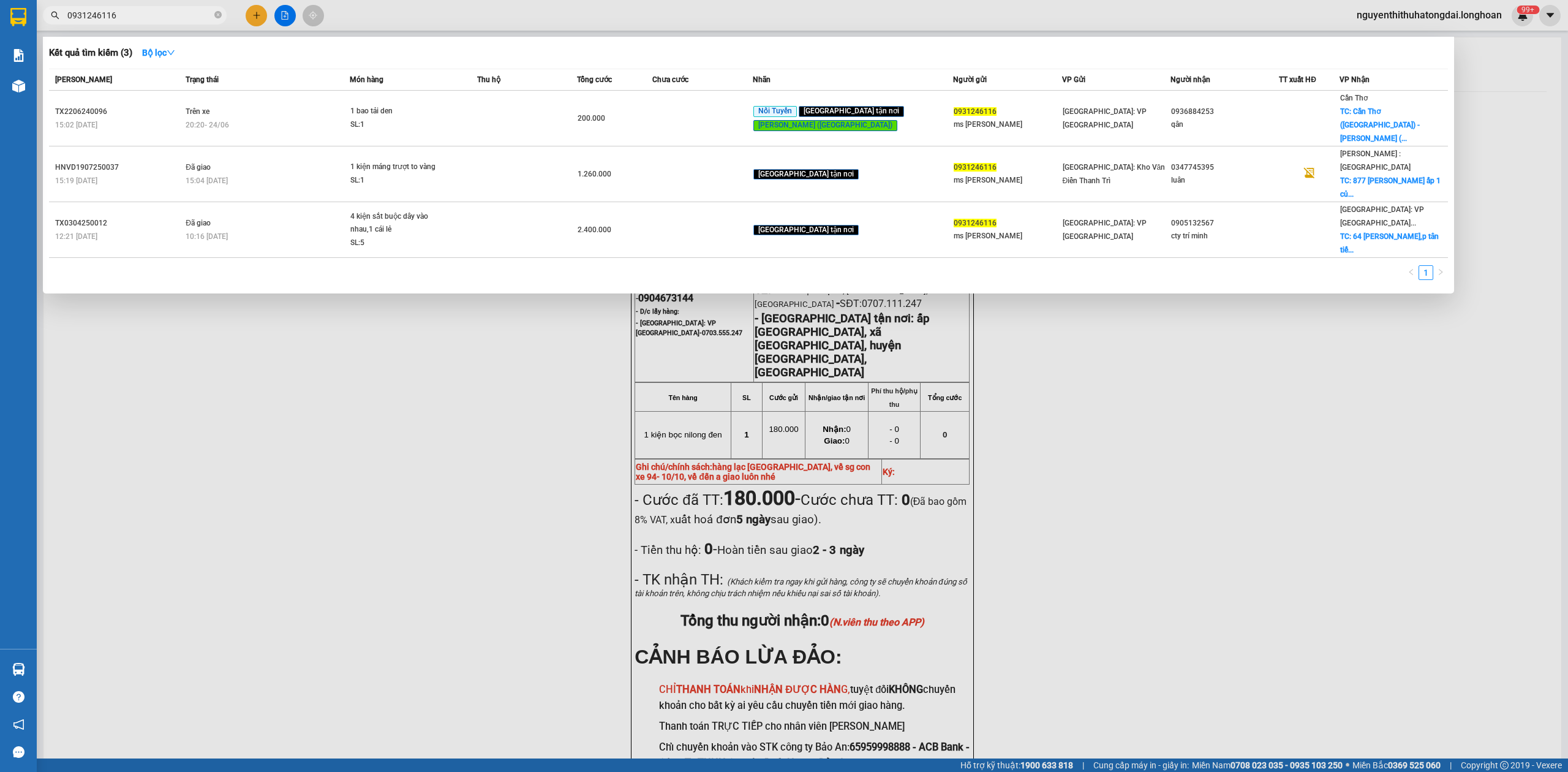
type input "0931246116"
